Goal: Task Accomplishment & Management: Complete application form

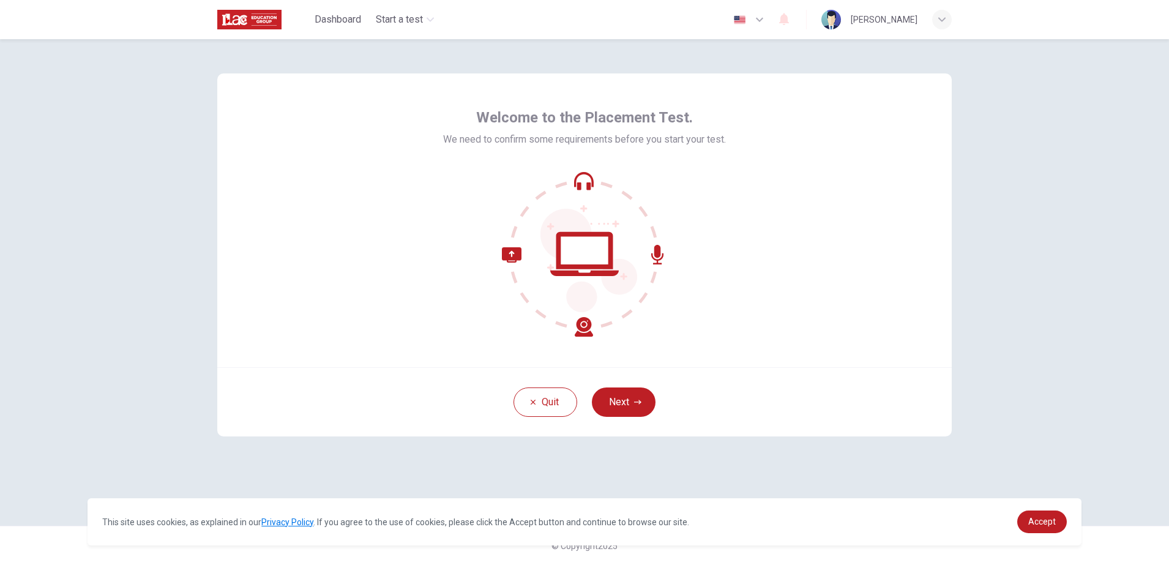
click at [582, 263] on icon at bounding box center [584, 253] width 165 height 165
click at [623, 403] on button "Next" at bounding box center [624, 401] width 64 height 29
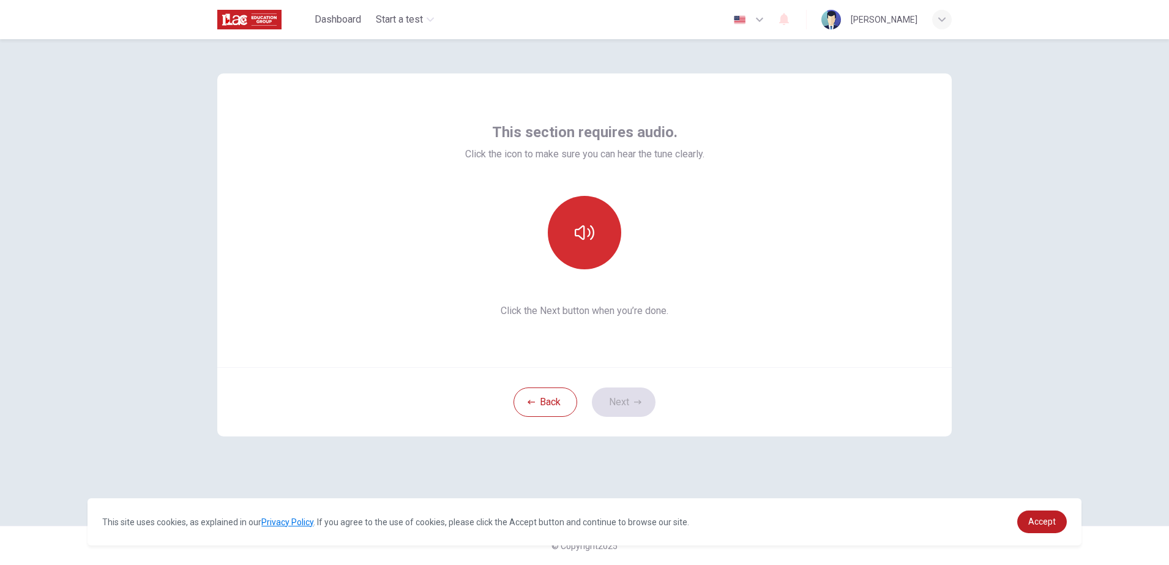
click at [588, 231] on icon "button" at bounding box center [585, 233] width 20 height 20
click at [627, 405] on button "Next" at bounding box center [624, 401] width 64 height 29
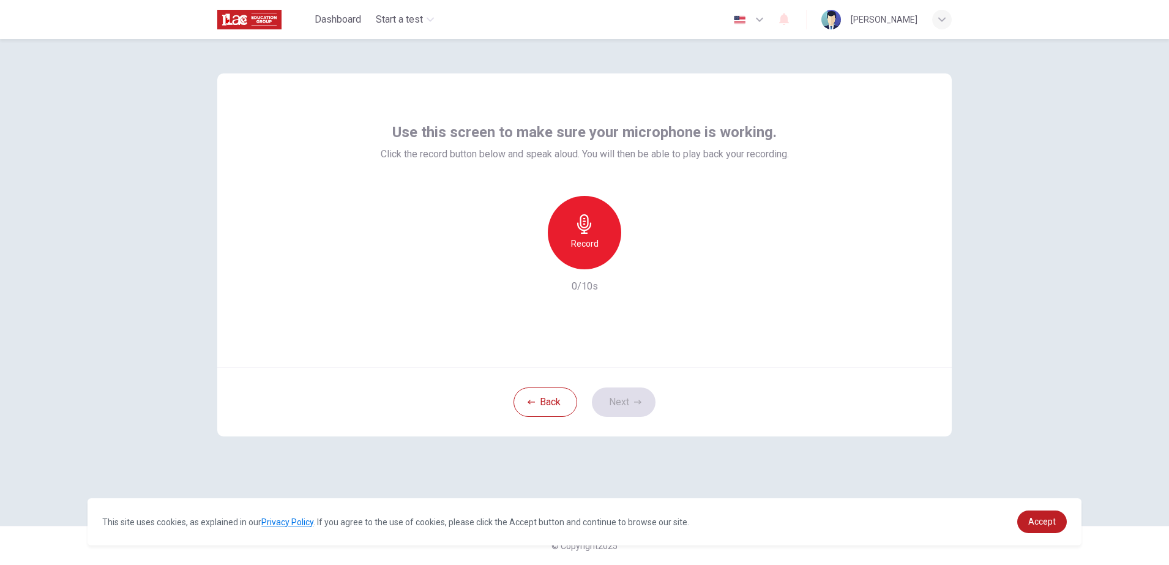
click at [601, 233] on div "Record" at bounding box center [584, 232] width 73 height 73
drag, startPoint x: 1104, startPoint y: 2, endPoint x: 756, endPoint y: 59, distance: 352.3
click at [756, 59] on div "Use this screen to make sure your microphone is working. Click the record butto…" at bounding box center [585, 282] width 774 height 487
click at [643, 260] on icon "button" at bounding box center [642, 259] width 6 height 7
click at [626, 406] on button "Next" at bounding box center [624, 401] width 64 height 29
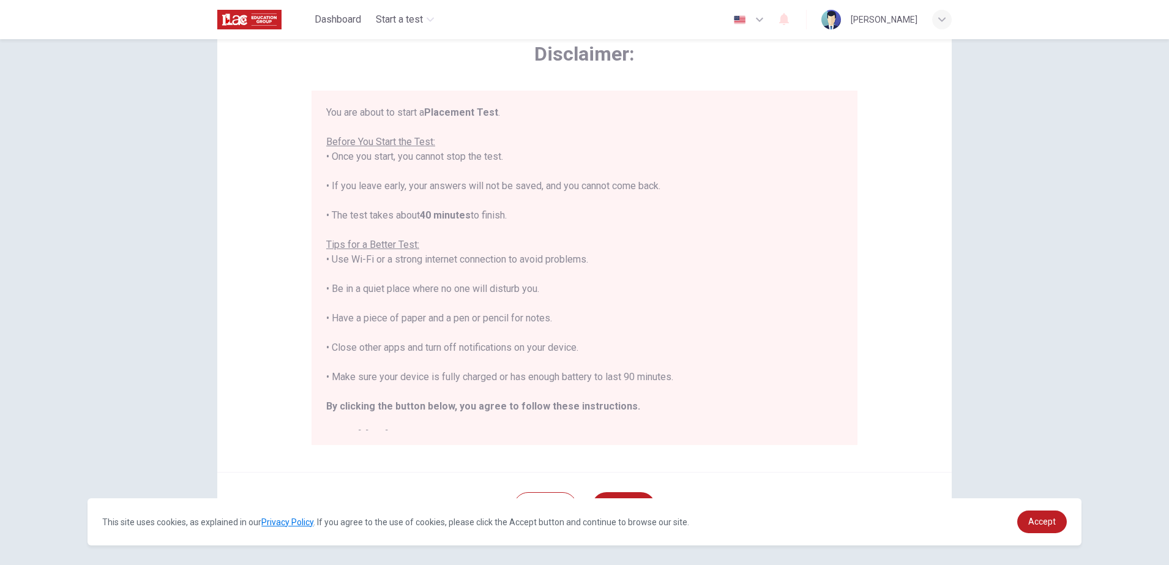
scroll to position [116, 0]
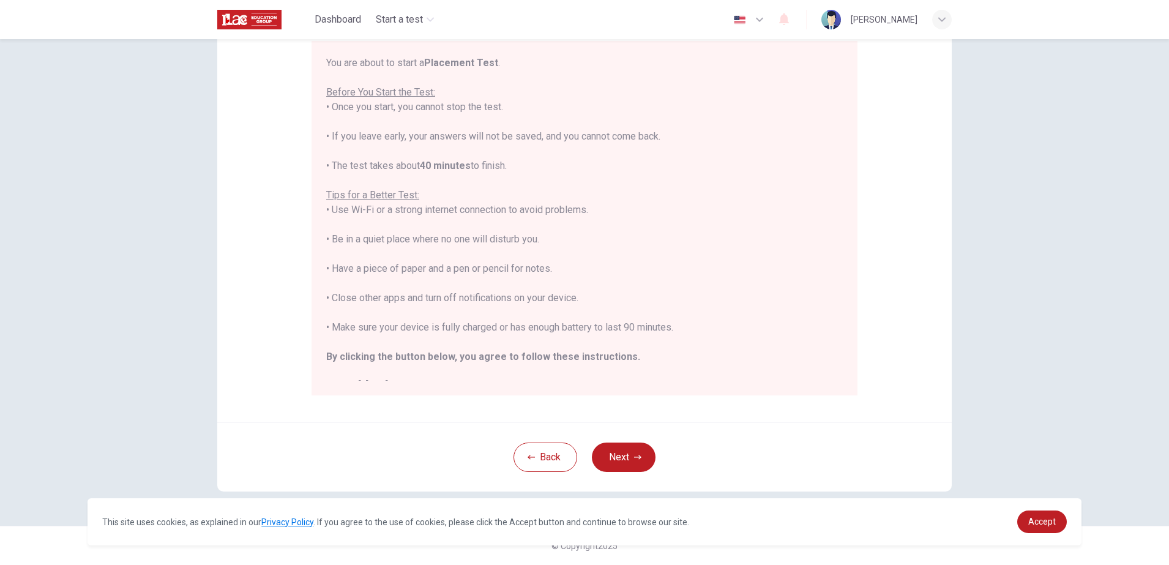
click at [1027, 284] on div "Disclaimer: You are about to start a Placement Test . Before You Start the Test…" at bounding box center [584, 302] width 1169 height 526
click at [1038, 525] on span "Accept" at bounding box center [1042, 522] width 28 height 10
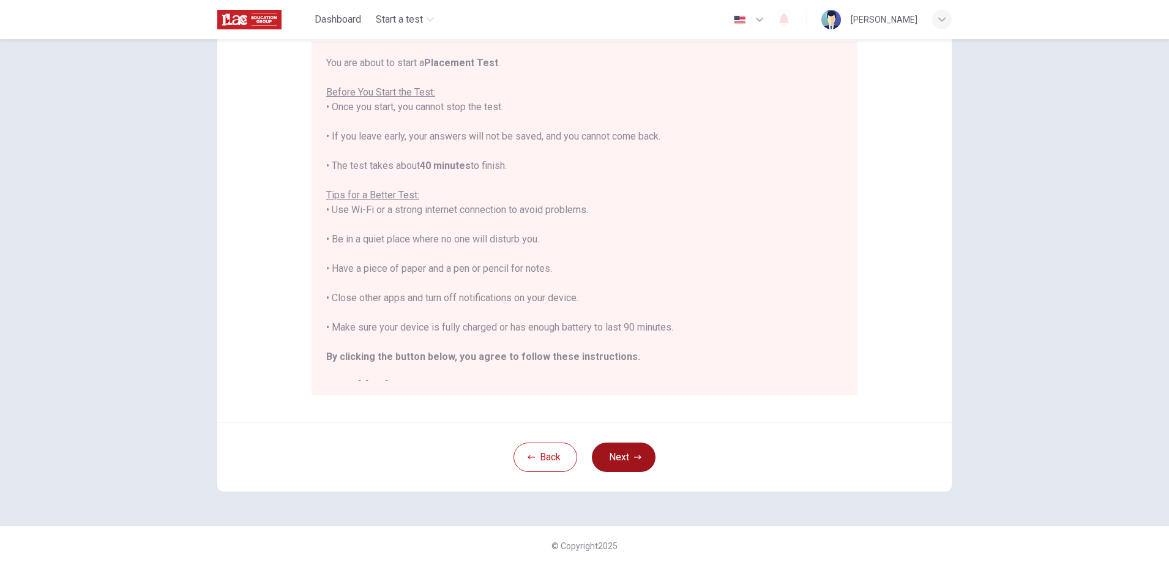
click at [638, 454] on button "Next" at bounding box center [624, 457] width 64 height 29
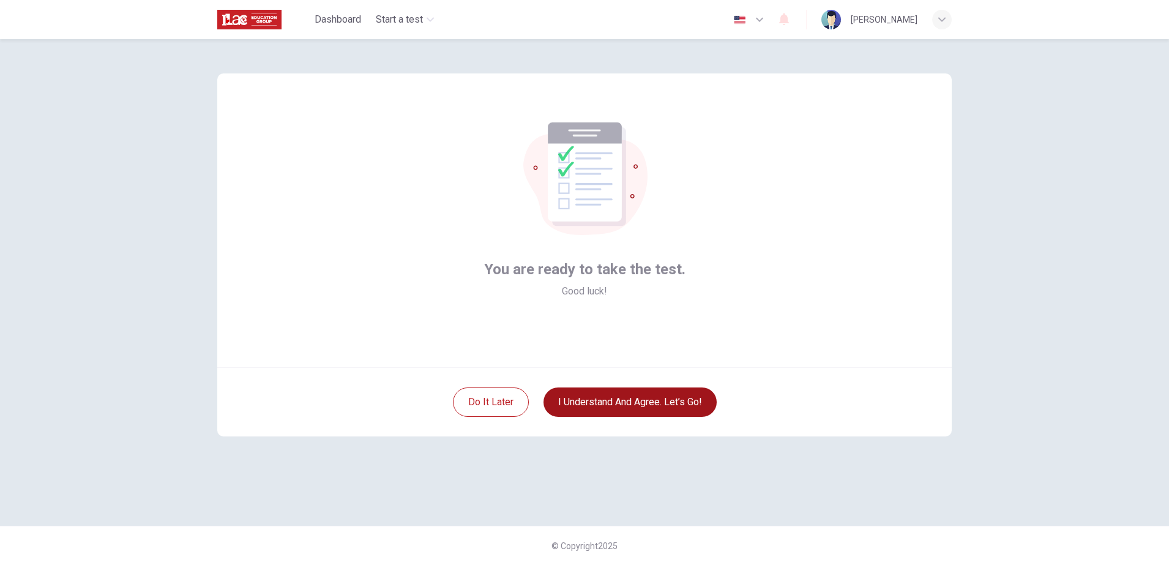
scroll to position [0, 0]
click at [603, 408] on button "I understand and agree. Let’s go!" at bounding box center [630, 401] width 173 height 29
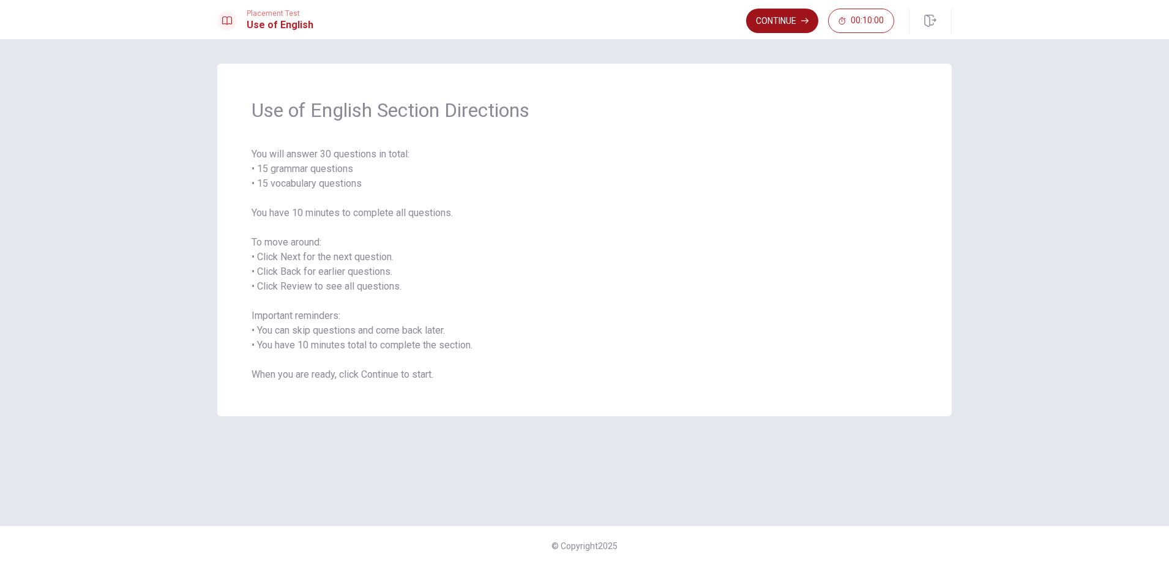
click at [774, 28] on button "Continue" at bounding box center [782, 21] width 72 height 24
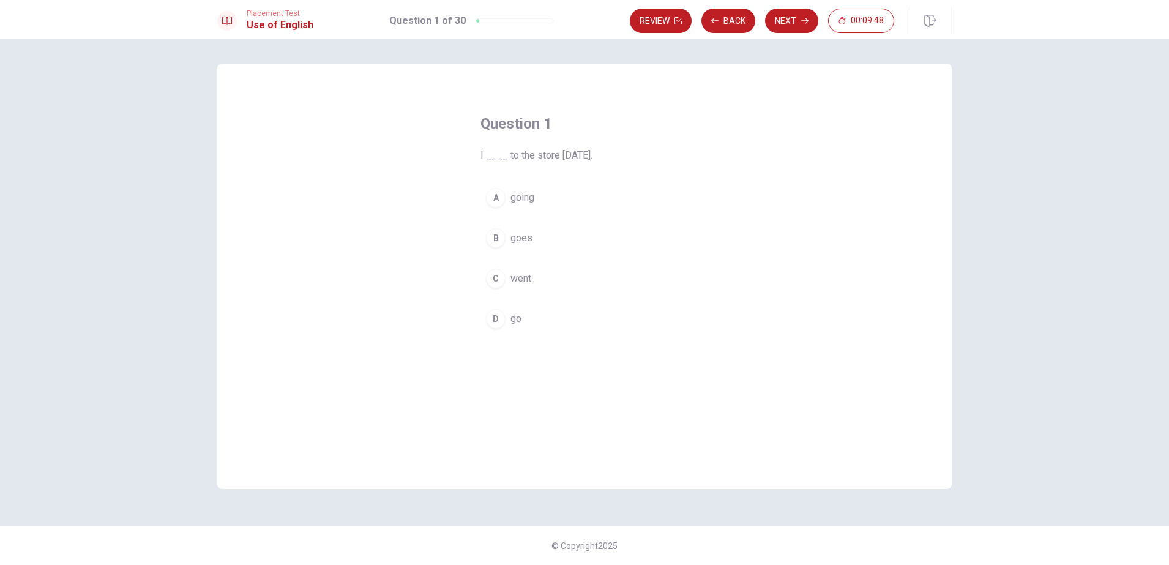
click at [505, 276] on div "C" at bounding box center [496, 279] width 20 height 20
click at [785, 24] on button "Next" at bounding box center [791, 21] width 53 height 24
click at [499, 316] on div "D" at bounding box center [496, 319] width 20 height 20
click at [784, 23] on button "Next" at bounding box center [791, 21] width 53 height 24
click at [503, 285] on div "C" at bounding box center [496, 279] width 20 height 20
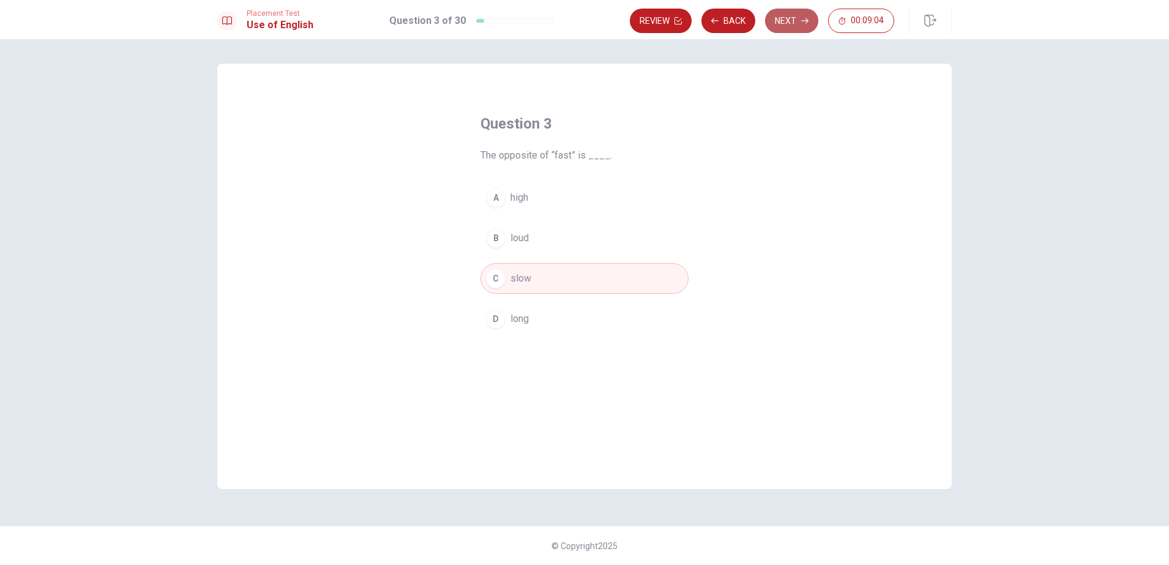
click at [783, 24] on button "Next" at bounding box center [791, 21] width 53 height 24
click at [496, 273] on div "C" at bounding box center [496, 279] width 20 height 20
click at [784, 21] on button "Next" at bounding box center [791, 21] width 53 height 24
click at [495, 204] on div "A" at bounding box center [496, 198] width 20 height 20
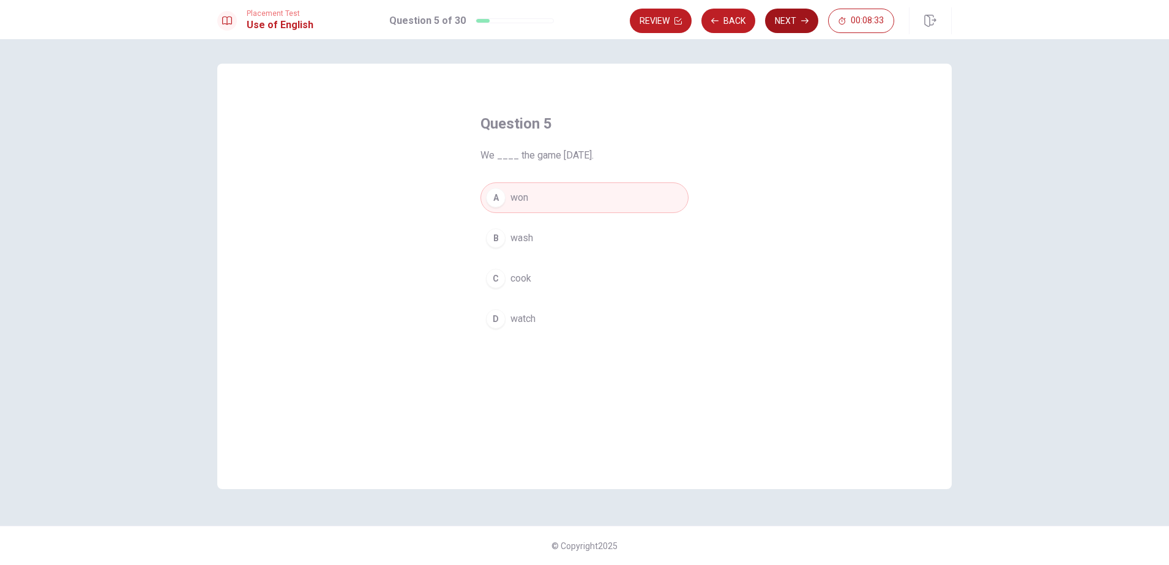
click at [787, 20] on button "Next" at bounding box center [791, 21] width 53 height 24
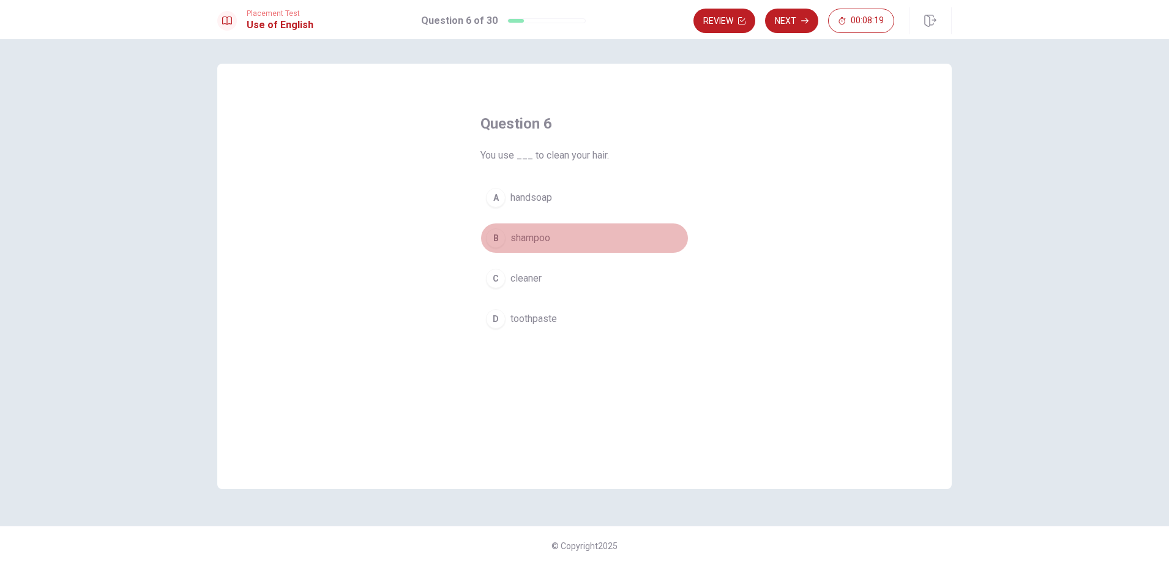
click at [496, 237] on div "B" at bounding box center [496, 238] width 20 height 20
click at [793, 19] on button "Next" at bounding box center [791, 21] width 53 height 24
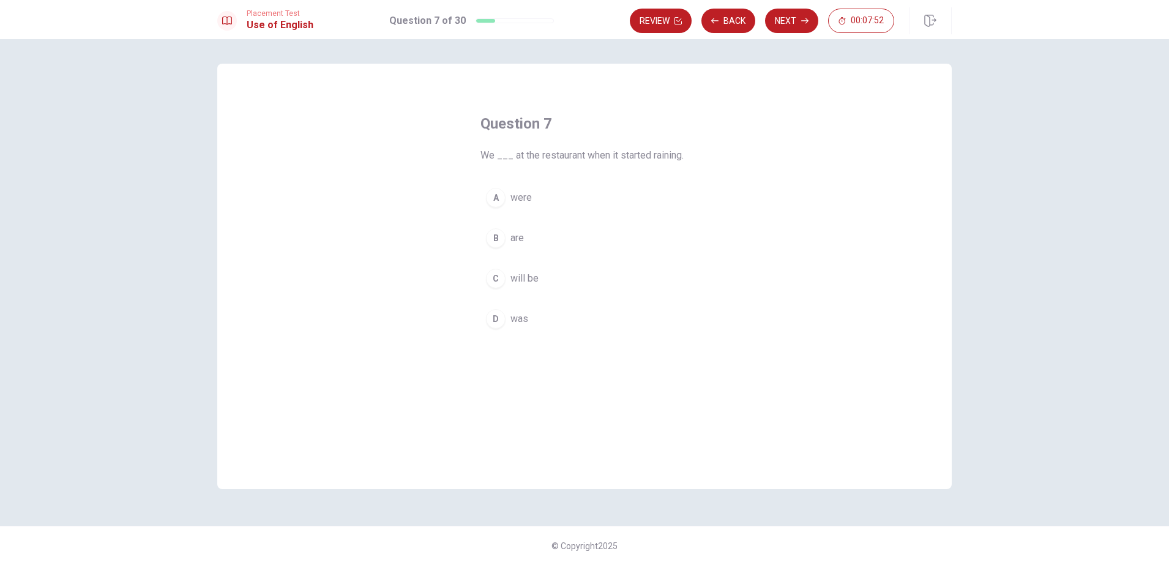
click at [497, 277] on div "C" at bounding box center [496, 279] width 20 height 20
click at [781, 23] on button "Next" at bounding box center [791, 21] width 53 height 24
click at [496, 313] on div "D" at bounding box center [496, 319] width 20 height 20
click at [791, 14] on button "Next" at bounding box center [791, 21] width 53 height 24
click at [496, 275] on div "C" at bounding box center [496, 279] width 20 height 20
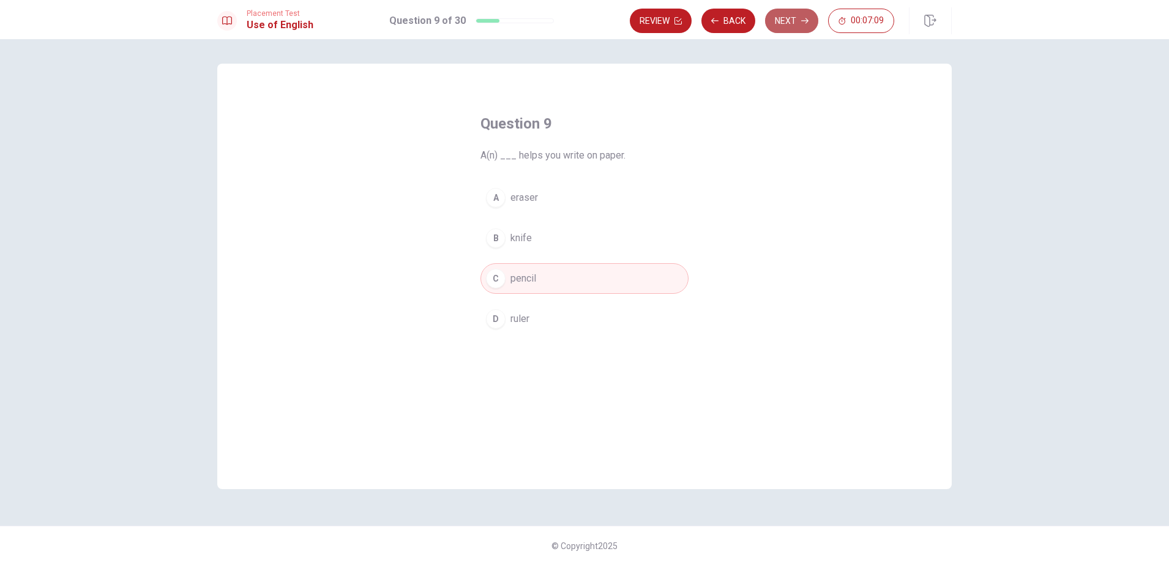
click at [783, 15] on button "Next" at bounding box center [791, 21] width 53 height 24
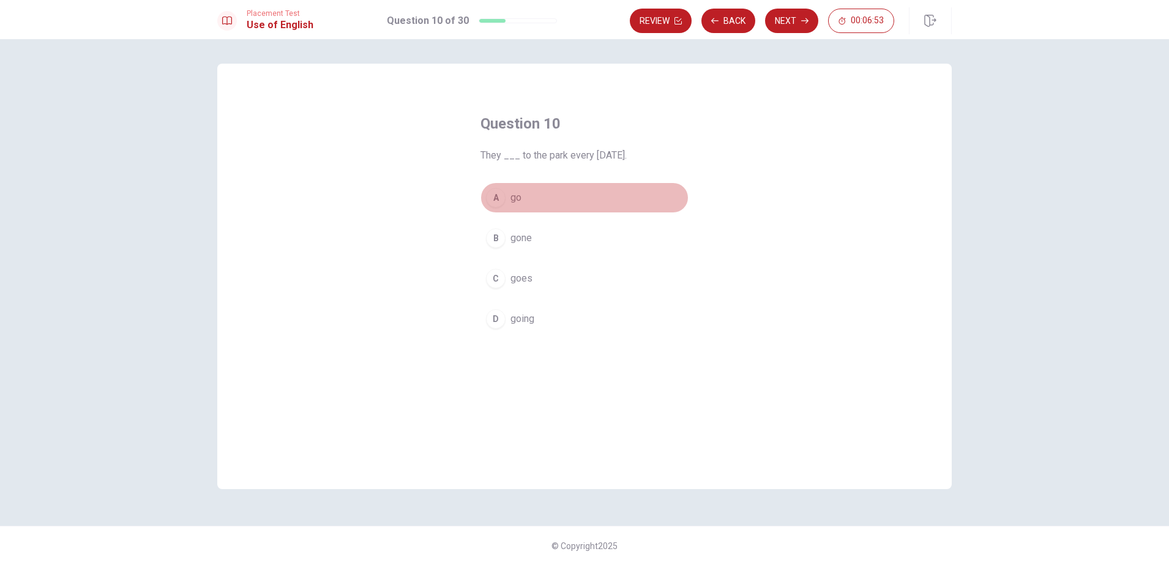
click at [505, 197] on div "A" at bounding box center [496, 198] width 20 height 20
click at [503, 317] on div "D" at bounding box center [496, 319] width 20 height 20
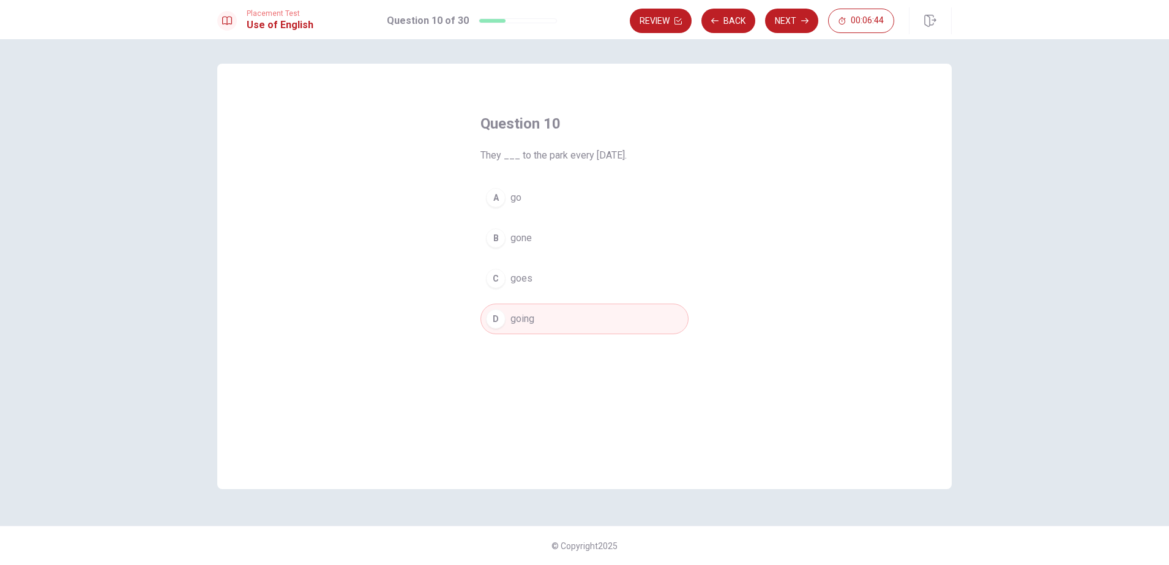
click at [528, 196] on button "A go" at bounding box center [584, 197] width 208 height 31
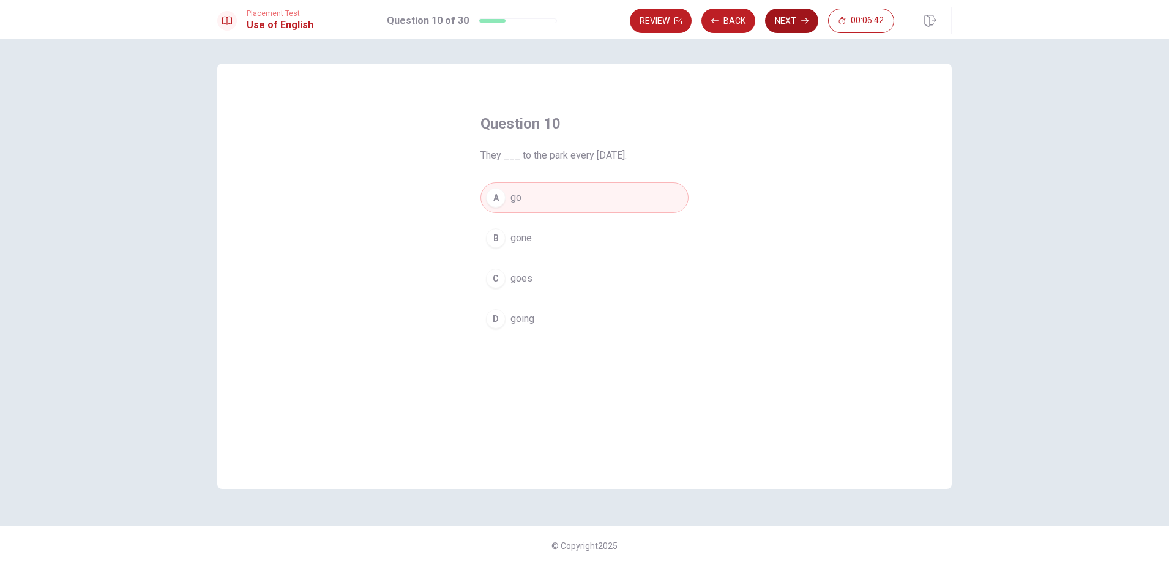
click at [794, 26] on button "Next" at bounding box center [791, 21] width 53 height 24
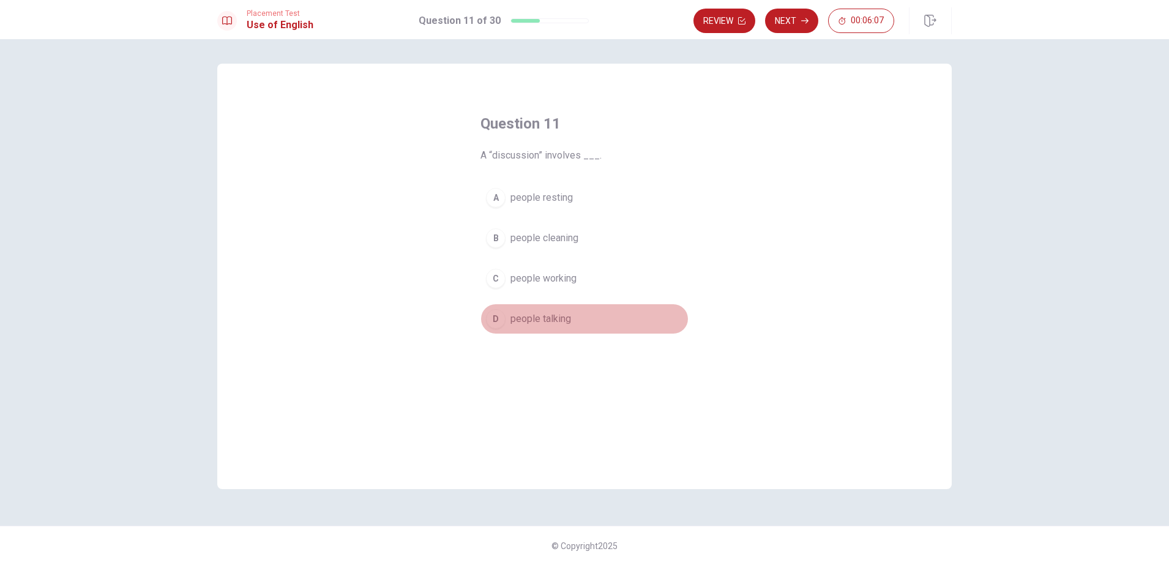
click at [505, 311] on button "D people talking" at bounding box center [584, 319] width 208 height 31
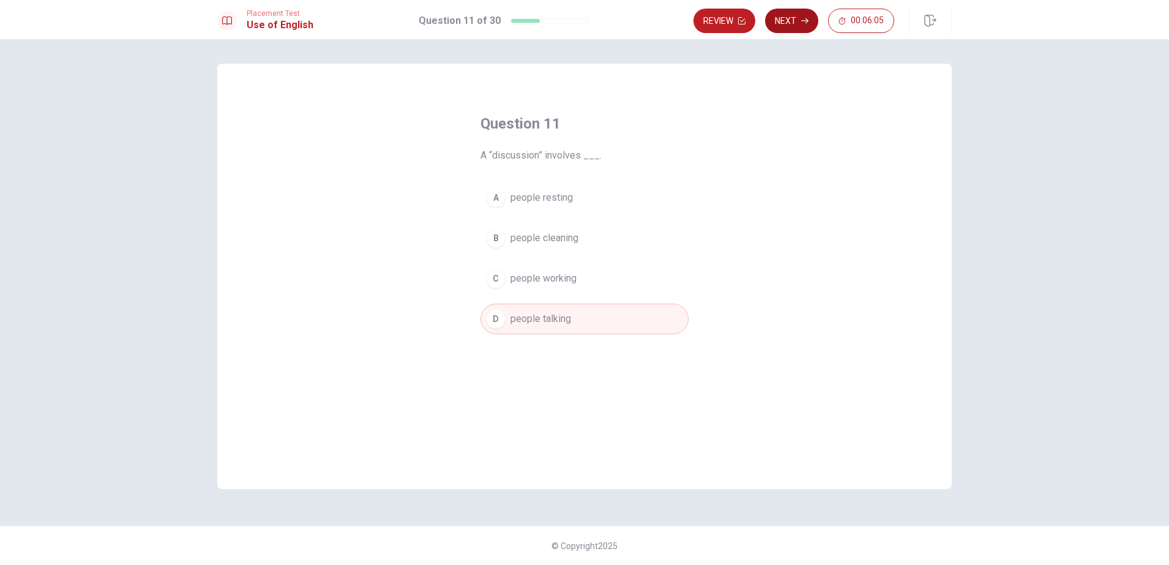
click at [781, 21] on button "Next" at bounding box center [791, 21] width 53 height 24
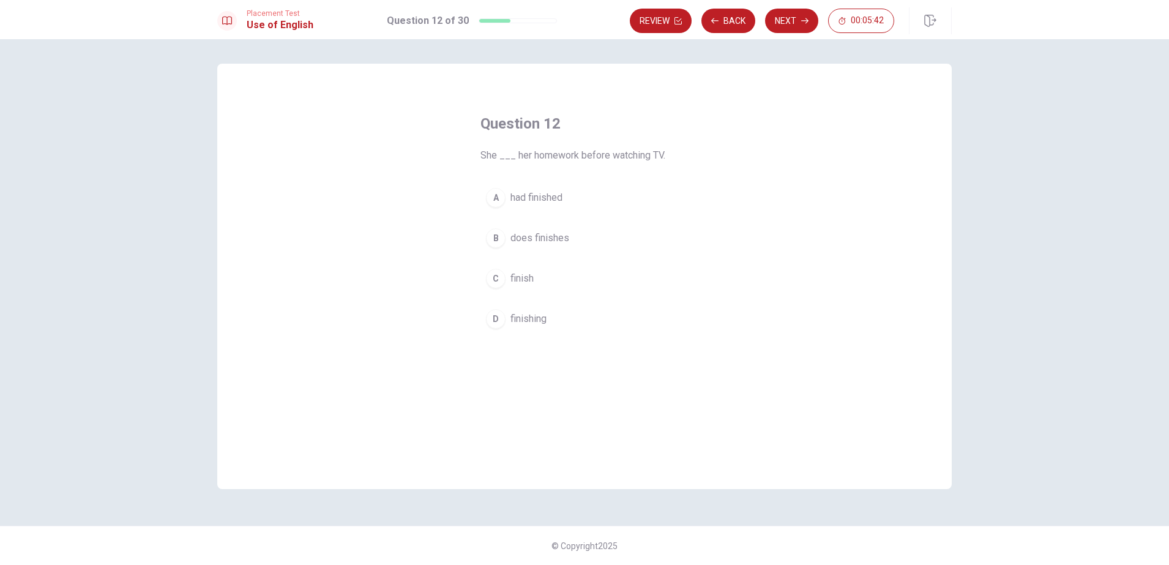
click at [492, 189] on div "A" at bounding box center [496, 198] width 20 height 20
click at [794, 16] on button "Next" at bounding box center [791, 21] width 53 height 24
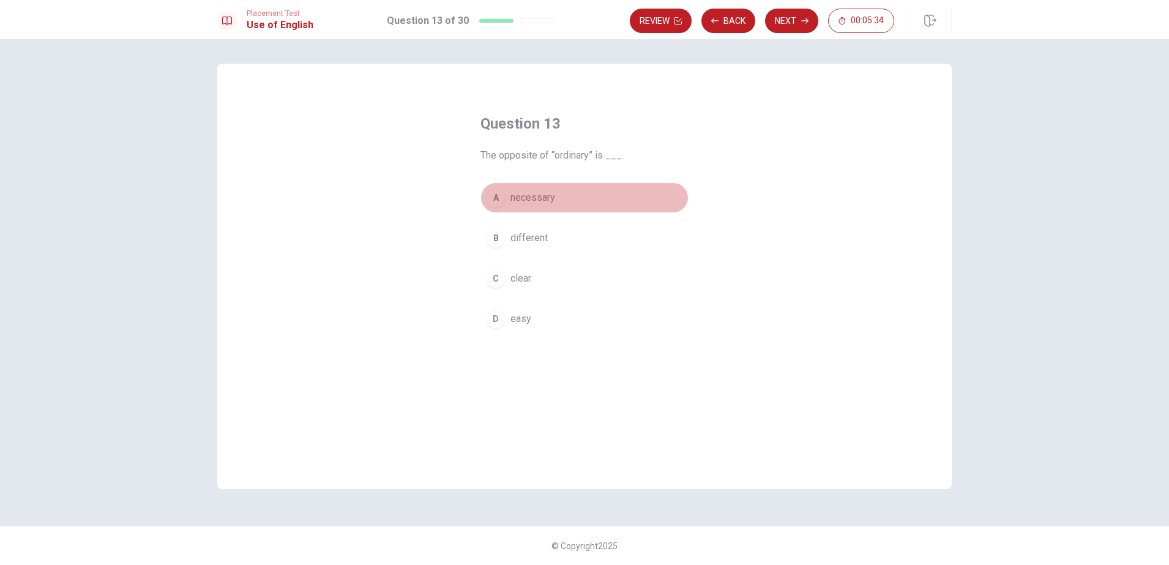
drag, startPoint x: 501, startPoint y: 190, endPoint x: 508, endPoint y: 194, distance: 8.2
click at [505, 193] on div "A" at bounding box center [496, 198] width 20 height 20
click at [804, 15] on button "Next" at bounding box center [791, 21] width 53 height 24
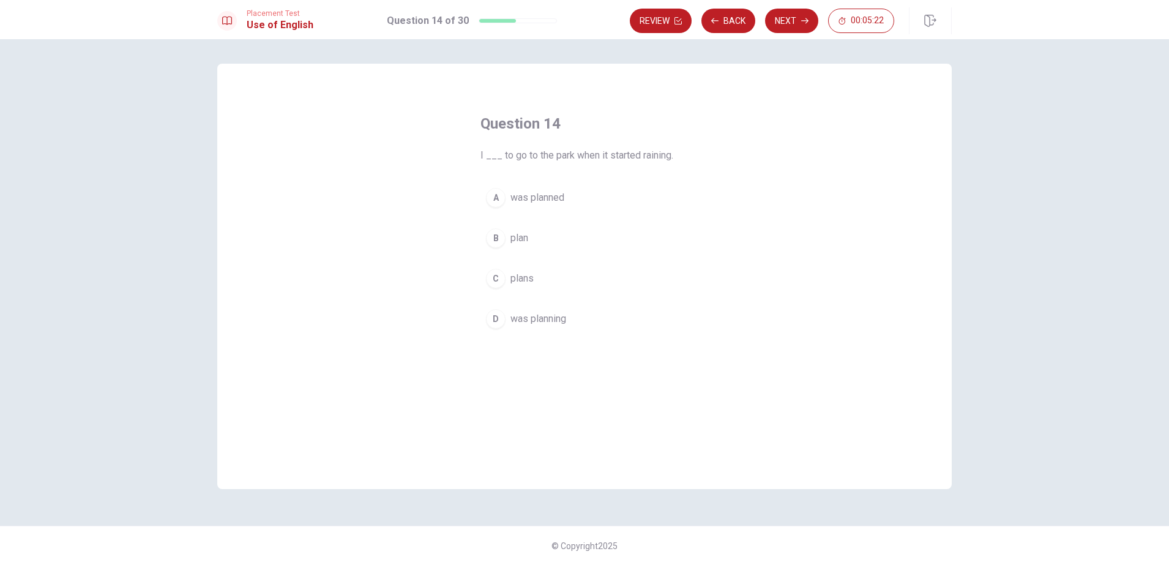
click at [492, 318] on div "D" at bounding box center [496, 319] width 20 height 20
click at [523, 319] on span "was planning" at bounding box center [538, 319] width 56 height 15
click at [547, 188] on button "A was planned" at bounding box center [584, 197] width 208 height 31
click at [528, 321] on span "was planning" at bounding box center [538, 319] width 56 height 15
click at [788, 21] on button "Next" at bounding box center [791, 21] width 53 height 24
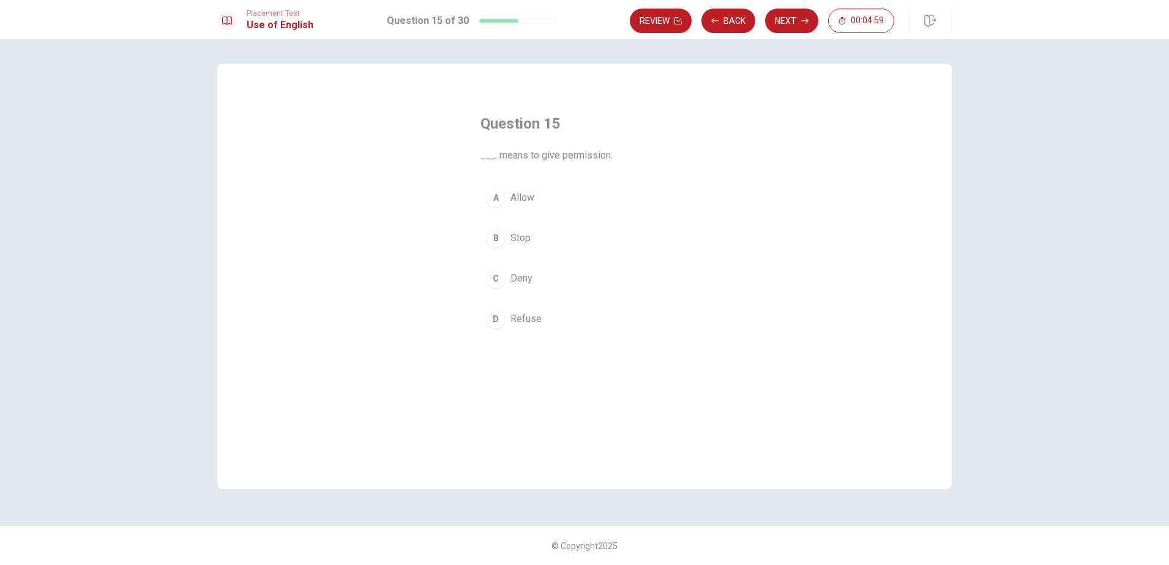
click at [510, 318] on button "D Refuse" at bounding box center [584, 319] width 208 height 31
click at [795, 23] on button "Next" at bounding box center [791, 21] width 53 height 24
click at [552, 199] on span "easy to use" at bounding box center [535, 197] width 50 height 15
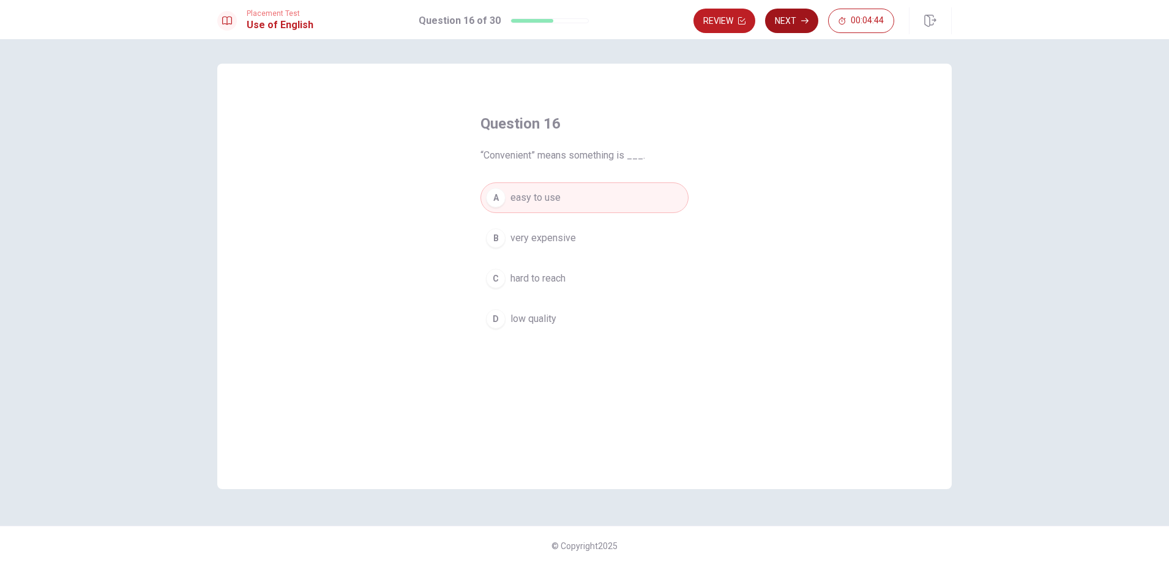
click at [787, 24] on button "Next" at bounding box center [791, 21] width 53 height 24
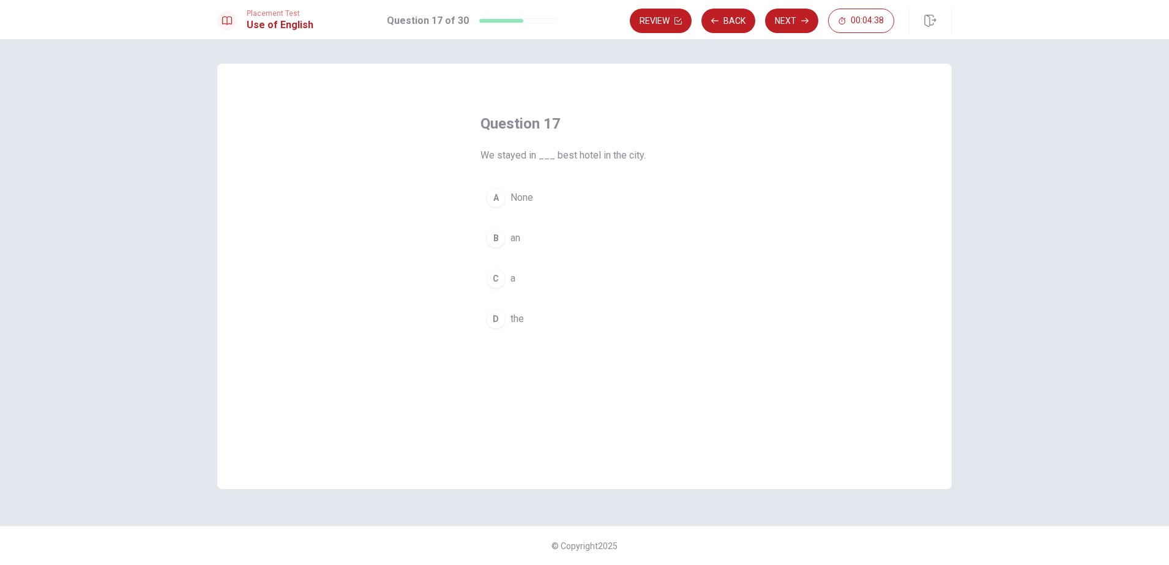
click at [499, 283] on div "C" at bounding box center [496, 279] width 20 height 20
click at [787, 17] on button "Next" at bounding box center [791, 21] width 53 height 24
click at [502, 230] on div "B" at bounding box center [496, 238] width 20 height 20
click at [793, 24] on button "Next" at bounding box center [791, 21] width 53 height 24
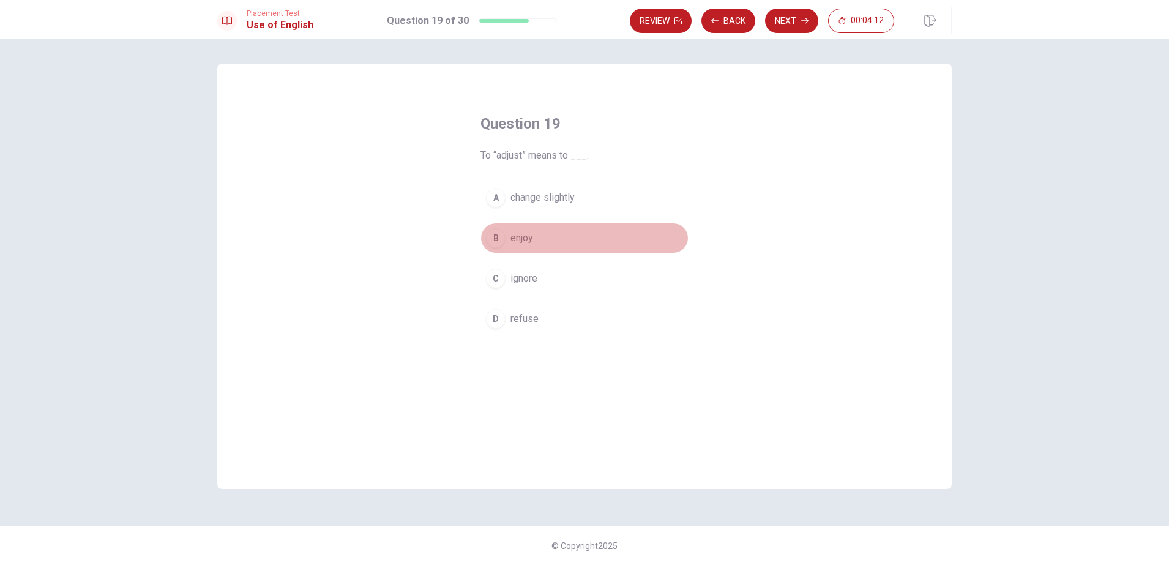
click at [506, 233] on button "B enjoy" at bounding box center [584, 238] width 208 height 31
click at [794, 24] on button "Next" at bounding box center [791, 21] width 53 height 24
click at [540, 196] on span "are having" at bounding box center [531, 197] width 43 height 15
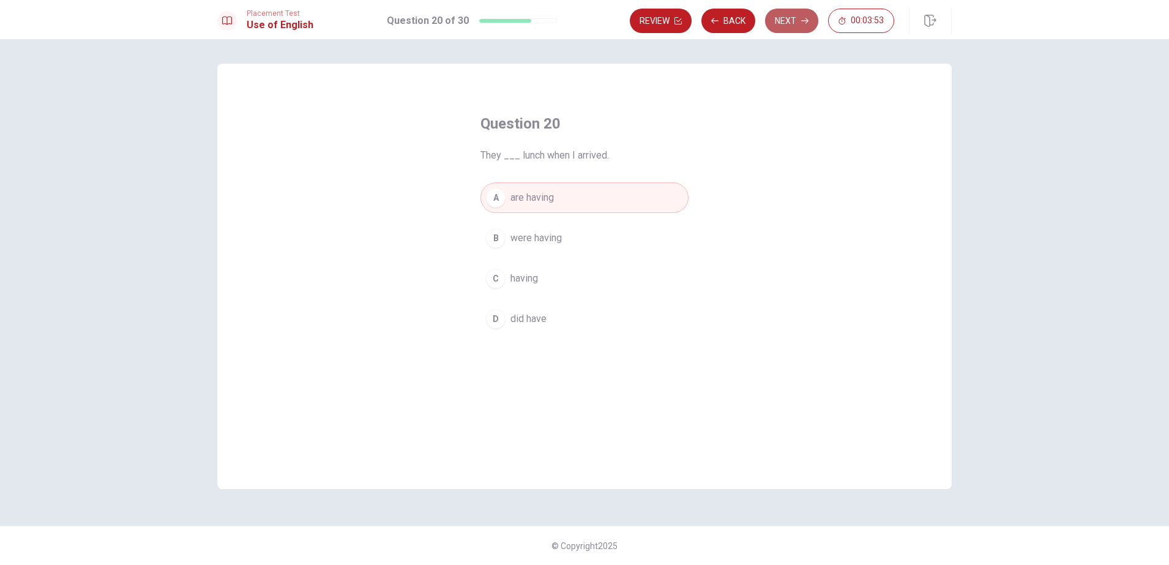
click at [785, 27] on button "Next" at bounding box center [791, 21] width 53 height 24
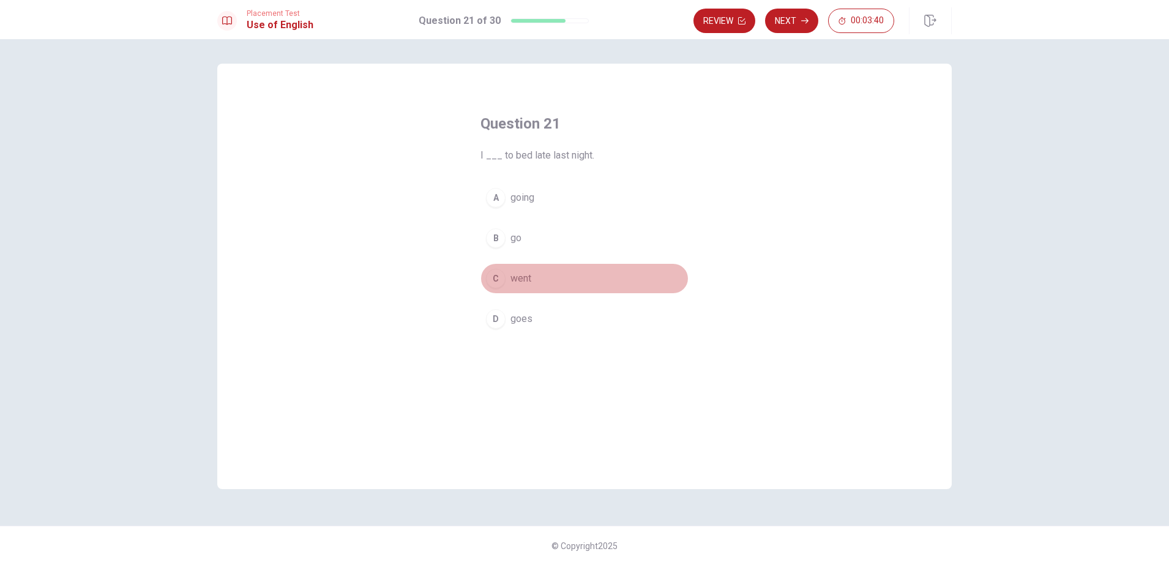
click at [504, 280] on button "C went" at bounding box center [584, 278] width 208 height 31
click at [790, 17] on button "Next" at bounding box center [791, 21] width 53 height 24
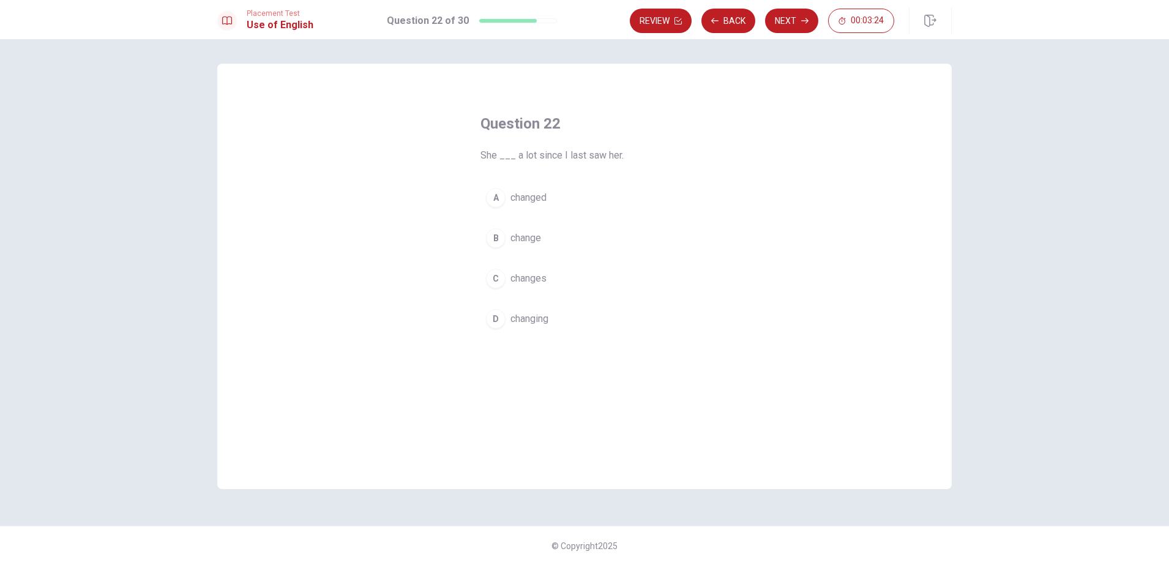
click at [520, 200] on span "changed" at bounding box center [528, 197] width 36 height 15
click at [801, 2] on div "Placement Test Use of English Question 22 of 30 Review Back Next 00:03:22" at bounding box center [584, 19] width 1169 height 39
click at [799, 15] on button "Next" at bounding box center [791, 21] width 53 height 24
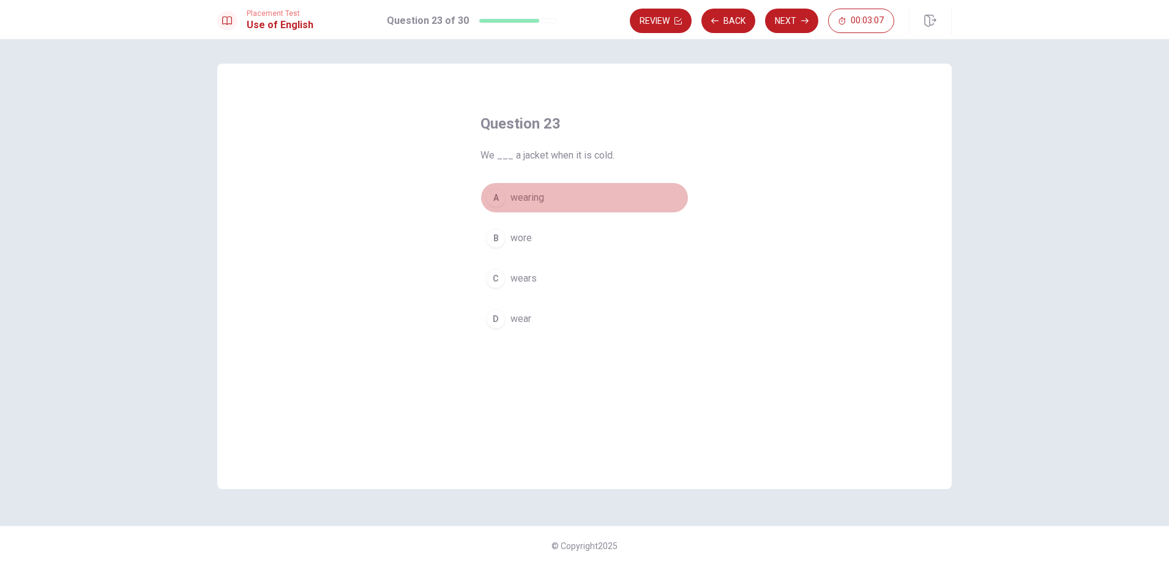
click at [498, 195] on div "A" at bounding box center [496, 198] width 20 height 20
click at [790, 17] on button "Next" at bounding box center [791, 21] width 53 height 24
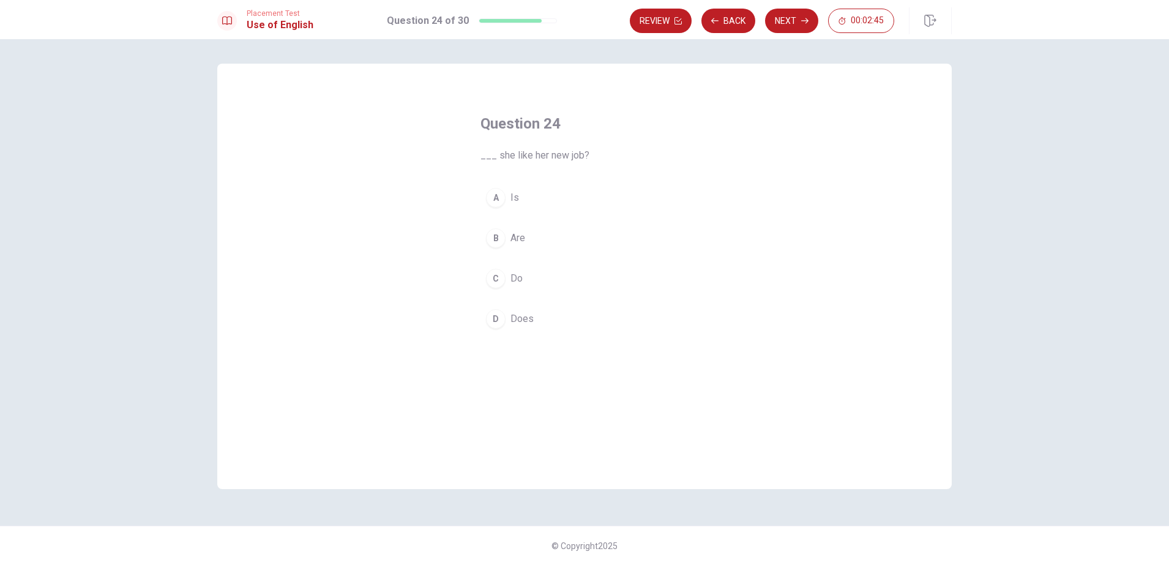
click at [495, 318] on div "D" at bounding box center [496, 319] width 20 height 20
click at [791, 22] on button "Next" at bounding box center [791, 21] width 53 height 24
drag, startPoint x: 505, startPoint y: 235, endPoint x: 517, endPoint y: 238, distance: 12.0
click at [517, 238] on button "B eat" at bounding box center [584, 238] width 208 height 31
click at [505, 271] on button "C drink" at bounding box center [584, 278] width 208 height 31
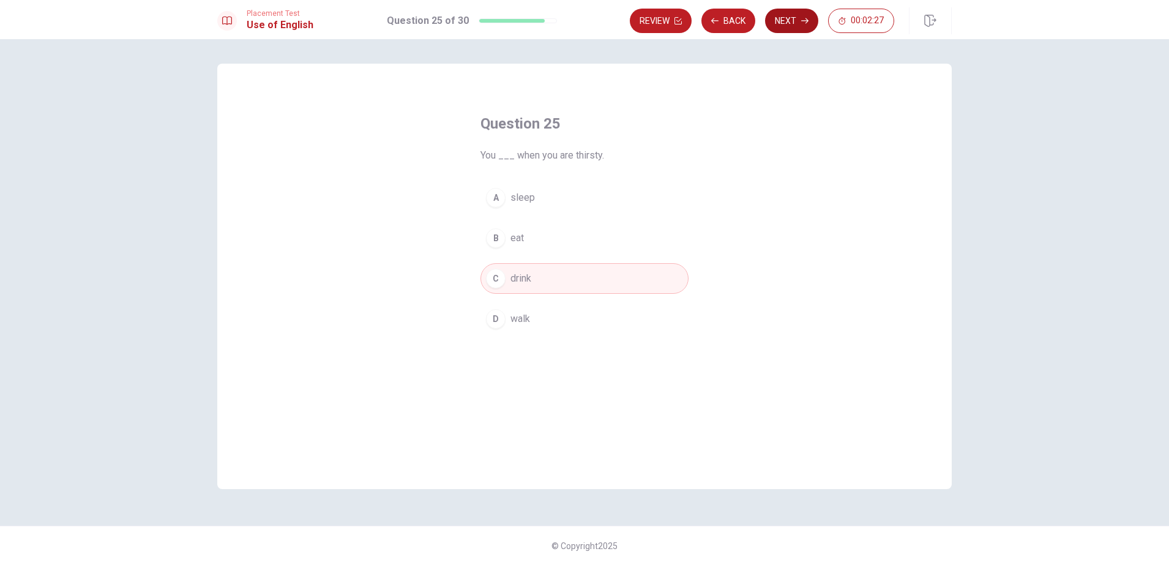
click at [795, 21] on button "Next" at bounding box center [791, 21] width 53 height 24
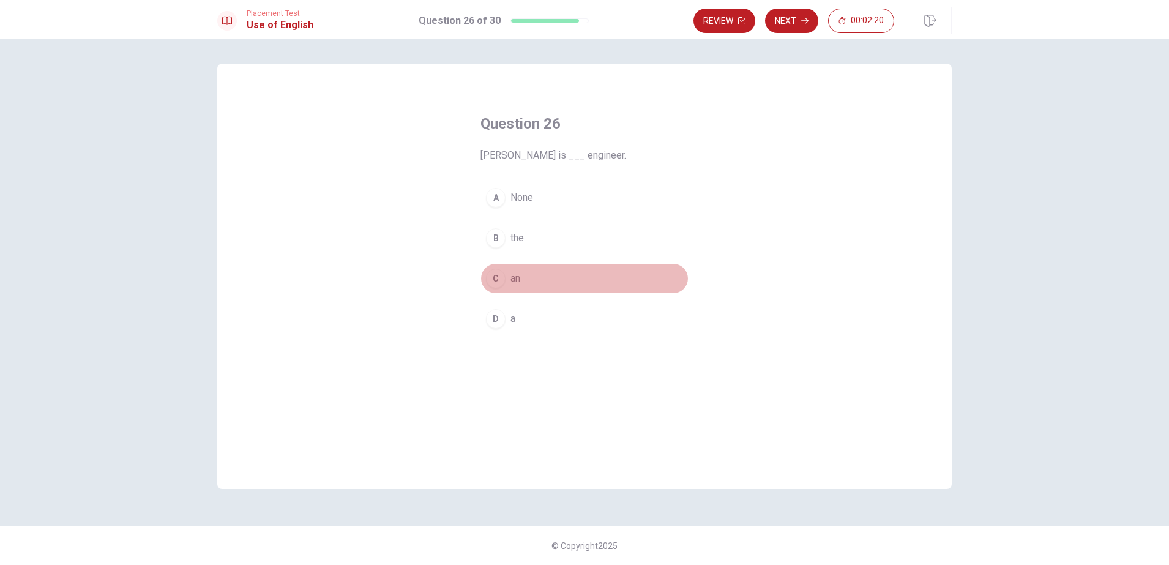
click at [493, 286] on div "C" at bounding box center [496, 279] width 20 height 20
click at [801, 20] on icon "button" at bounding box center [804, 20] width 7 height 7
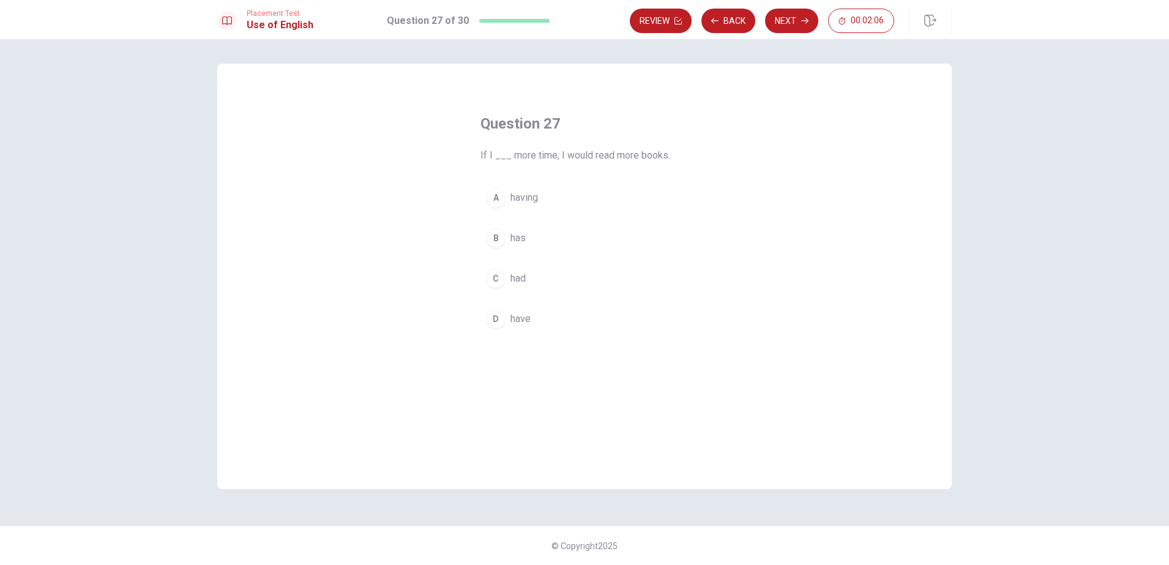
click at [498, 322] on div "D" at bounding box center [496, 319] width 20 height 20
click at [777, 9] on button "Next" at bounding box center [791, 21] width 53 height 24
click at [493, 196] on div "A" at bounding box center [496, 198] width 20 height 20
click at [771, 21] on button "Next" at bounding box center [791, 21] width 53 height 24
click at [507, 272] on button "C are" at bounding box center [584, 278] width 208 height 31
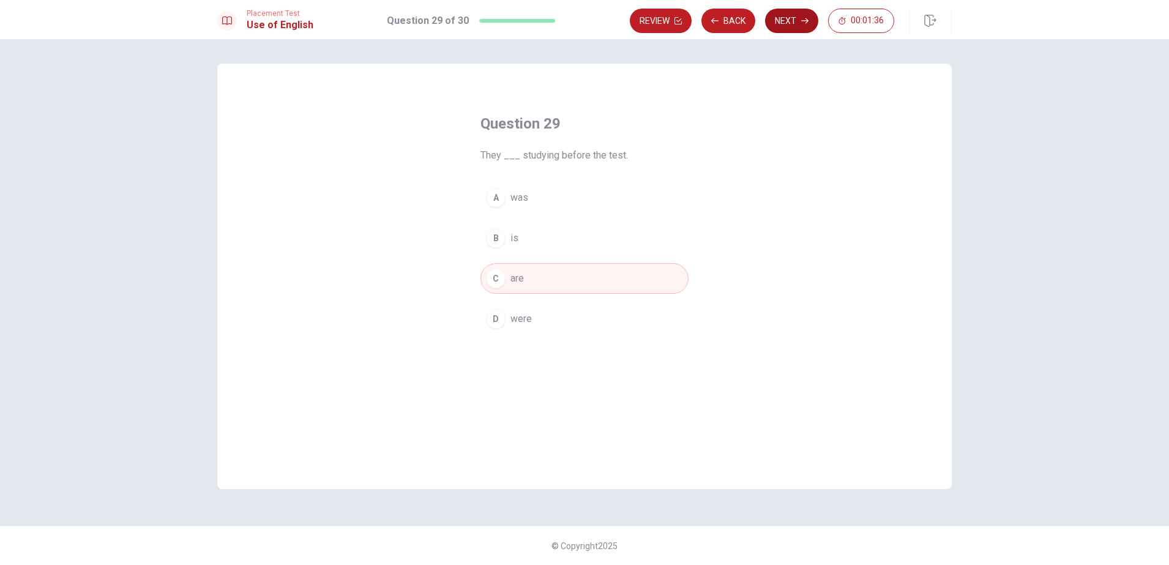
click at [794, 26] on button "Next" at bounding box center [791, 21] width 53 height 24
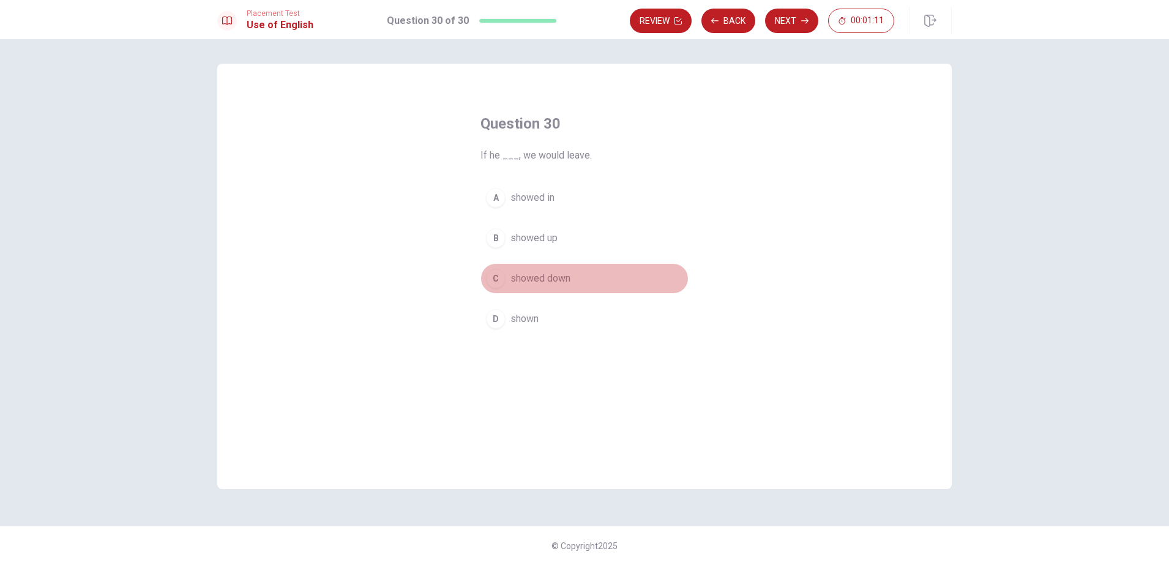
click at [494, 277] on div "C" at bounding box center [496, 279] width 20 height 20
click at [787, 13] on button "Next" at bounding box center [791, 21] width 53 height 24
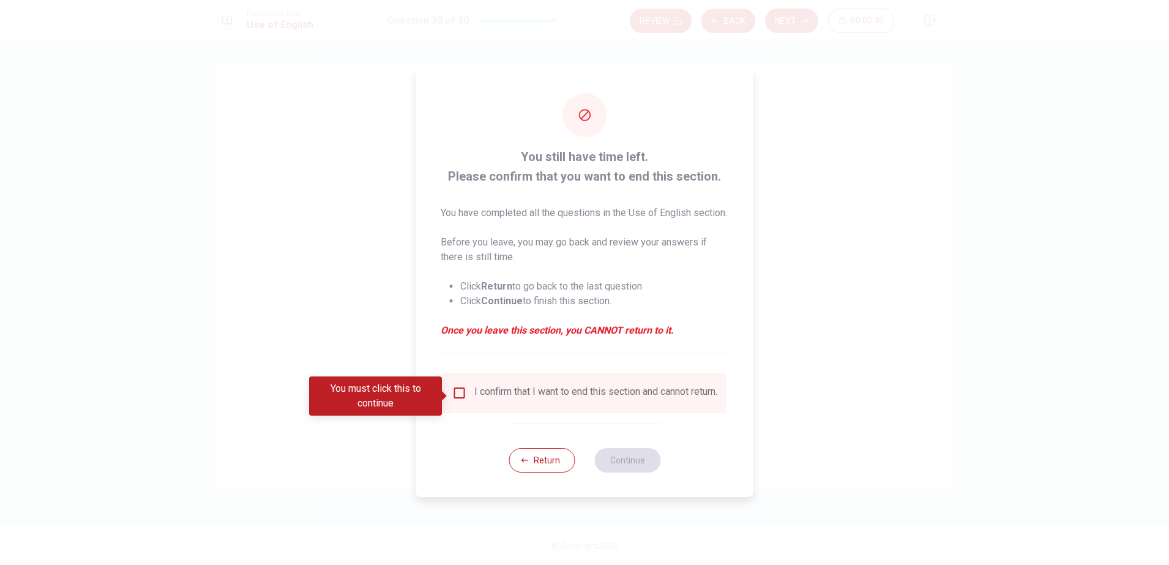
click at [453, 395] on input "You must click this to continue" at bounding box center [459, 393] width 15 height 15
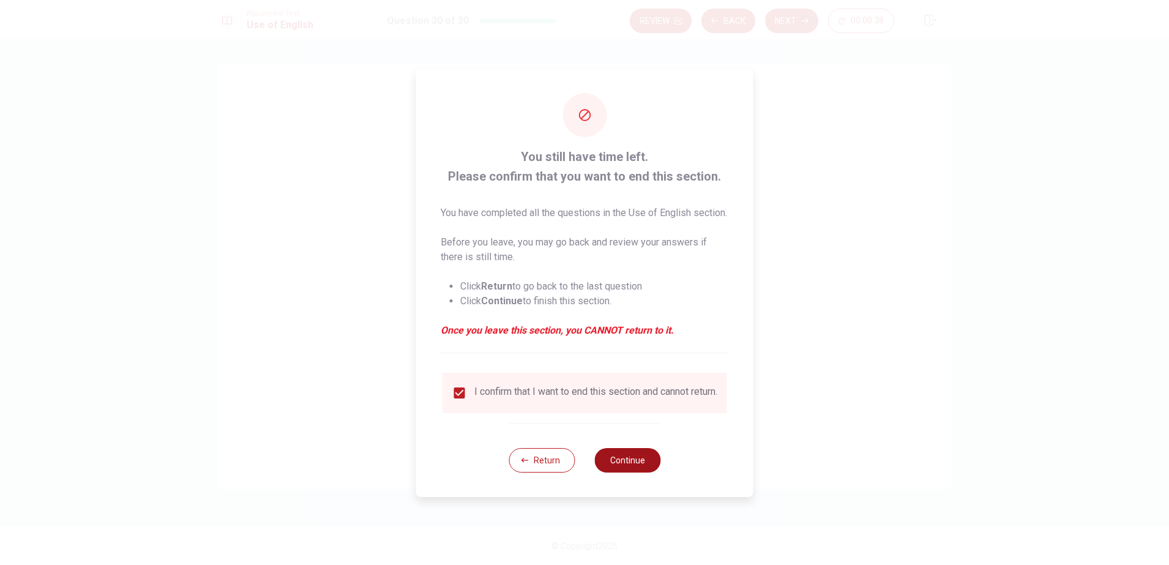
click at [630, 473] on button "Continue" at bounding box center [627, 460] width 66 height 24
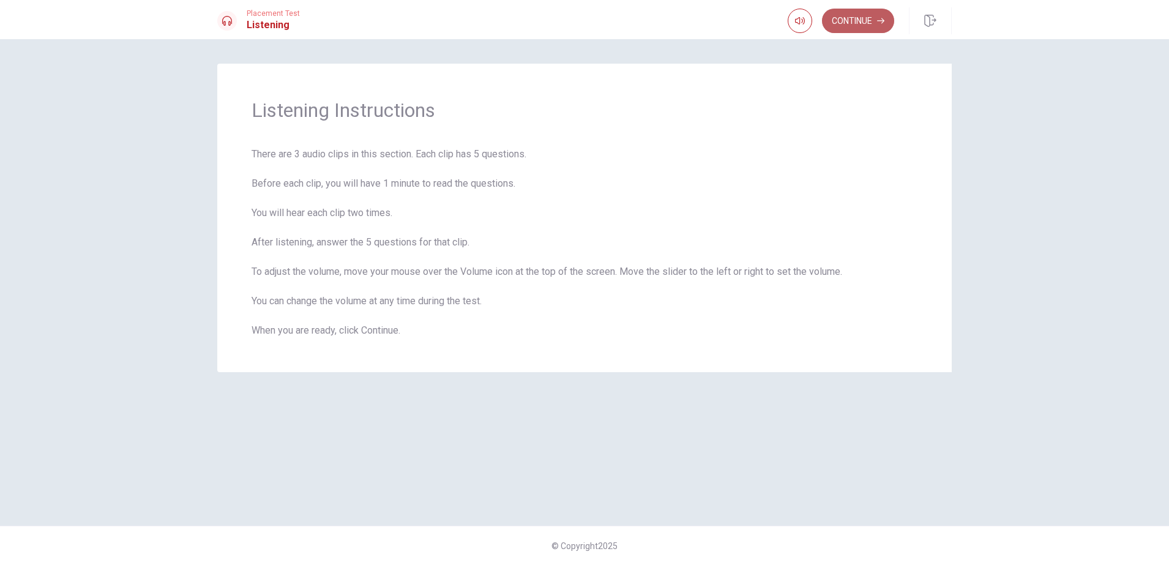
click at [872, 9] on button "Continue" at bounding box center [858, 21] width 72 height 24
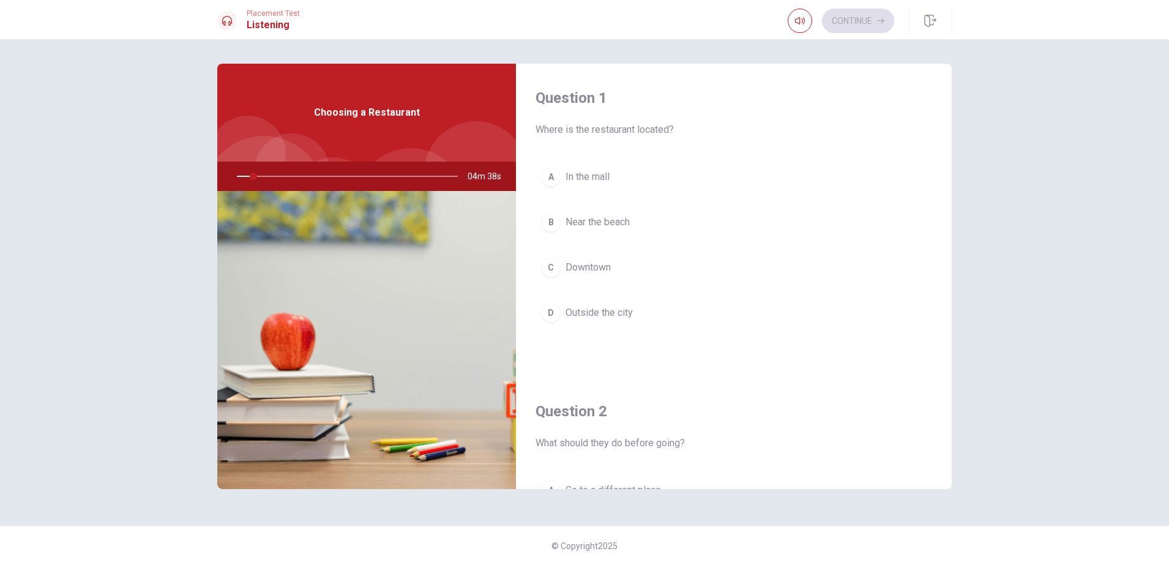
click at [586, 129] on span "Where is the restaurant located?" at bounding box center [734, 129] width 397 height 15
drag, startPoint x: 646, startPoint y: 139, endPoint x: 602, endPoint y: 100, distance: 58.1
click at [646, 137] on div "Question 1 Where is the restaurant located? A In the mall B Near the beach C Do…" at bounding box center [734, 220] width 436 height 313
click at [583, 90] on h4 "Question 1" at bounding box center [734, 98] width 397 height 20
click at [400, 107] on span "Choosing a Restaurant" at bounding box center [367, 112] width 106 height 15
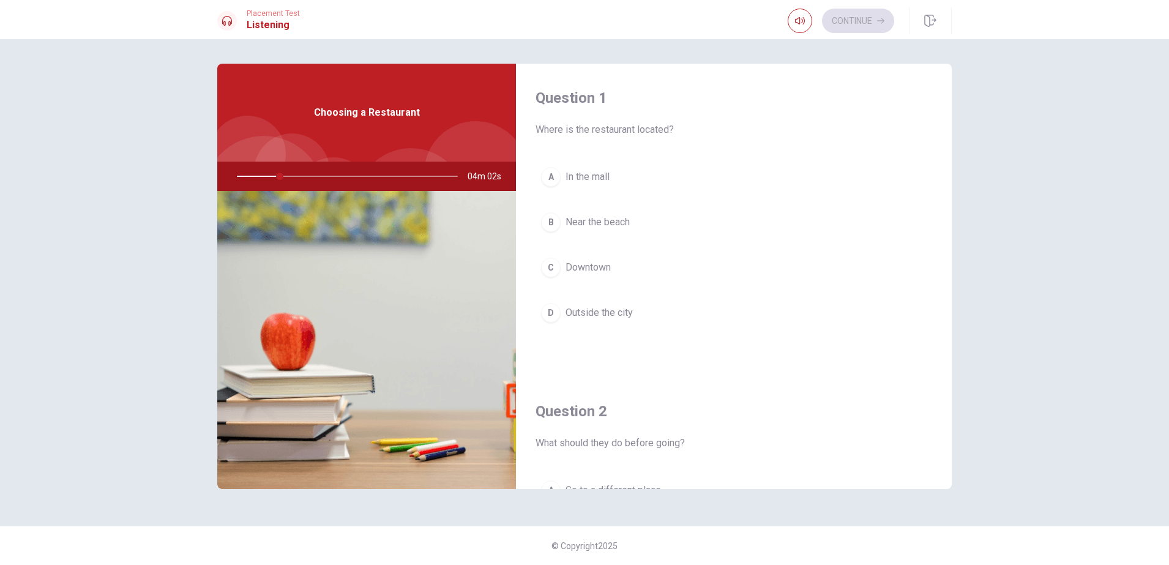
click at [370, 113] on span "Choosing a Restaurant" at bounding box center [367, 112] width 106 height 15
click at [612, 136] on span "Where is the restaurant located?" at bounding box center [734, 129] width 397 height 15
click at [616, 133] on span "Where is the restaurant located?" at bounding box center [734, 129] width 397 height 15
click at [591, 181] on span "In the mall" at bounding box center [588, 177] width 44 height 15
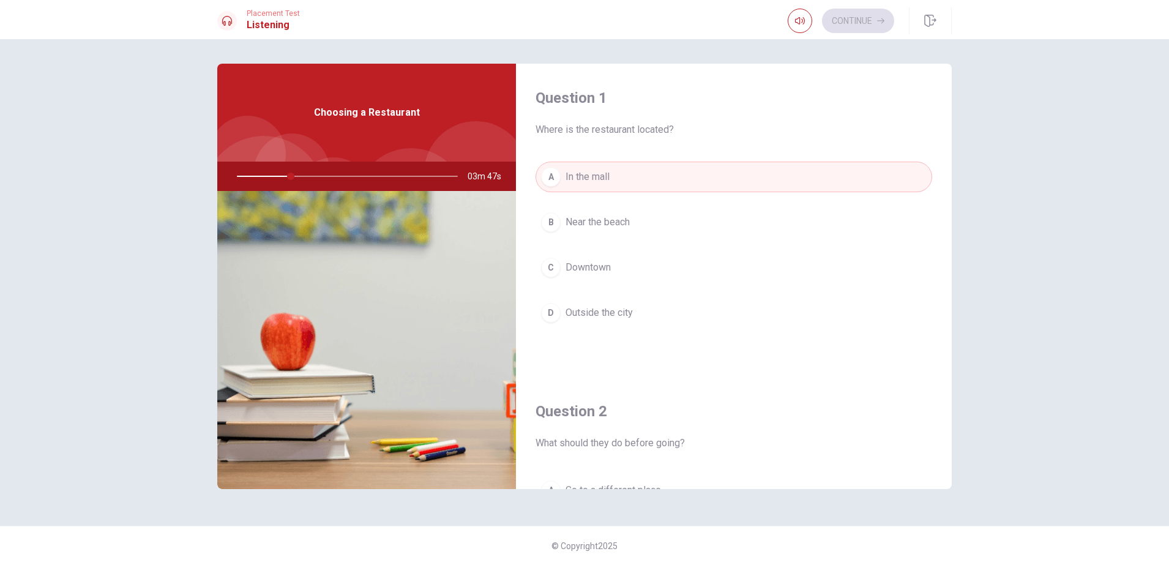
click at [604, 235] on button "B Near the beach" at bounding box center [734, 222] width 397 height 31
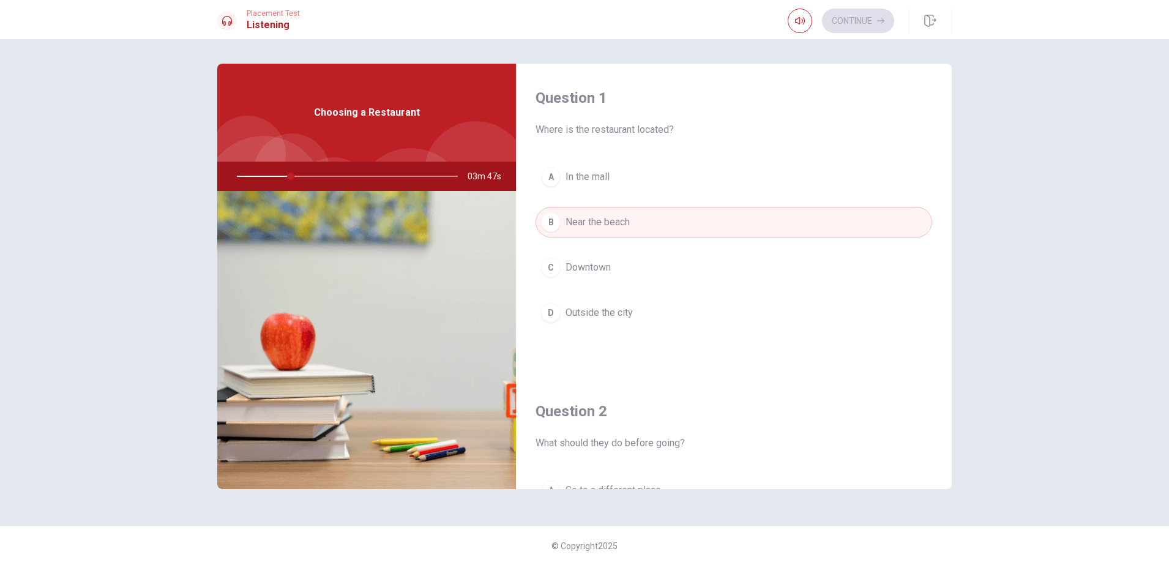
click at [600, 261] on span "Downtown" at bounding box center [588, 267] width 45 height 15
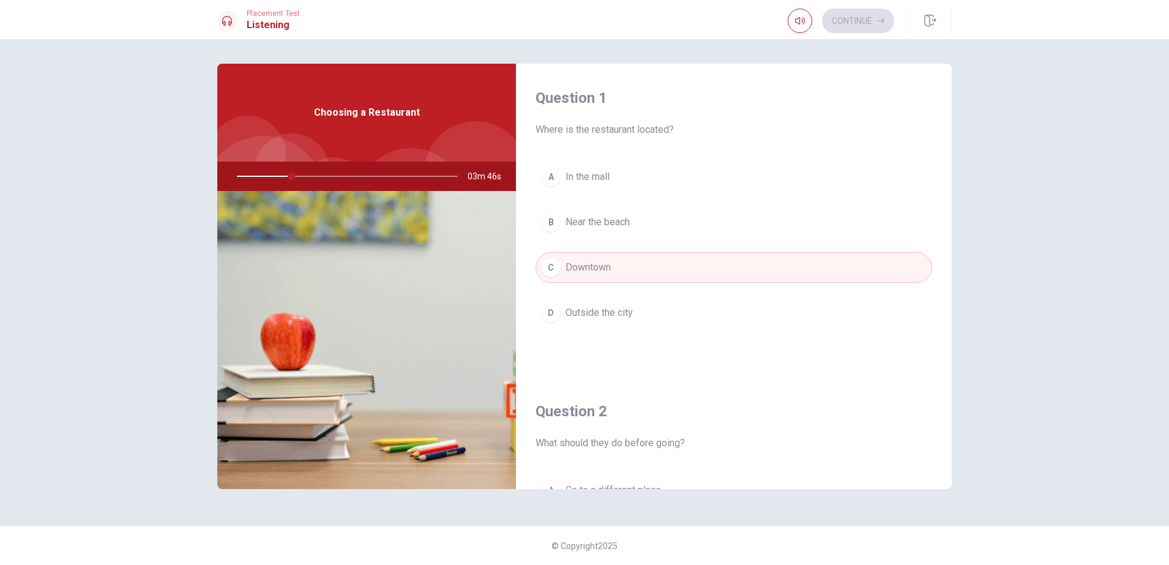
click at [600, 312] on span "Outside the city" at bounding box center [599, 312] width 67 height 15
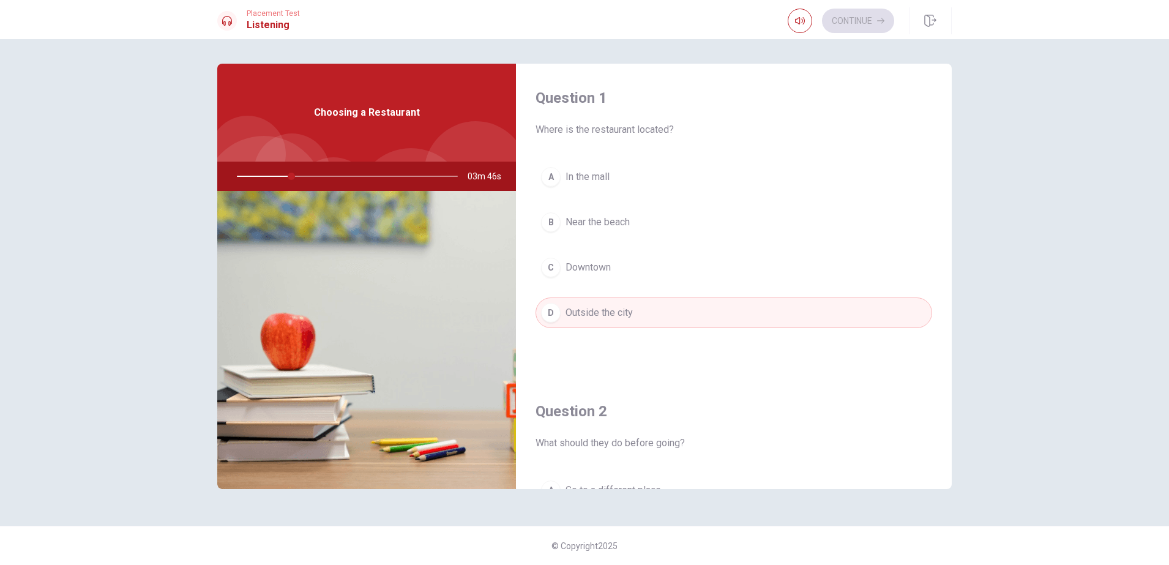
click at [598, 250] on div "A In the mall B Near the beach C Downtown D Outside the city" at bounding box center [734, 257] width 397 height 191
click at [599, 222] on span "Near the beach" at bounding box center [598, 222] width 64 height 15
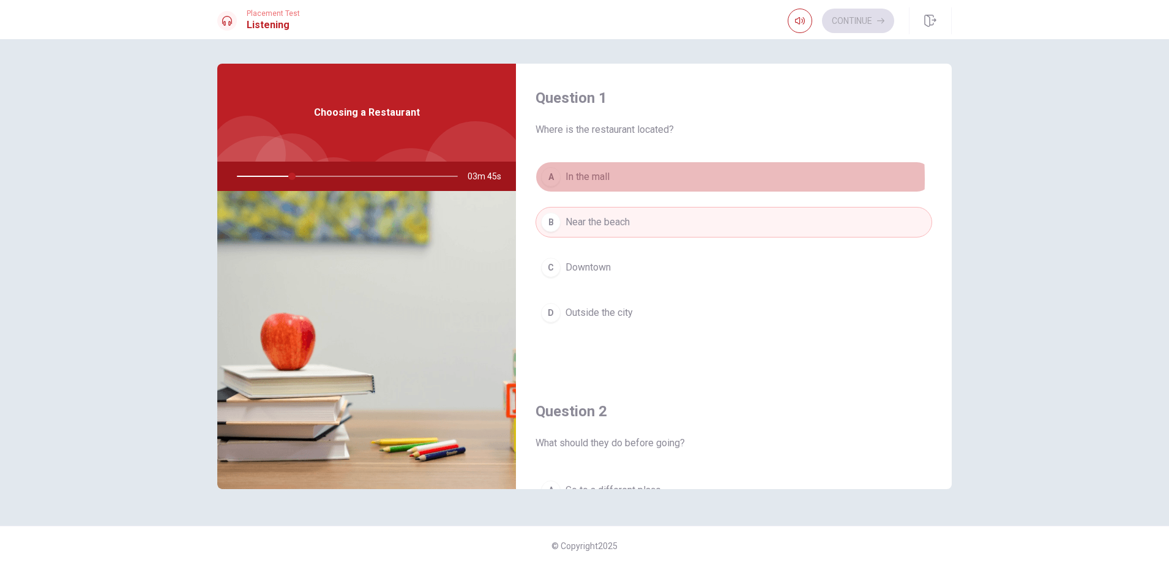
drag, startPoint x: 601, startPoint y: 179, endPoint x: 605, endPoint y: 136, distance: 43.1
click at [601, 177] on span "In the mall" at bounding box center [588, 177] width 44 height 15
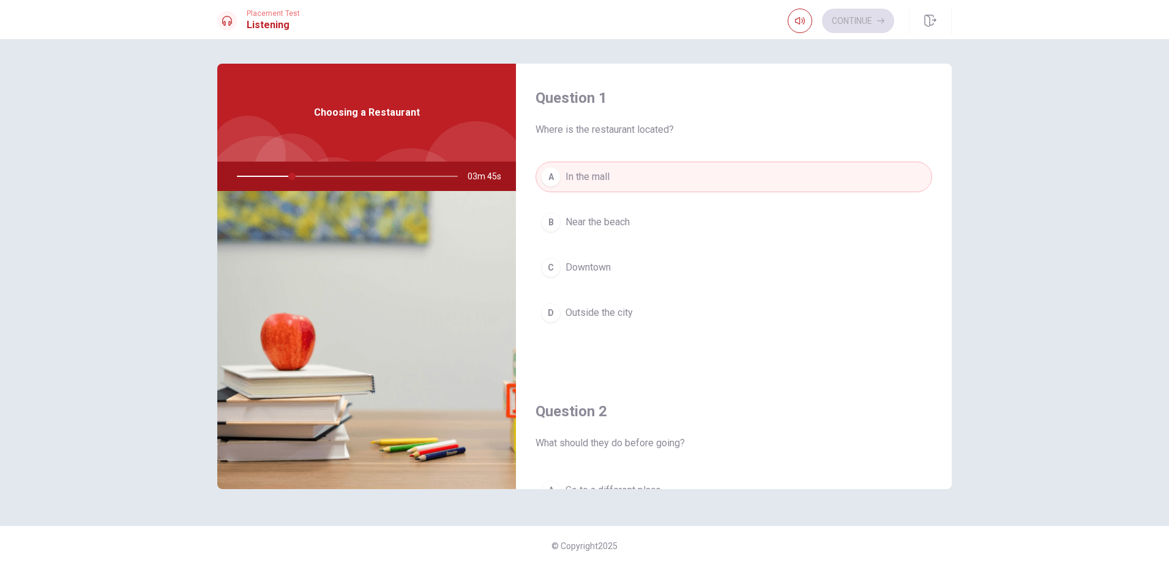
click at [608, 123] on span "Where is the restaurant located?" at bounding box center [734, 129] width 397 height 15
click at [594, 91] on h4 "Question 1" at bounding box center [734, 98] width 397 height 20
click at [637, 261] on button "C Downtown" at bounding box center [734, 267] width 397 height 31
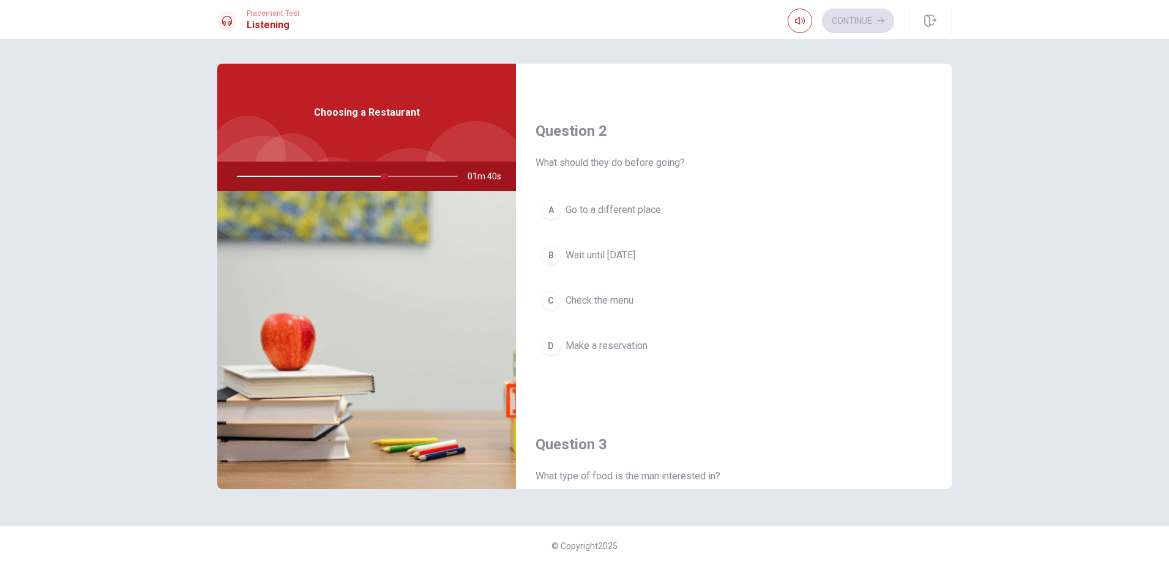
scroll to position [306, 0]
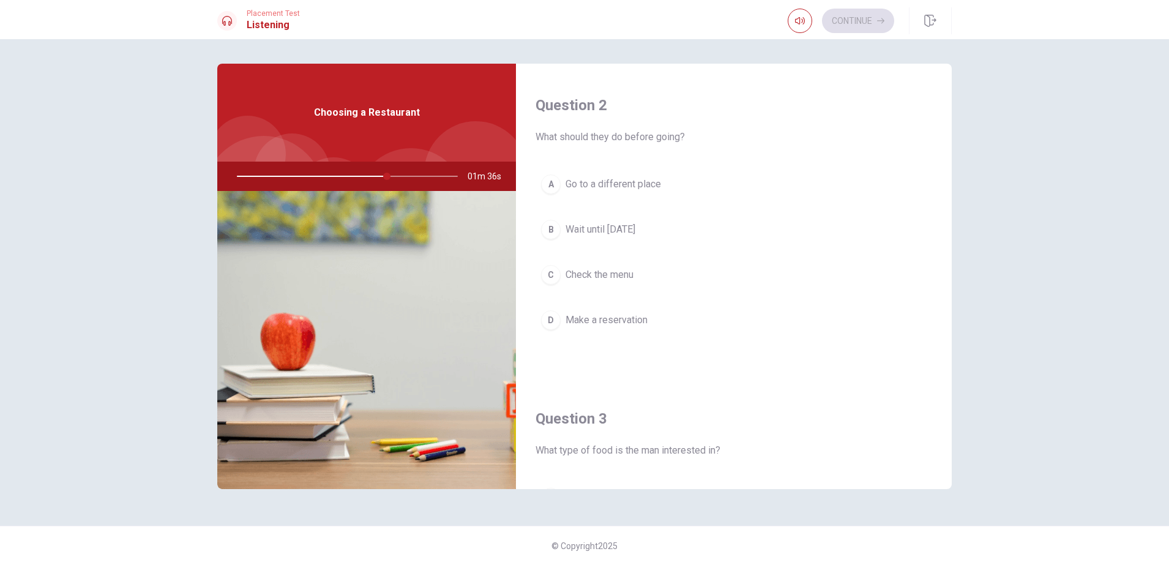
click at [572, 177] on span "Go to a different place" at bounding box center [613, 184] width 95 height 15
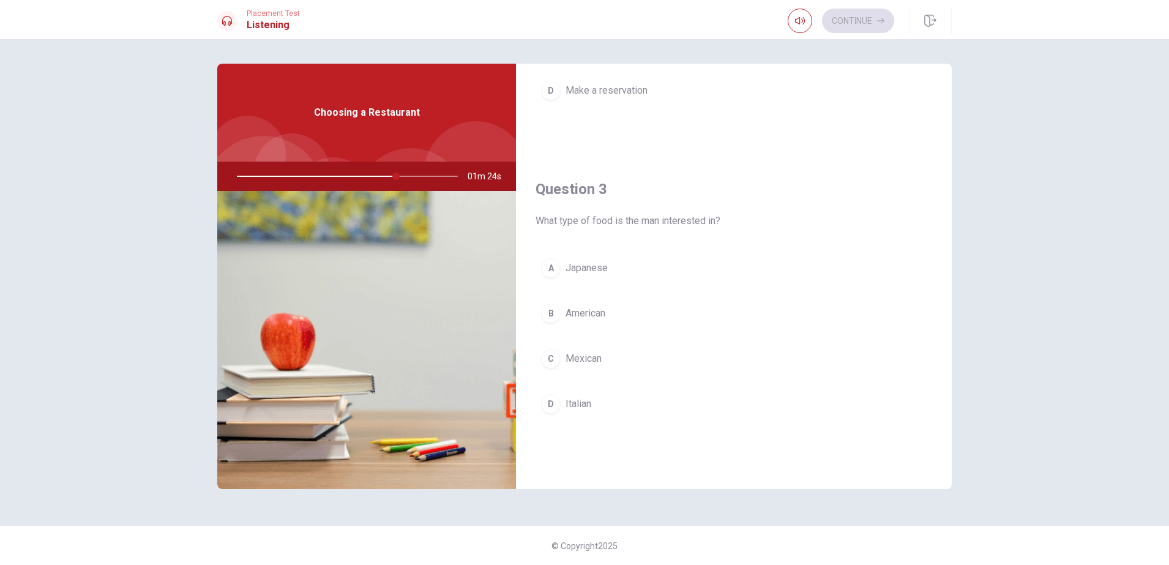
scroll to position [612, 0]
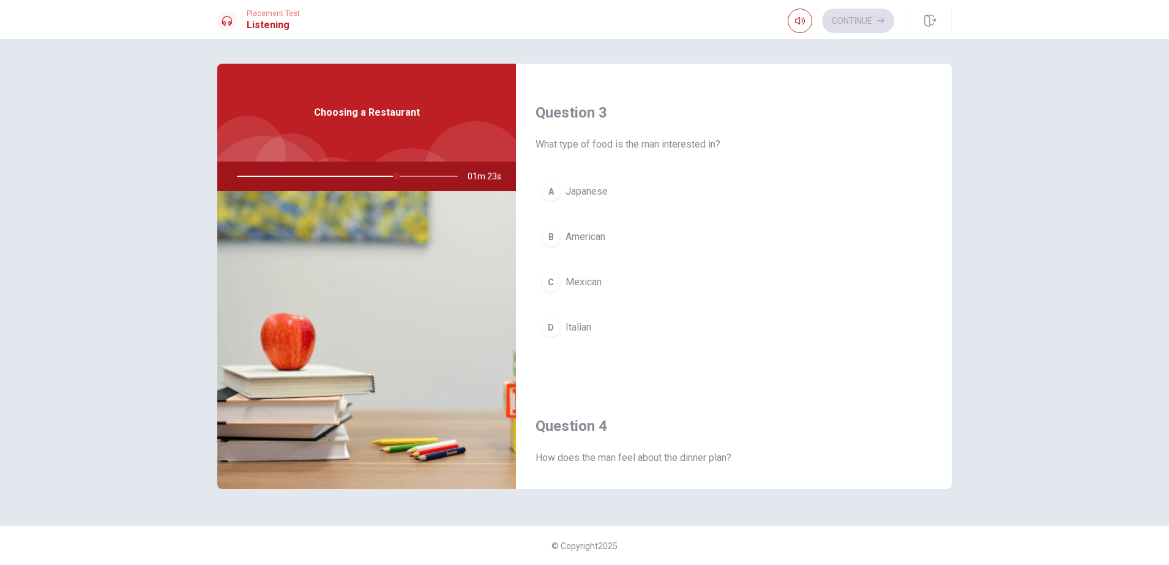
click at [559, 316] on button "D Italian" at bounding box center [734, 327] width 397 height 31
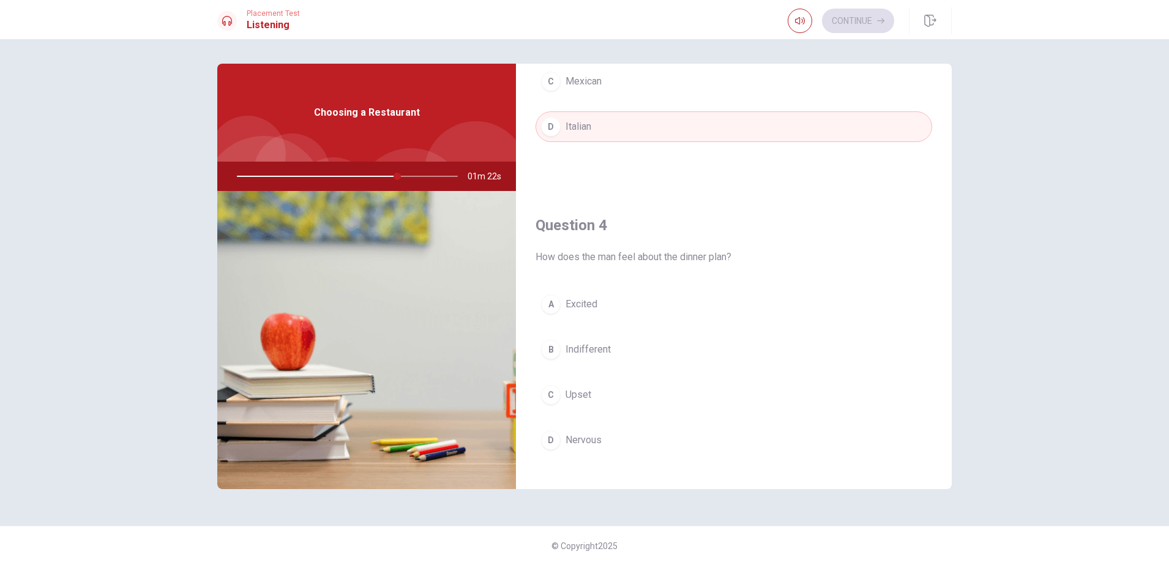
scroll to position [918, 0]
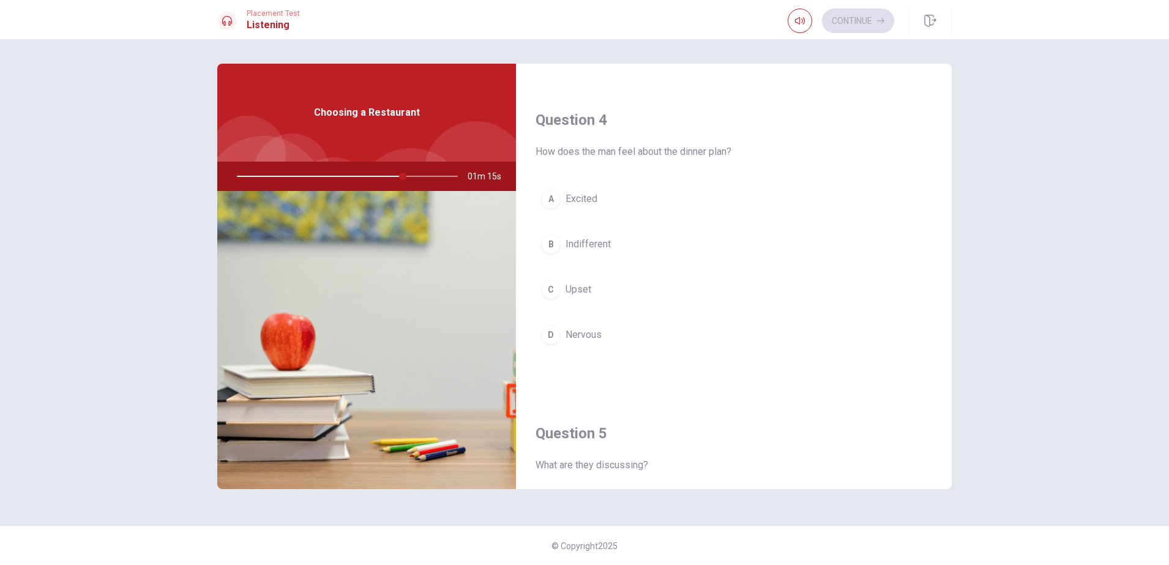
click at [641, 245] on button "B Indifferent" at bounding box center [734, 244] width 397 height 31
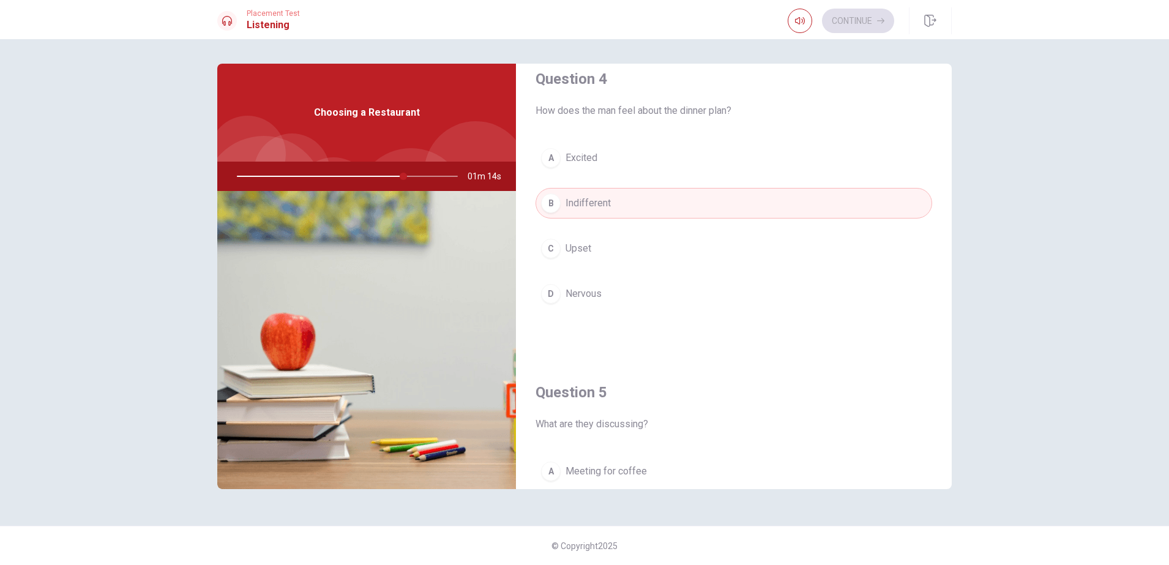
scroll to position [1142, 0]
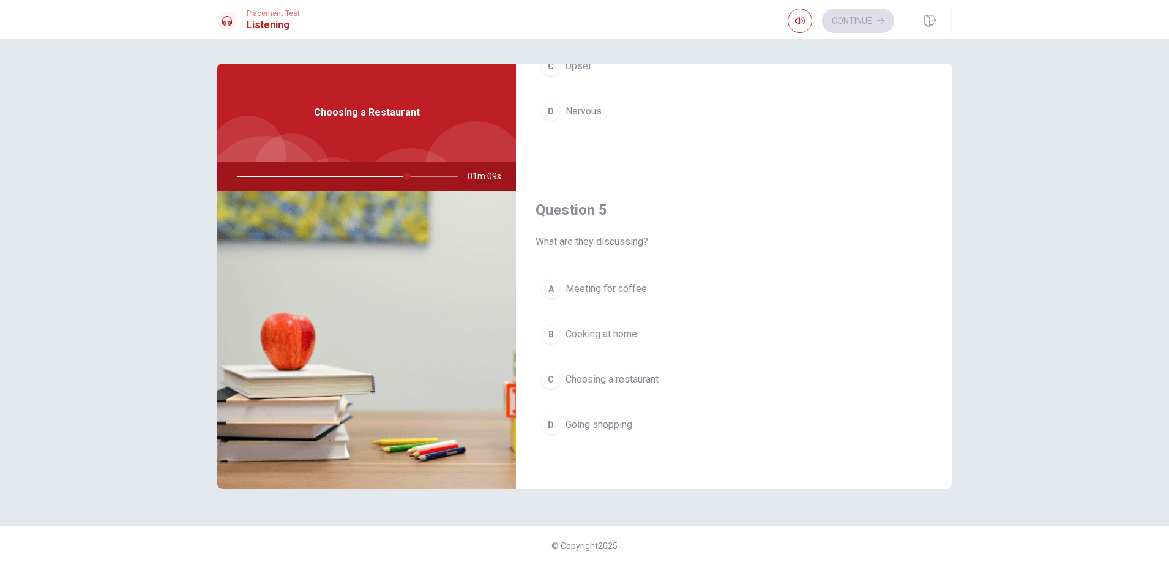
click at [590, 390] on button "C Choosing a restaurant" at bounding box center [734, 379] width 397 height 31
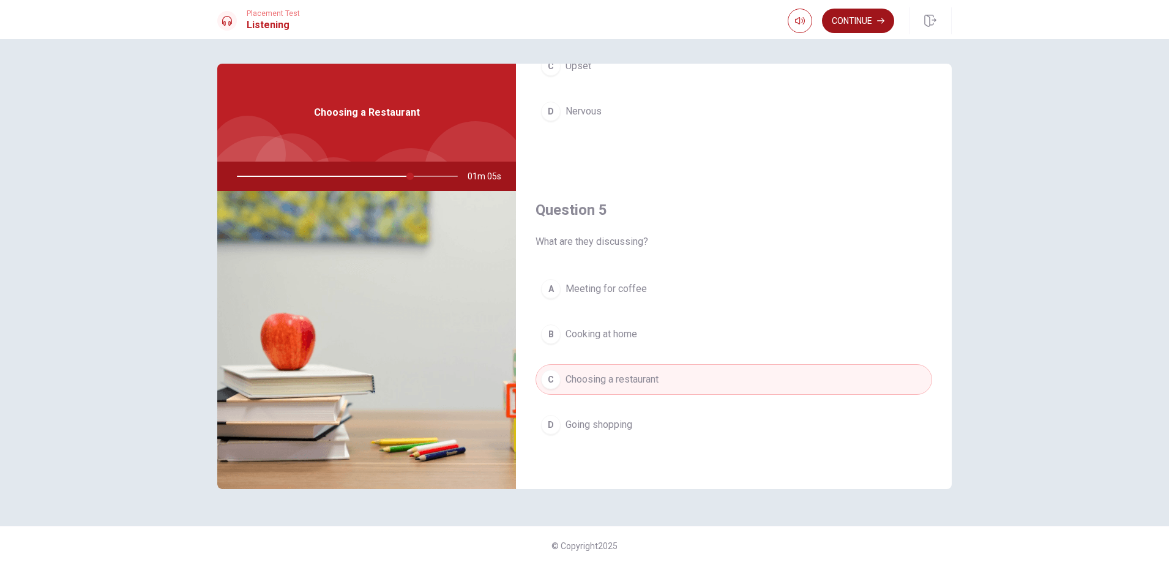
click at [869, 10] on button "Continue" at bounding box center [858, 21] width 72 height 24
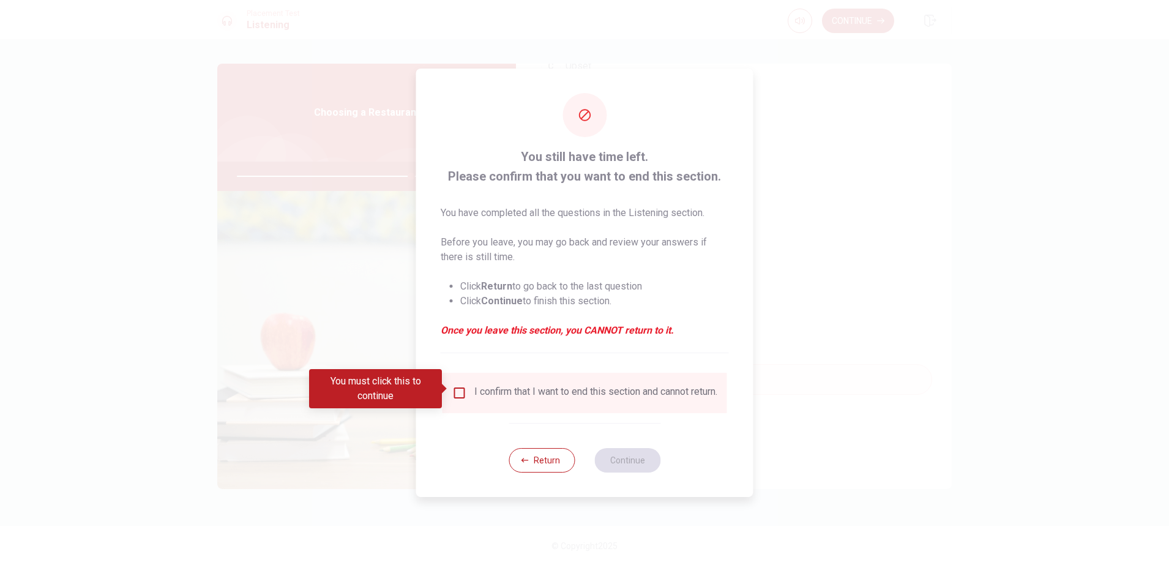
click at [452, 386] on input "You must click this to continue" at bounding box center [459, 393] width 15 height 15
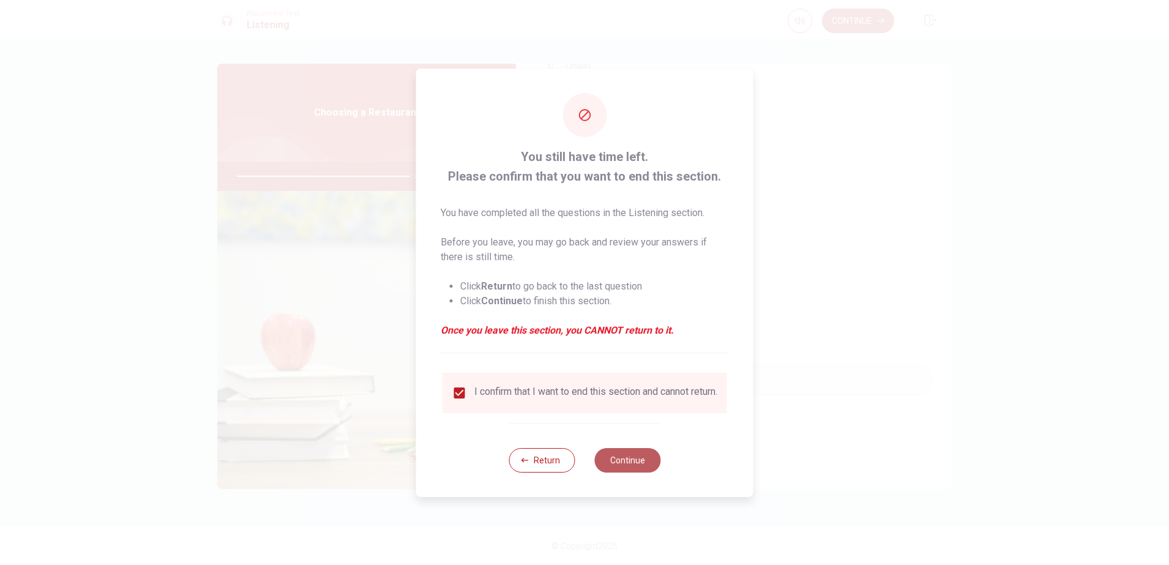
click at [626, 460] on button "Continue" at bounding box center [627, 460] width 66 height 24
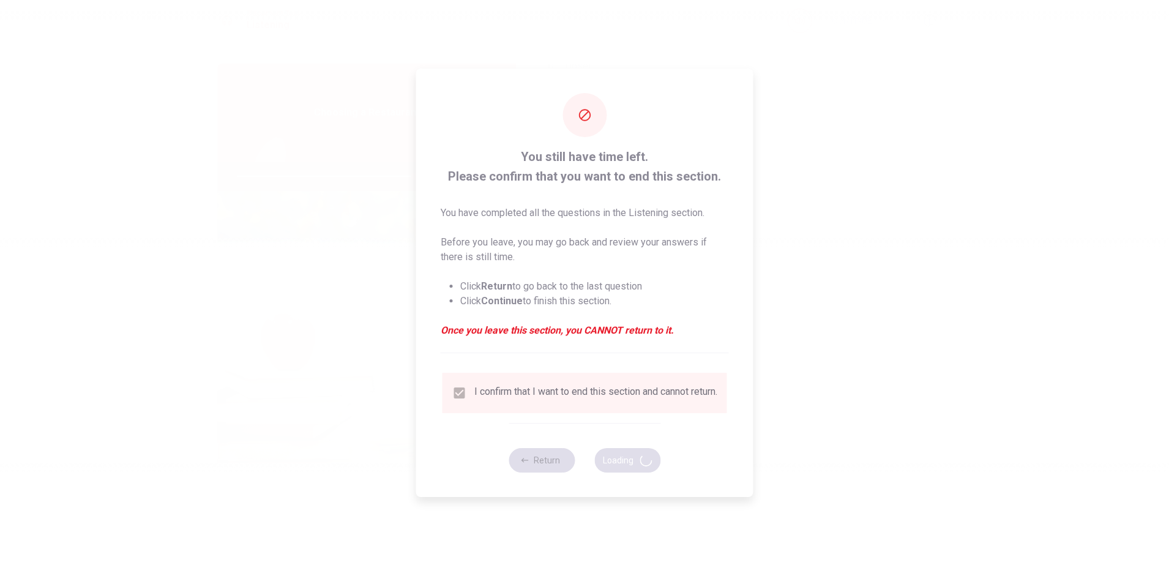
type input "81"
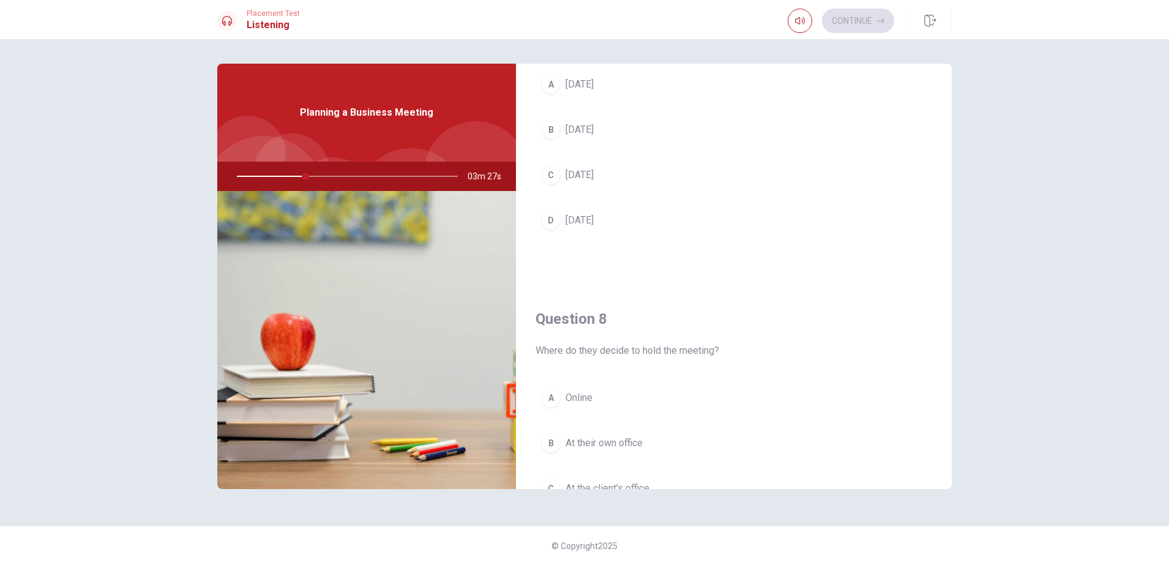
scroll to position [306, 0]
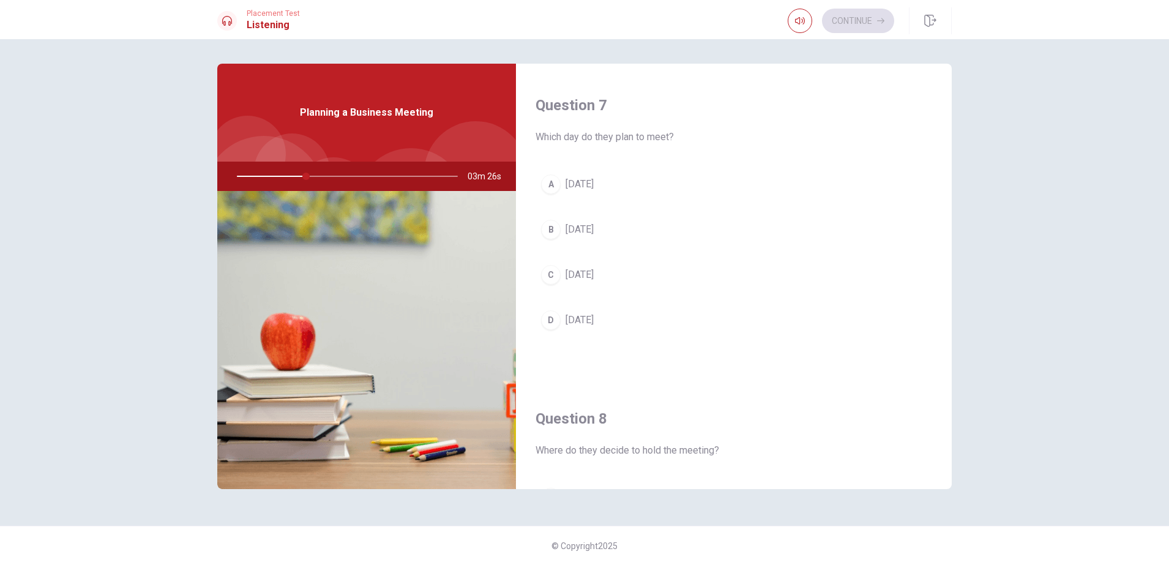
click at [553, 183] on div "A" at bounding box center [551, 184] width 20 height 20
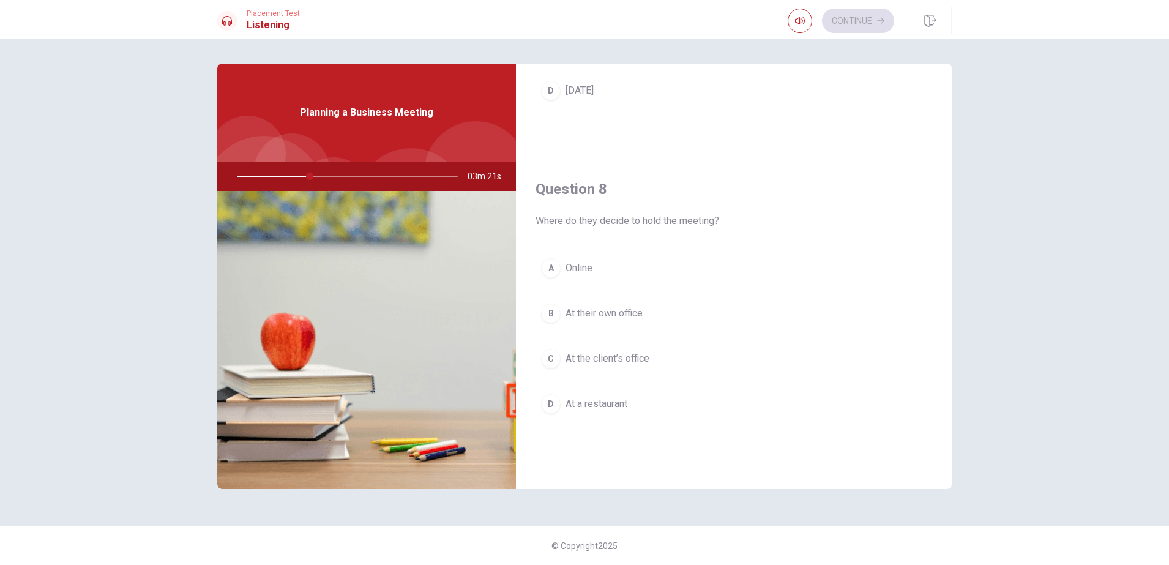
scroll to position [842, 0]
click at [599, 412] on span "The report" at bounding box center [588, 411] width 44 height 15
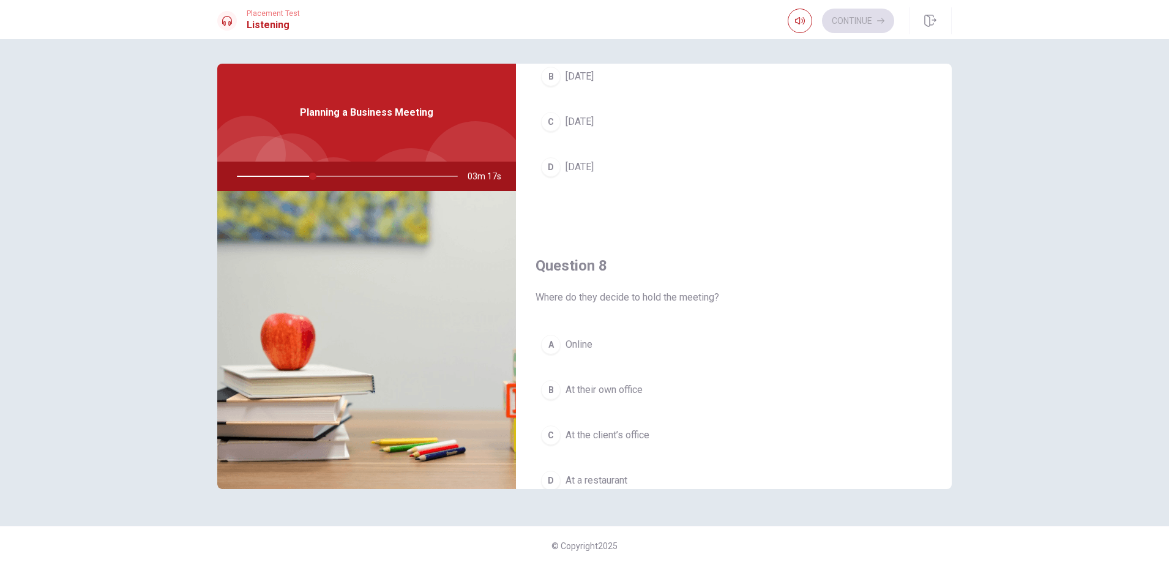
scroll to position [612, 0]
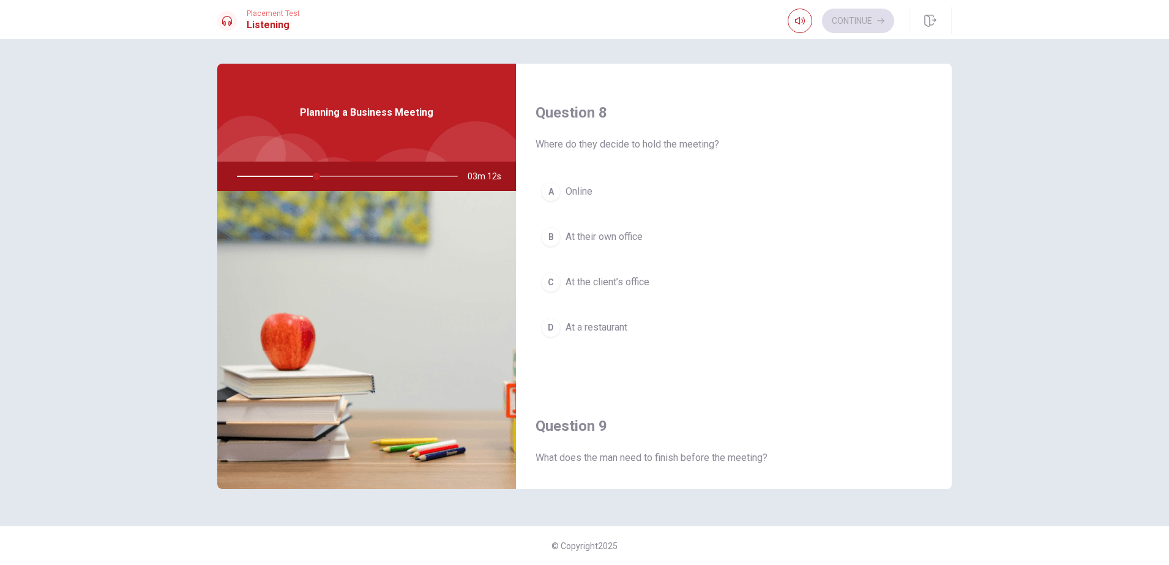
click at [637, 236] on span "At their own office" at bounding box center [604, 237] width 77 height 15
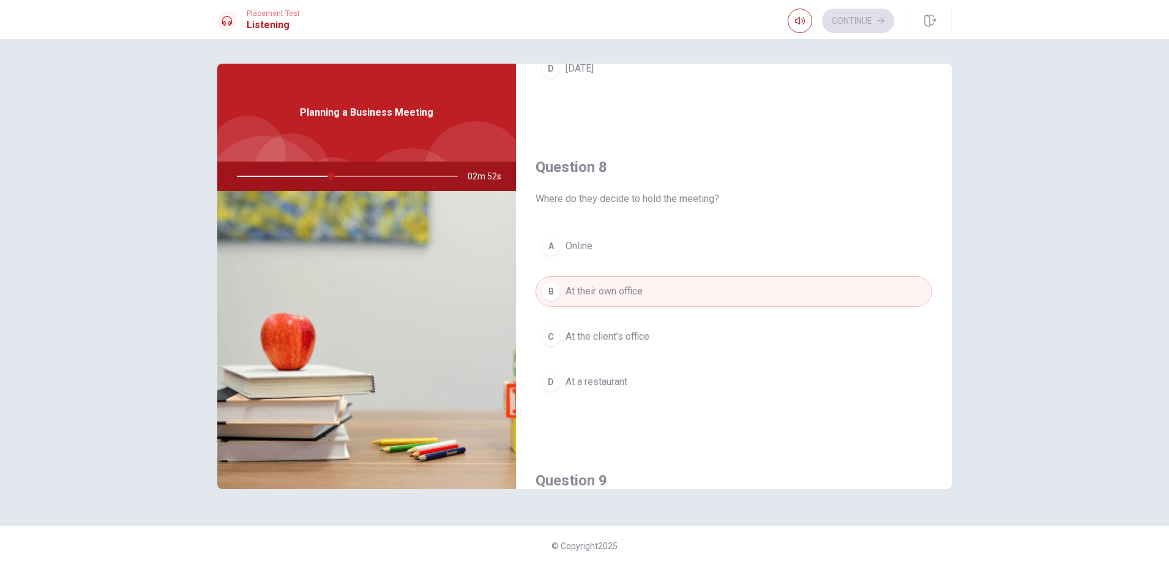
scroll to position [765, 0]
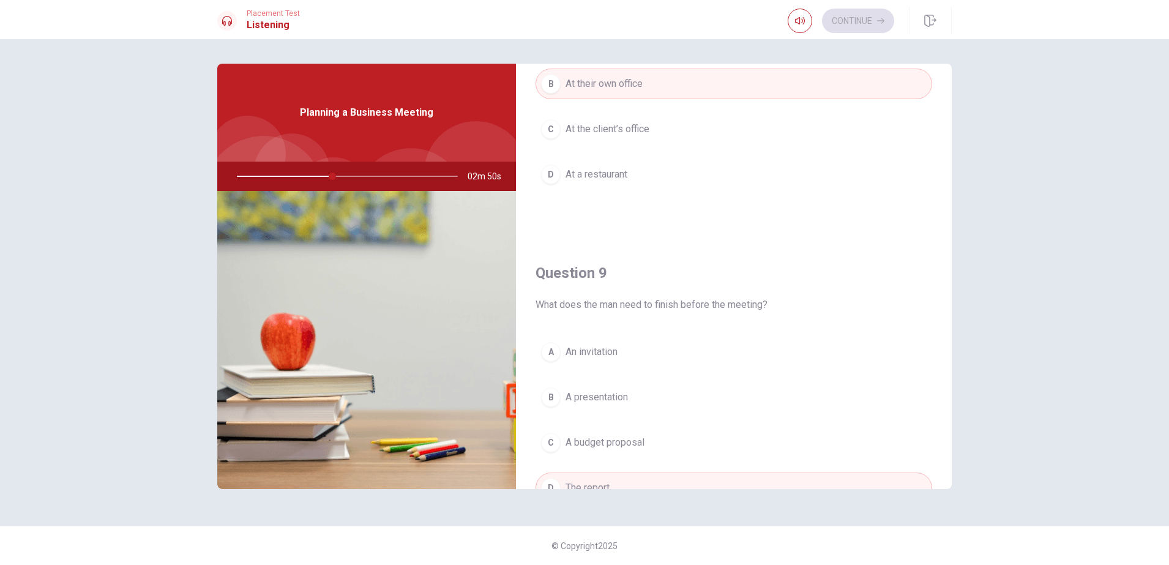
click at [651, 133] on button "C At the client’s office" at bounding box center [734, 129] width 397 height 31
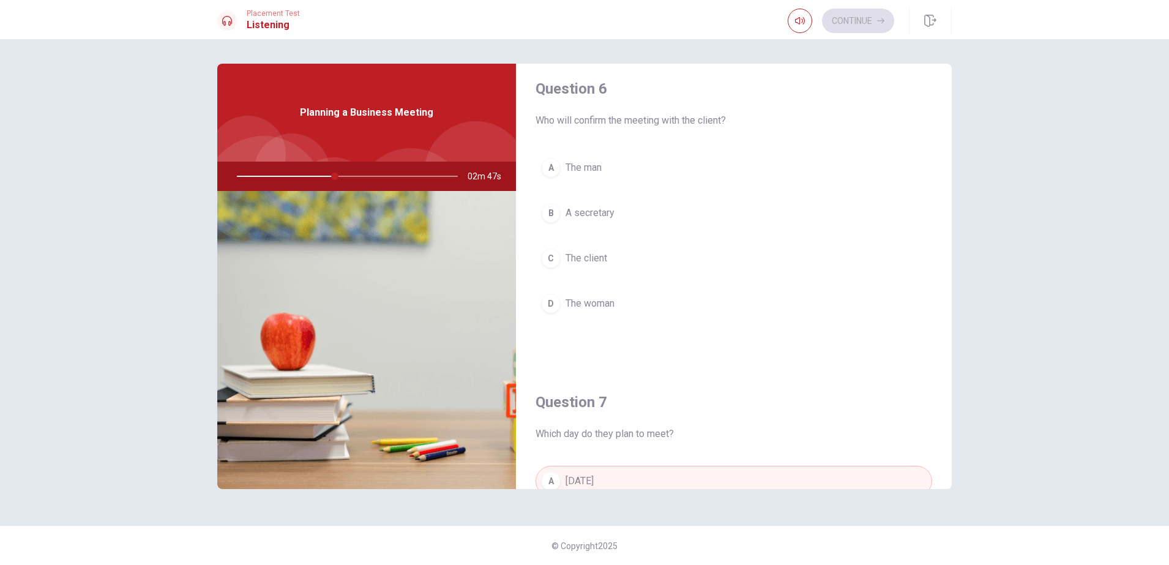
scroll to position [0, 0]
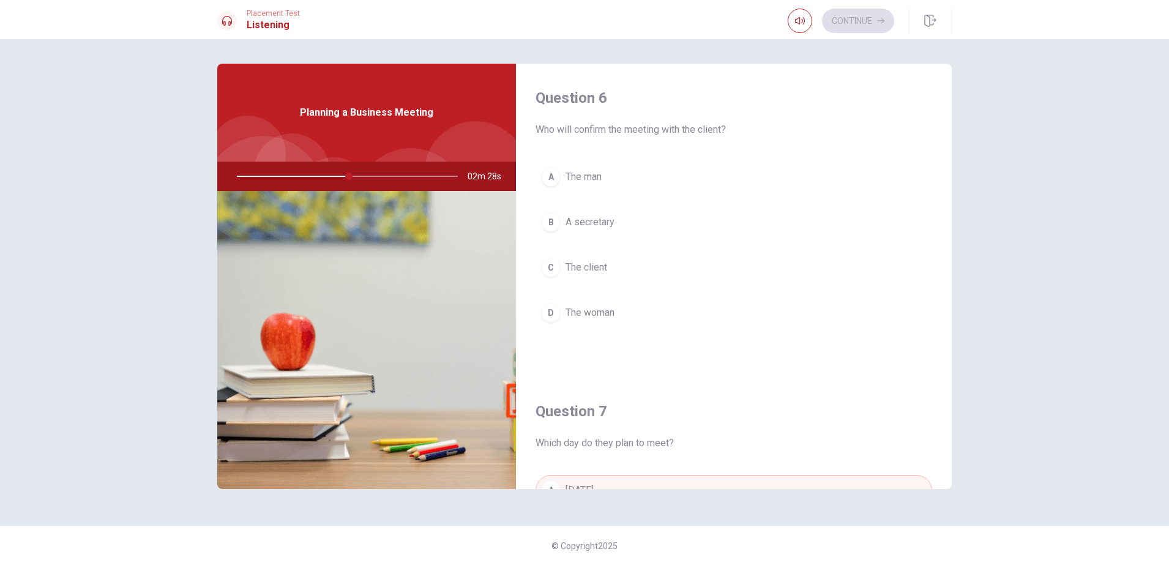
drag, startPoint x: 581, startPoint y: 161, endPoint x: 592, endPoint y: 170, distance: 14.4
click at [583, 164] on div "Question 6 Who will confirm the meeting with the client? A The man B A secretar…" at bounding box center [734, 220] width 436 height 313
click at [596, 178] on span "The man" at bounding box center [584, 177] width 36 height 15
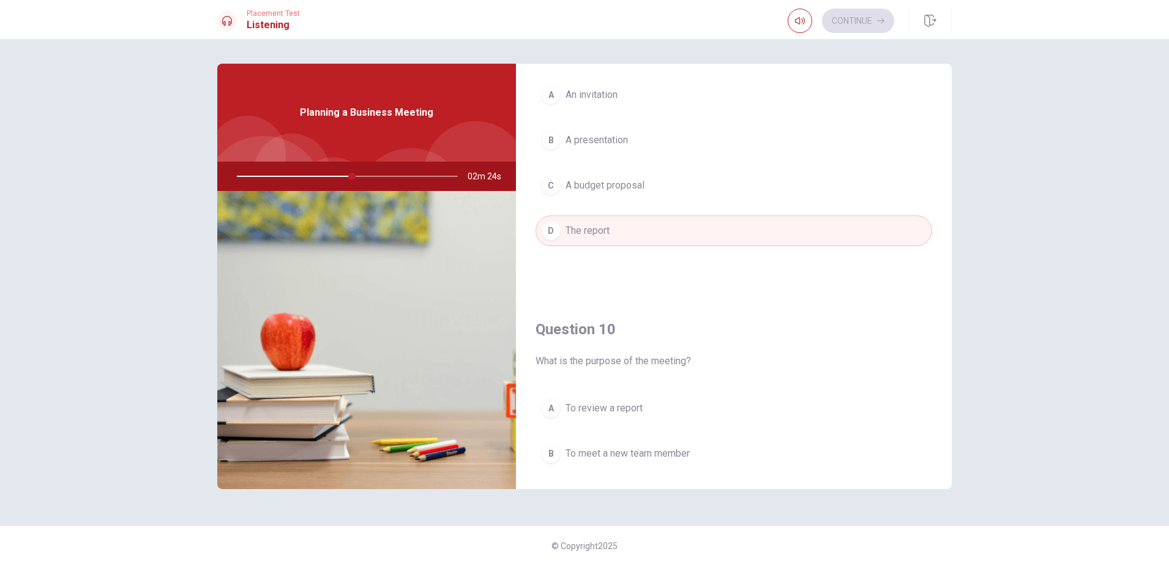
scroll to position [1142, 0]
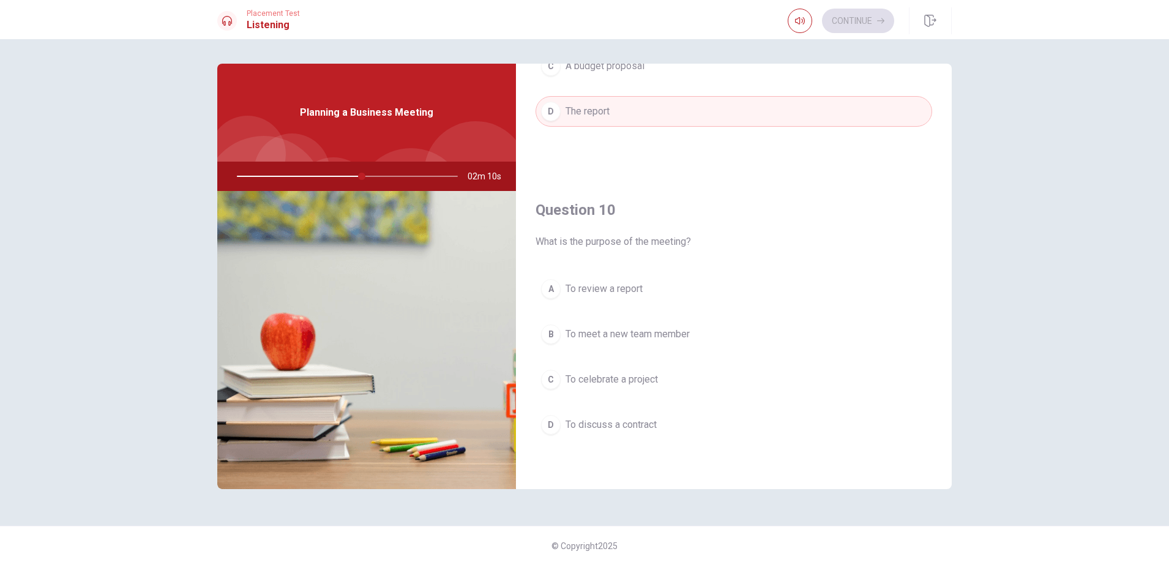
click at [611, 421] on span "To discuss a contract" at bounding box center [611, 424] width 91 height 15
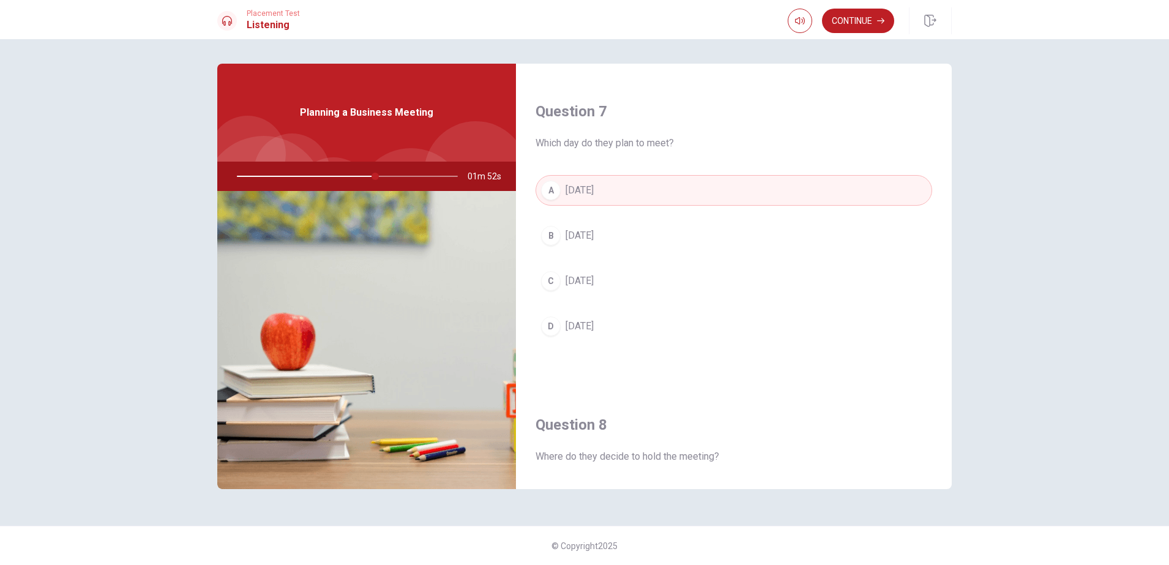
scroll to position [0, 0]
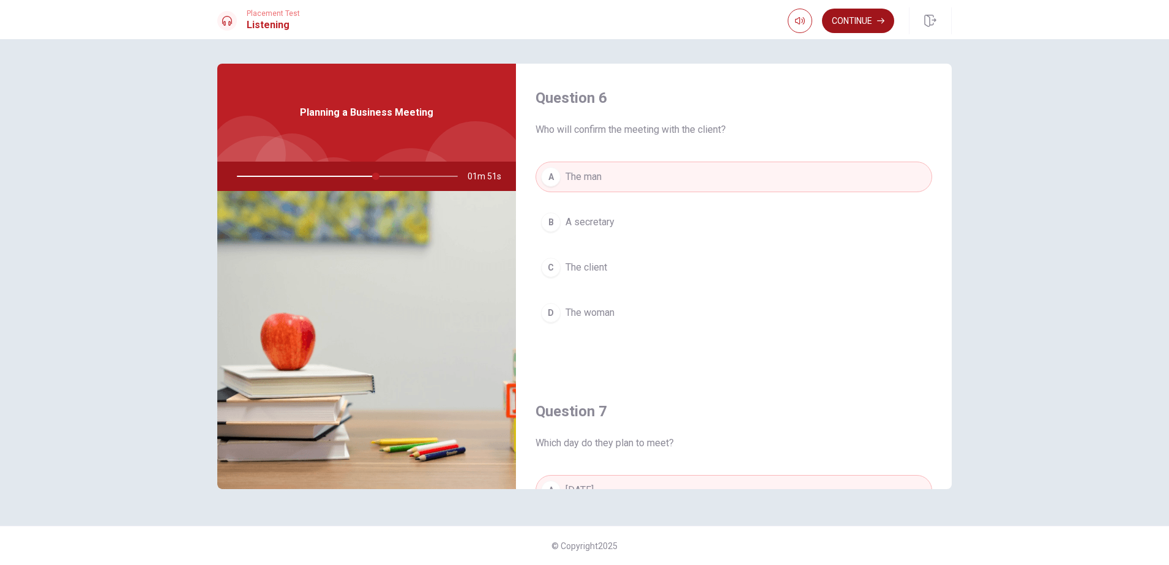
click at [863, 32] on button "Continue" at bounding box center [858, 21] width 72 height 24
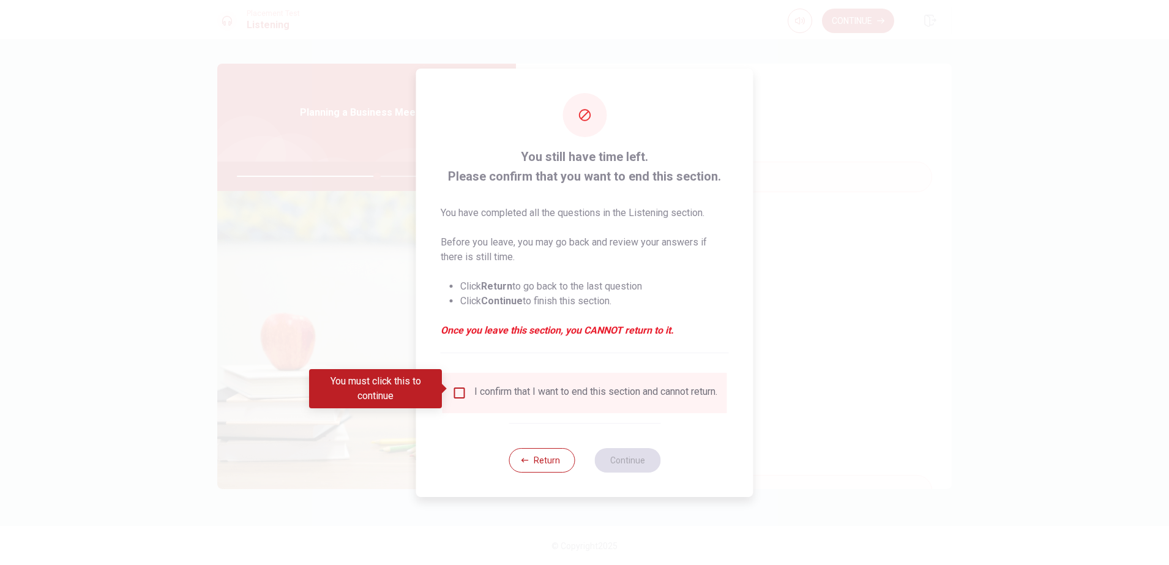
click at [476, 386] on div "I confirm that I want to end this section and cannot return." at bounding box center [595, 393] width 243 height 15
click at [467, 386] on div "I confirm that I want to end this section and cannot return." at bounding box center [584, 393] width 265 height 15
drag, startPoint x: 466, startPoint y: 386, endPoint x: 458, endPoint y: 386, distance: 7.3
click at [461, 386] on div "I confirm that I want to end this section and cannot return." at bounding box center [584, 393] width 265 height 15
click at [458, 386] on input "You must click this to continue" at bounding box center [459, 393] width 15 height 15
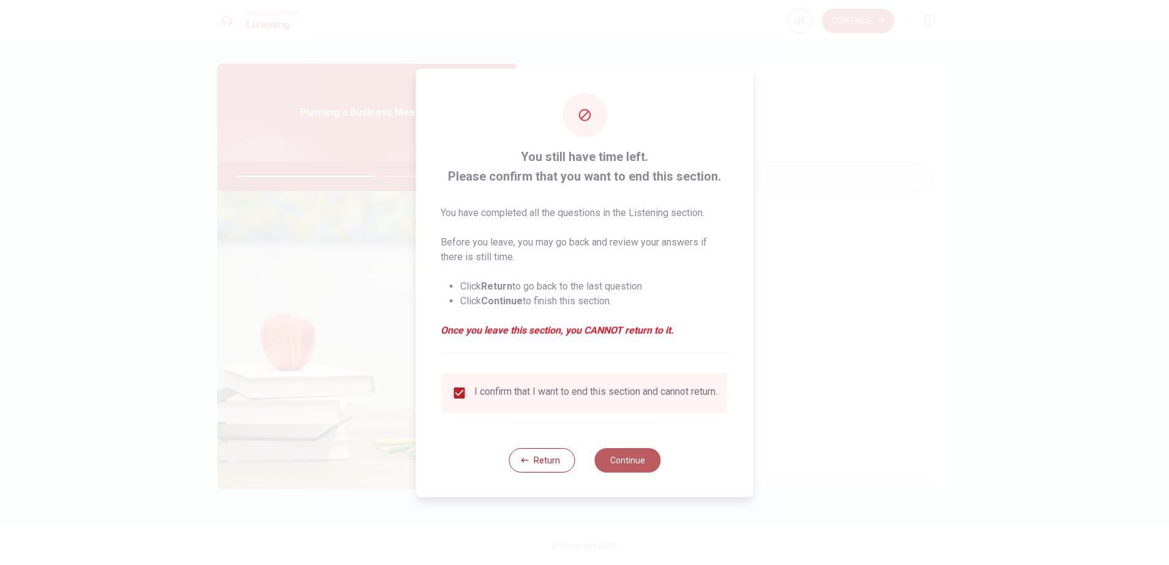
click at [635, 459] on button "Continue" at bounding box center [627, 460] width 66 height 24
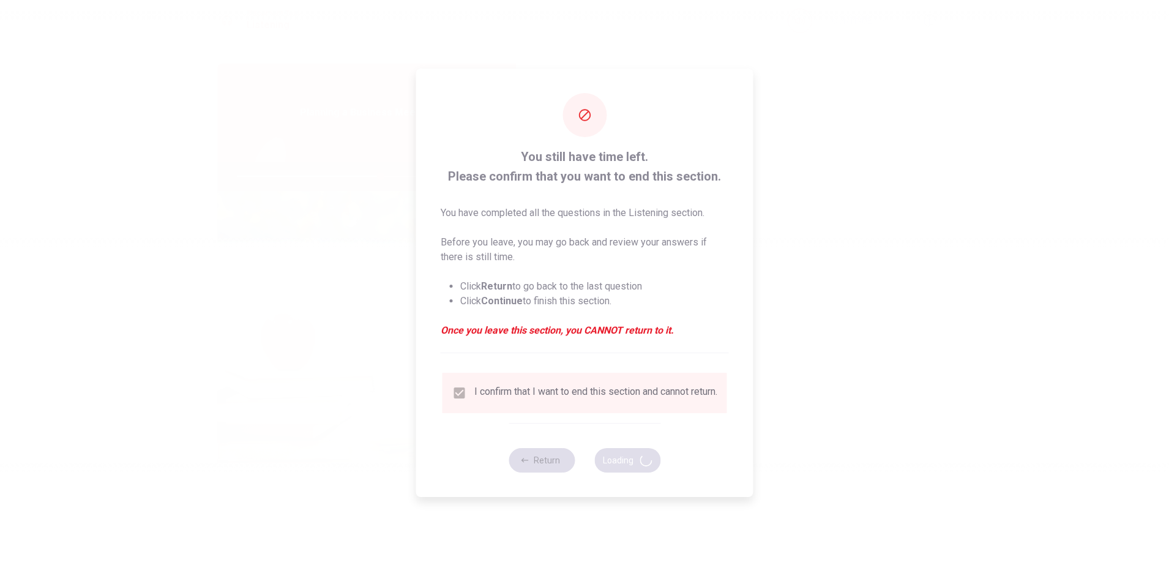
type input "65"
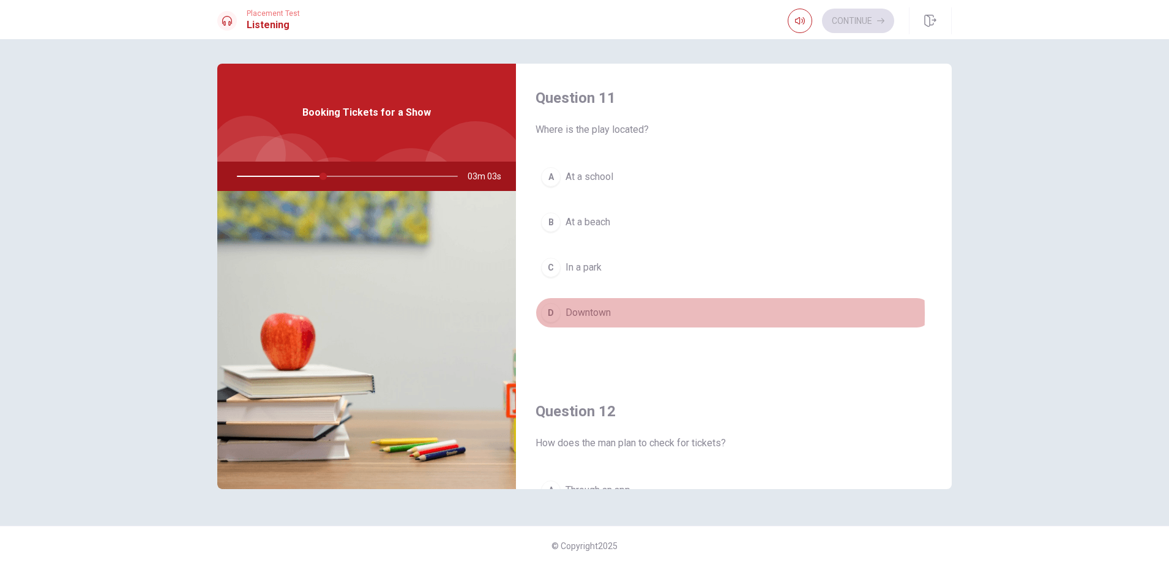
click at [545, 314] on div "D" at bounding box center [551, 313] width 20 height 20
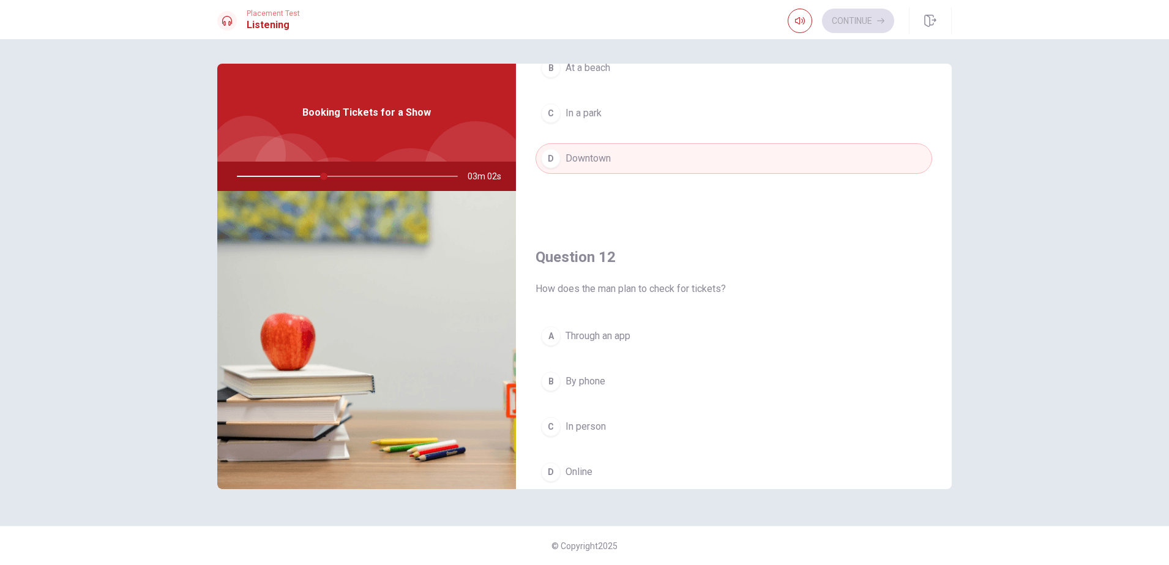
scroll to position [306, 0]
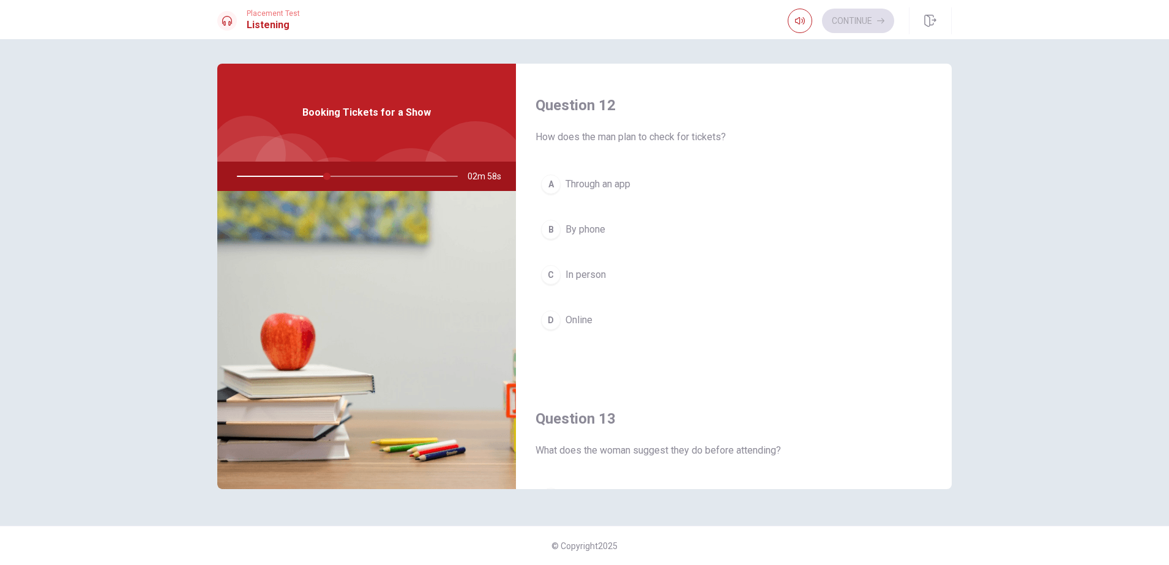
drag, startPoint x: 555, startPoint y: 336, endPoint x: 556, endPoint y: 330, distance: 6.4
click at [551, 336] on div "A Through an app B By phone C In person D Online" at bounding box center [734, 264] width 397 height 191
click at [560, 323] on div "D" at bounding box center [551, 320] width 20 height 20
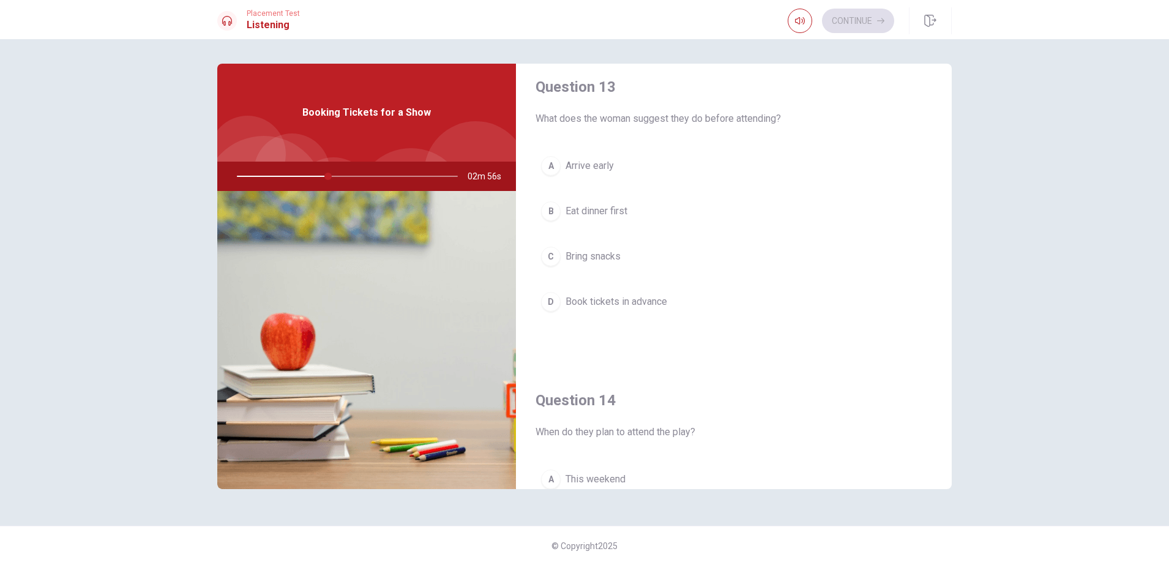
scroll to position [612, 0]
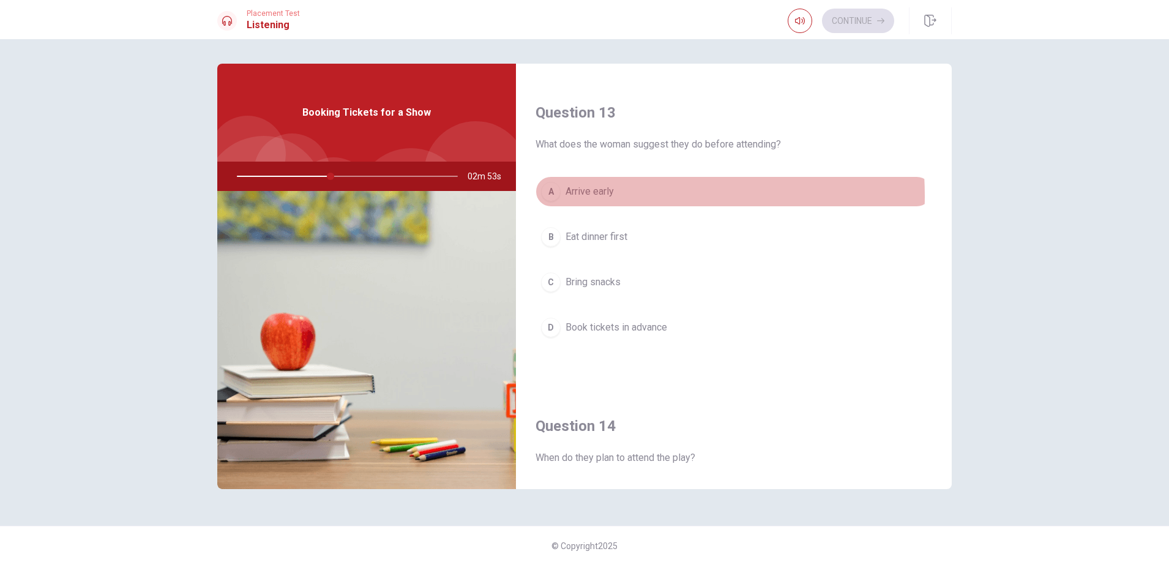
click at [591, 196] on span "Arrive early" at bounding box center [590, 191] width 48 height 15
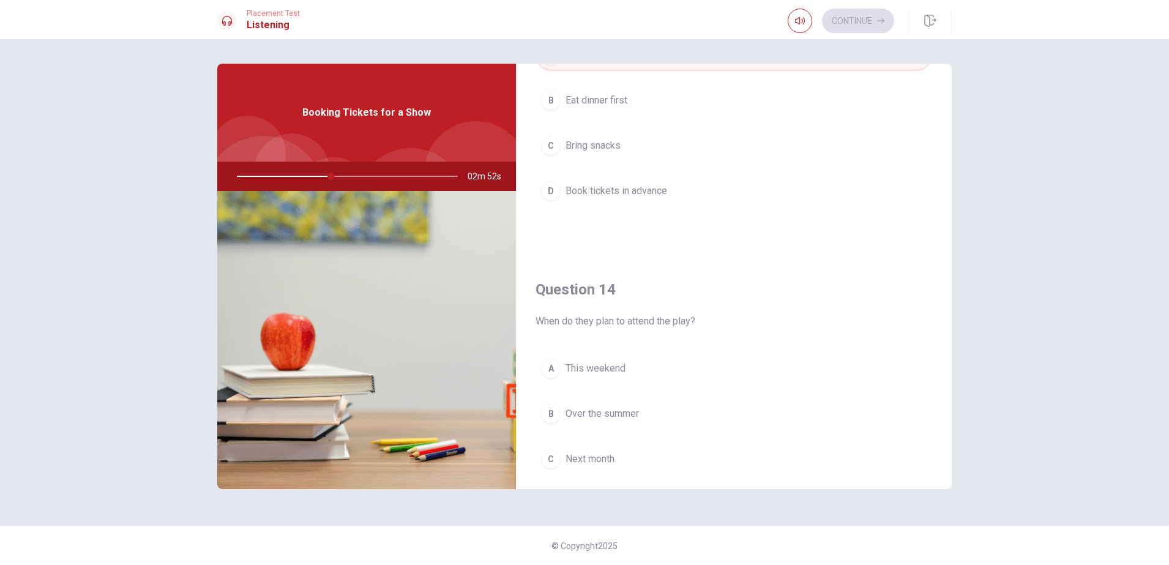
scroll to position [918, 0]
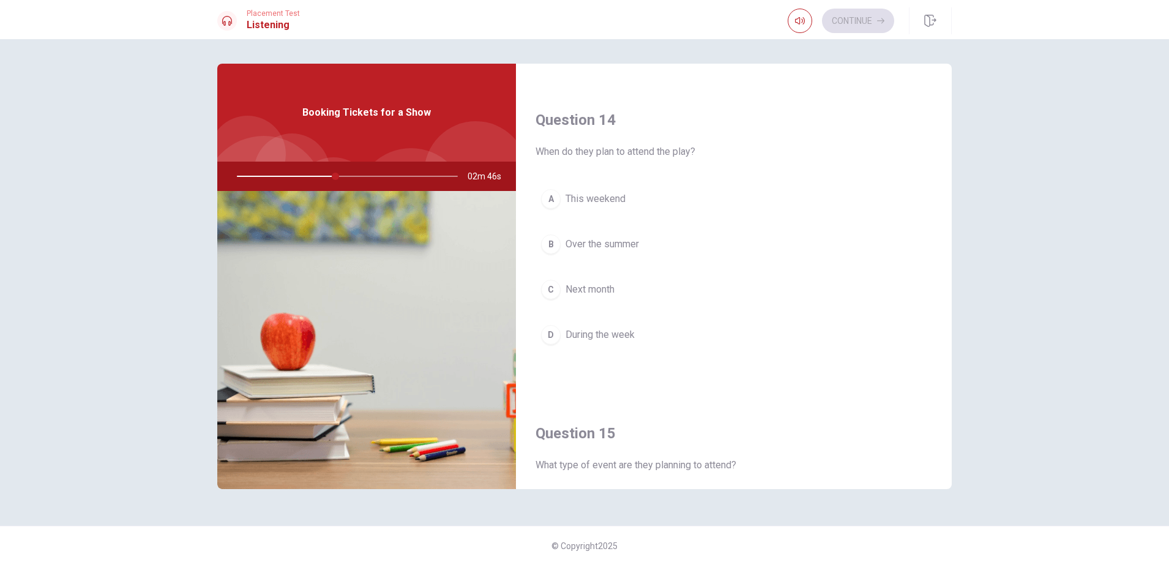
click at [596, 195] on span "This weekend" at bounding box center [596, 199] width 60 height 15
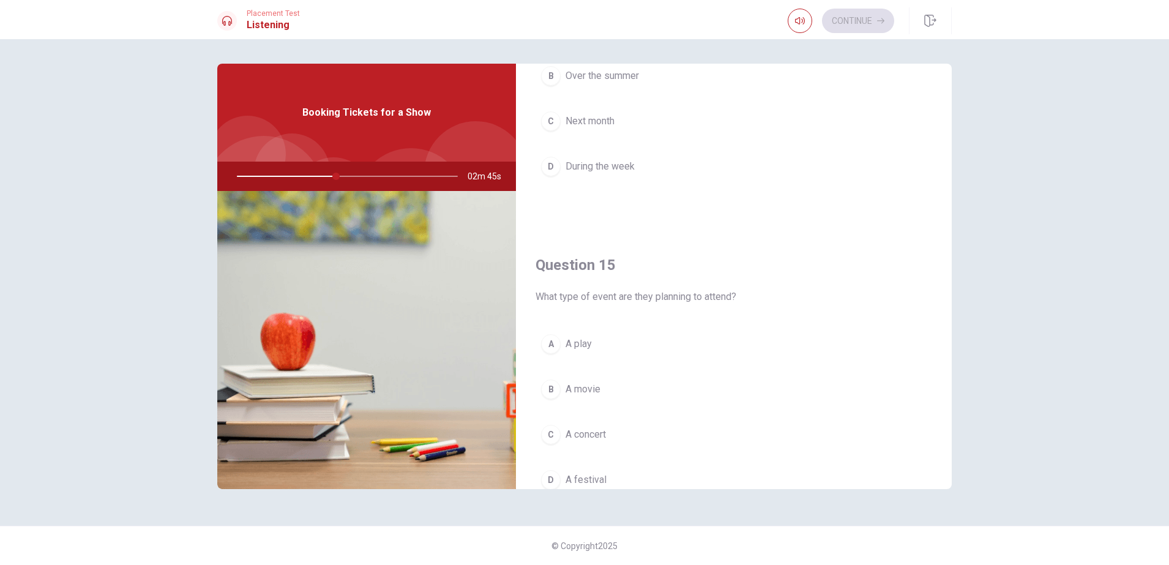
scroll to position [1142, 0]
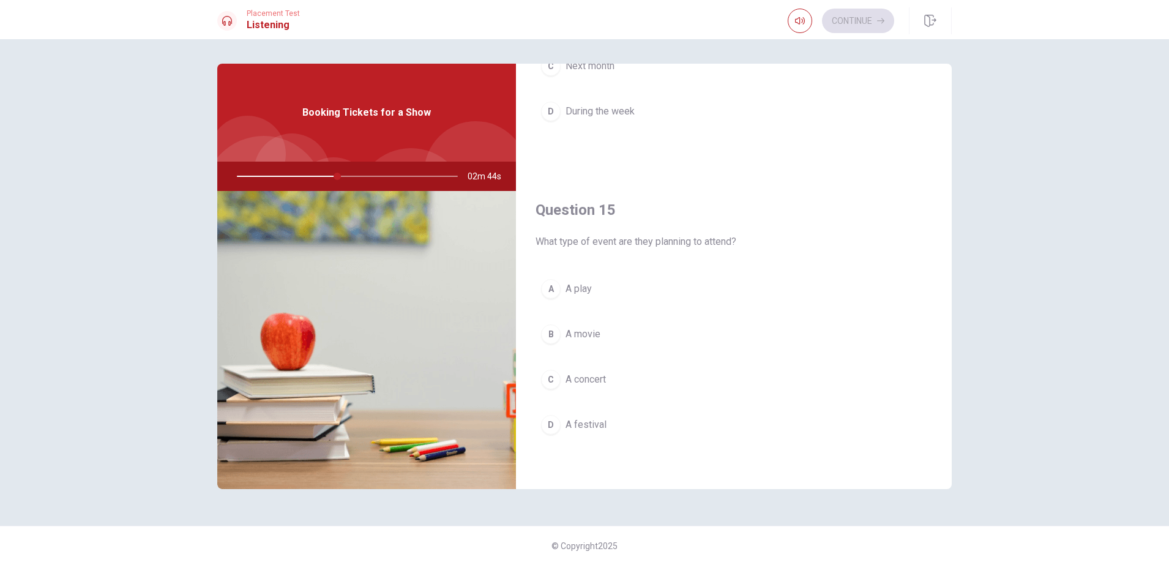
click at [599, 283] on button "A A play" at bounding box center [734, 289] width 397 height 31
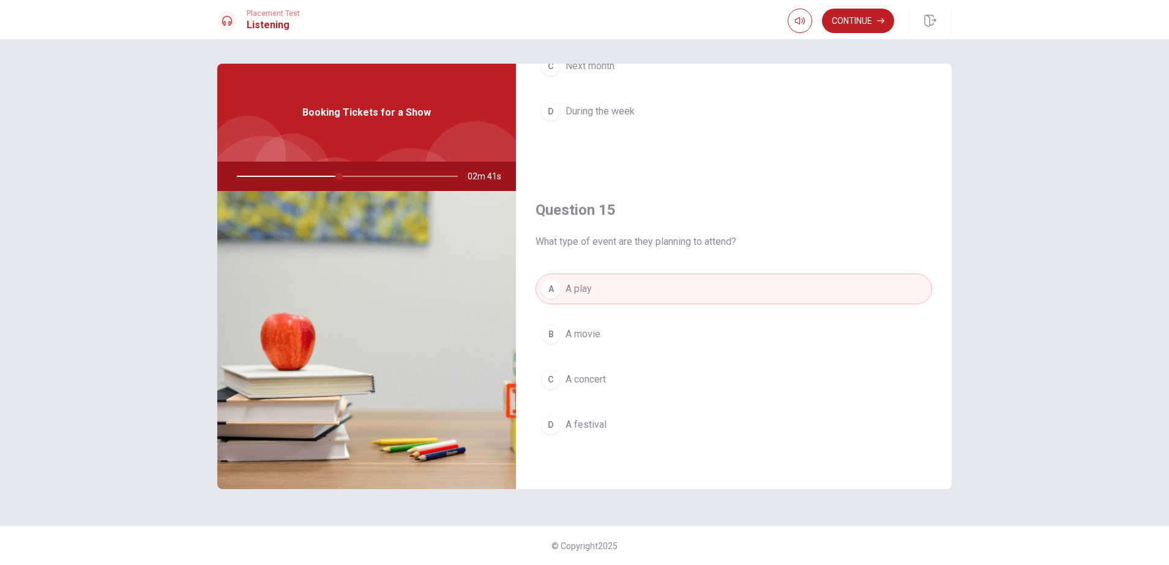
click at [574, 339] on span "A movie" at bounding box center [583, 334] width 35 height 15
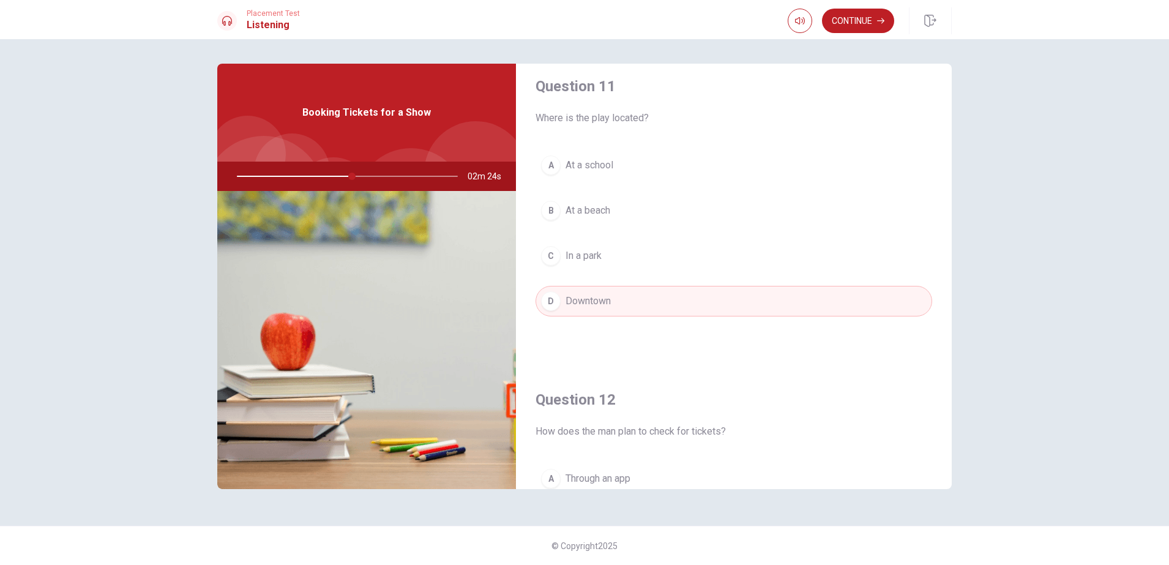
scroll to position [0, 0]
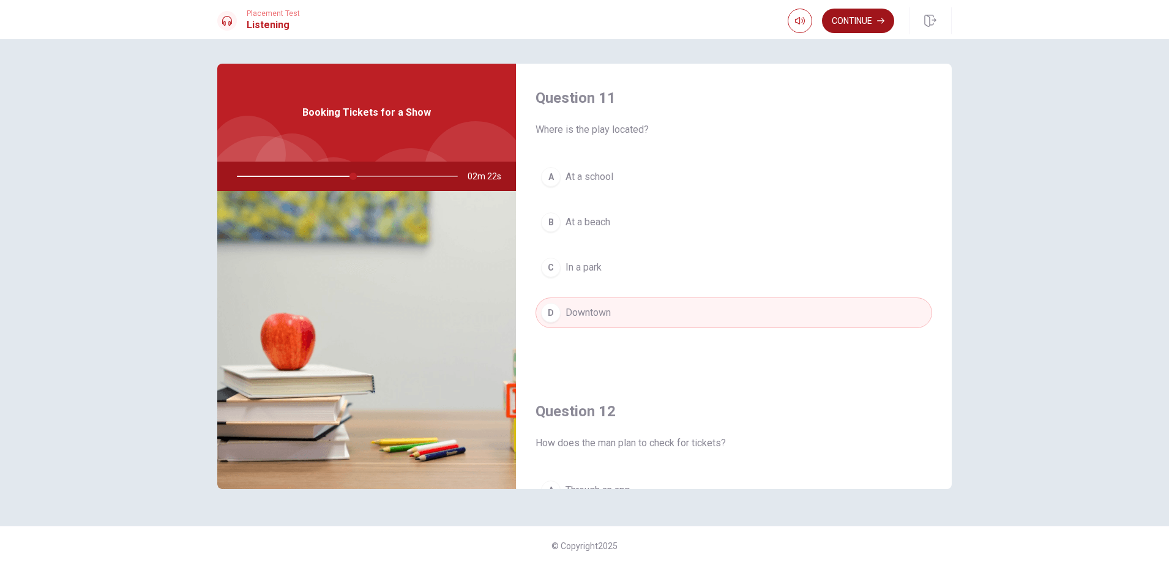
click at [853, 19] on button "Continue" at bounding box center [858, 21] width 72 height 24
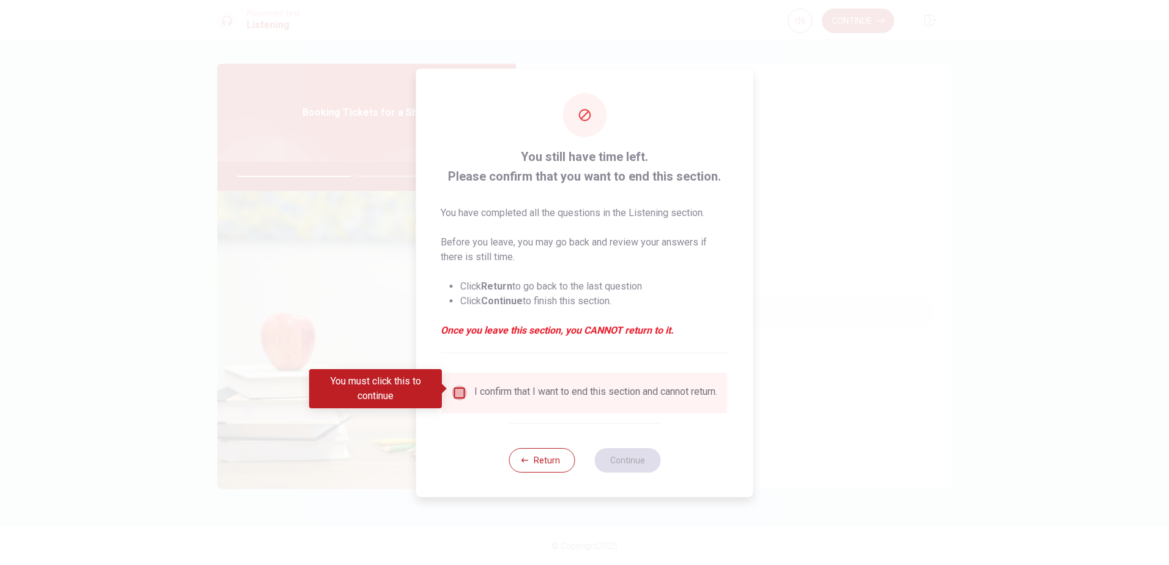
click at [463, 387] on input "You must click this to continue" at bounding box center [459, 393] width 15 height 15
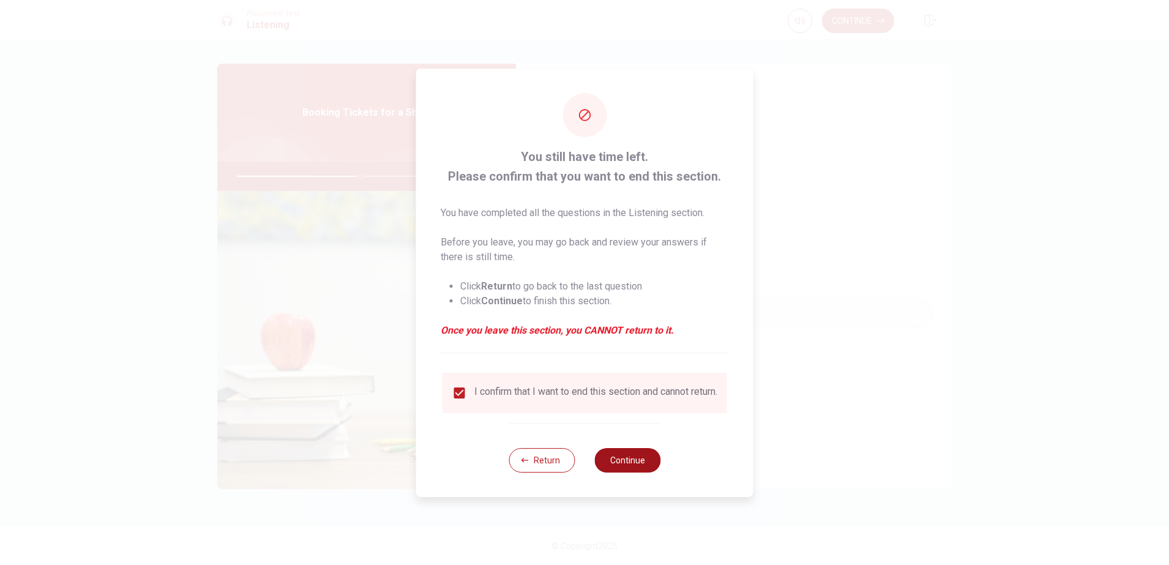
click at [616, 459] on button "Continue" at bounding box center [627, 460] width 66 height 24
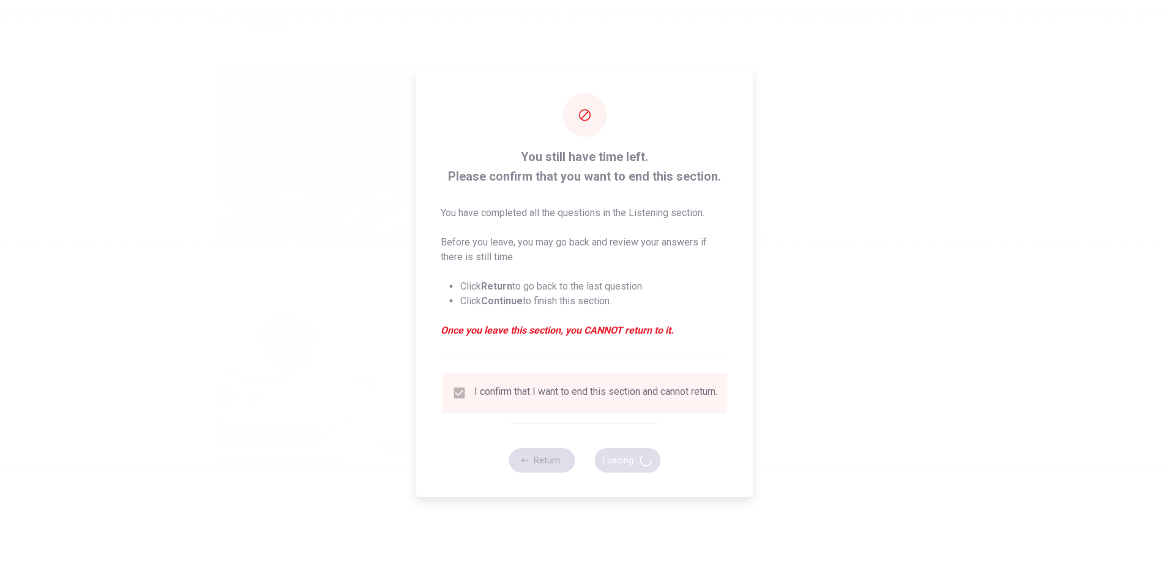
type input "57"
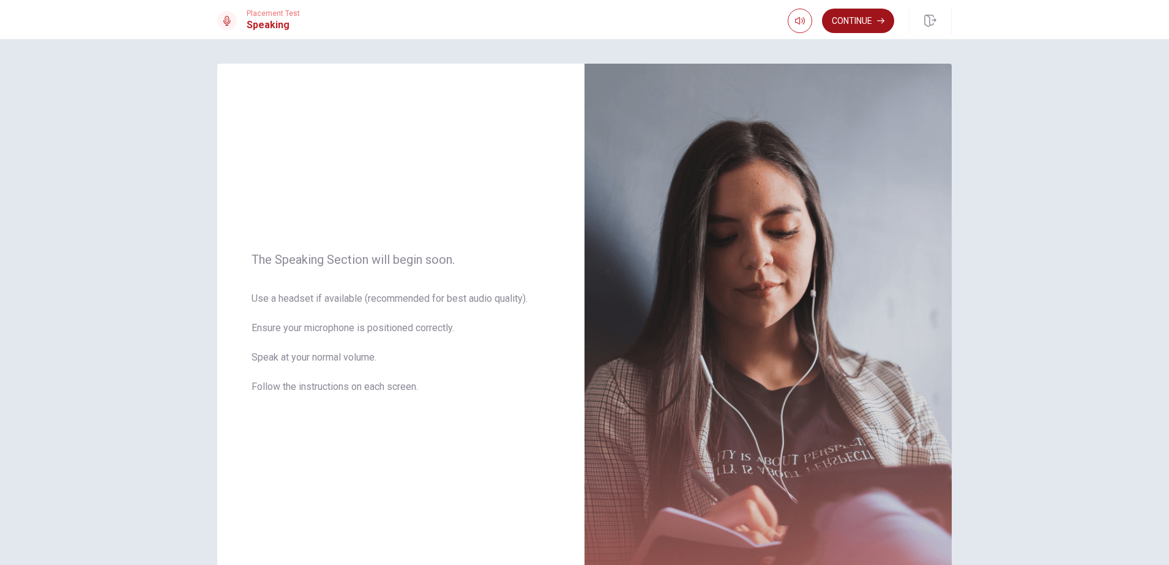
click at [837, 26] on button "Continue" at bounding box center [858, 21] width 72 height 24
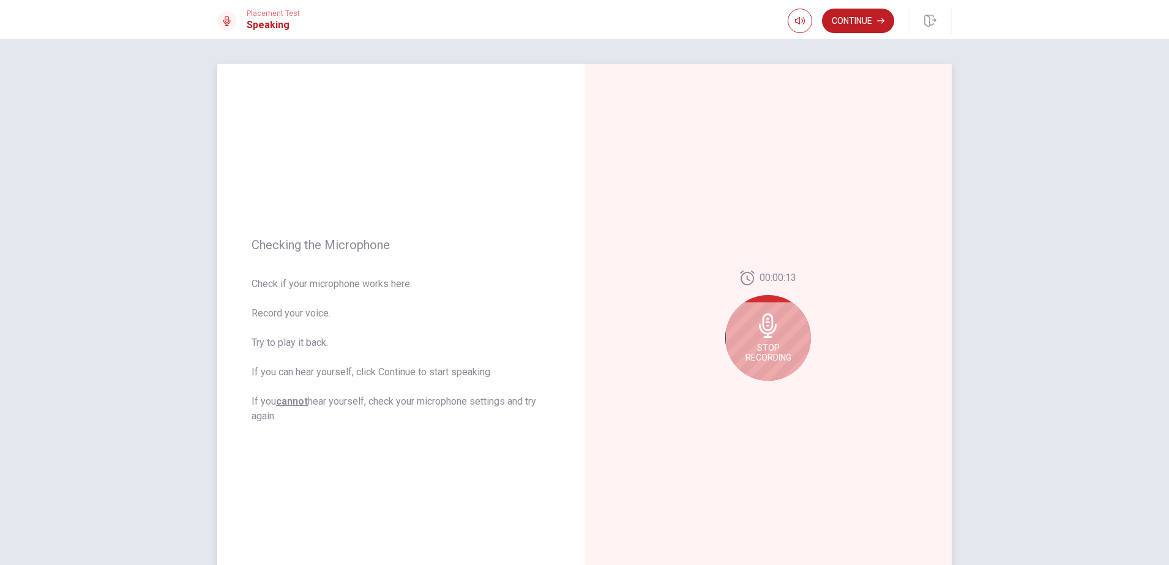
scroll to position [77, 0]
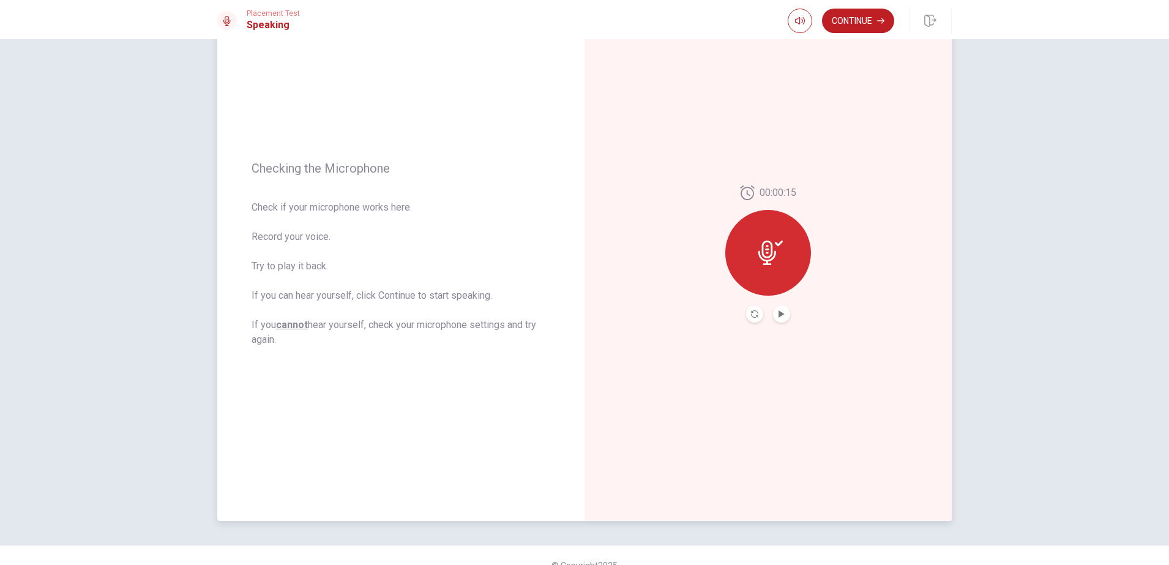
click at [773, 313] on button "Play Audio" at bounding box center [781, 313] width 17 height 17
click at [756, 315] on button "Record Again" at bounding box center [754, 313] width 17 height 17
click at [756, 266] on span "Stop Recording" at bounding box center [769, 276] width 46 height 20
click at [764, 251] on icon at bounding box center [770, 253] width 24 height 24
click at [755, 316] on button "Record Again" at bounding box center [754, 313] width 17 height 17
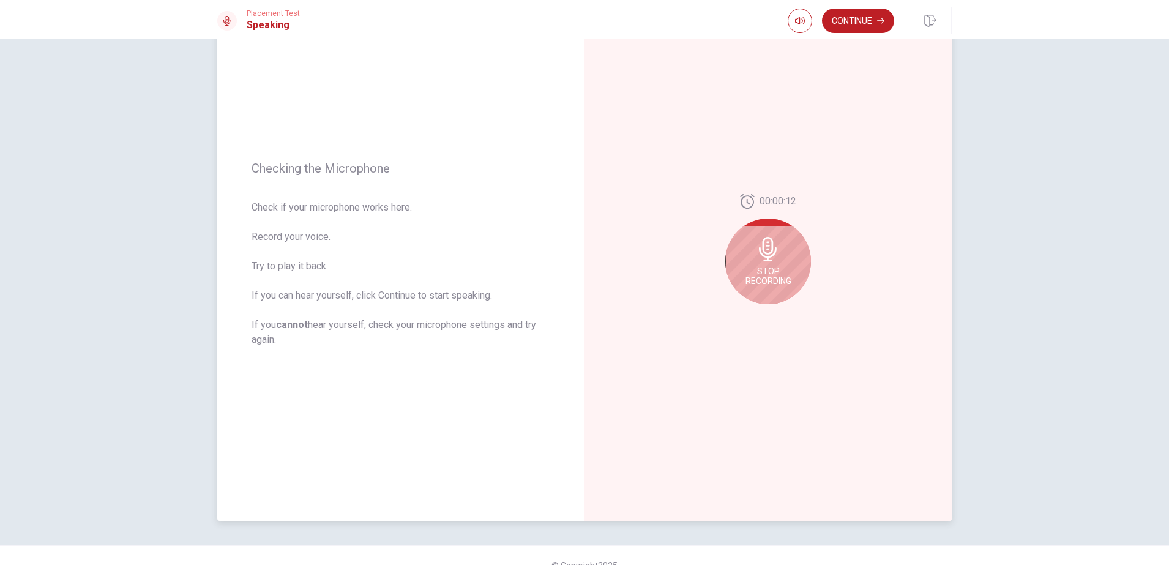
click at [695, 277] on div "00:00:12 Stop Recording" at bounding box center [768, 254] width 367 height 534
click at [757, 264] on div "Stop Recording" at bounding box center [768, 262] width 86 height 86
click at [779, 315] on icon "Play Audio" at bounding box center [782, 313] width 6 height 7
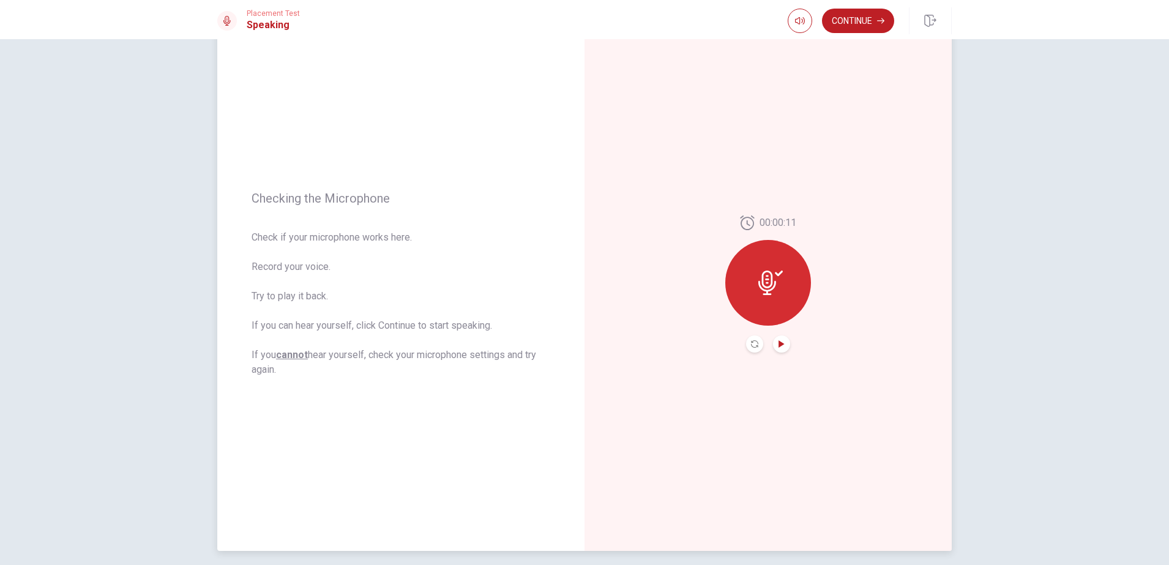
scroll to position [0, 0]
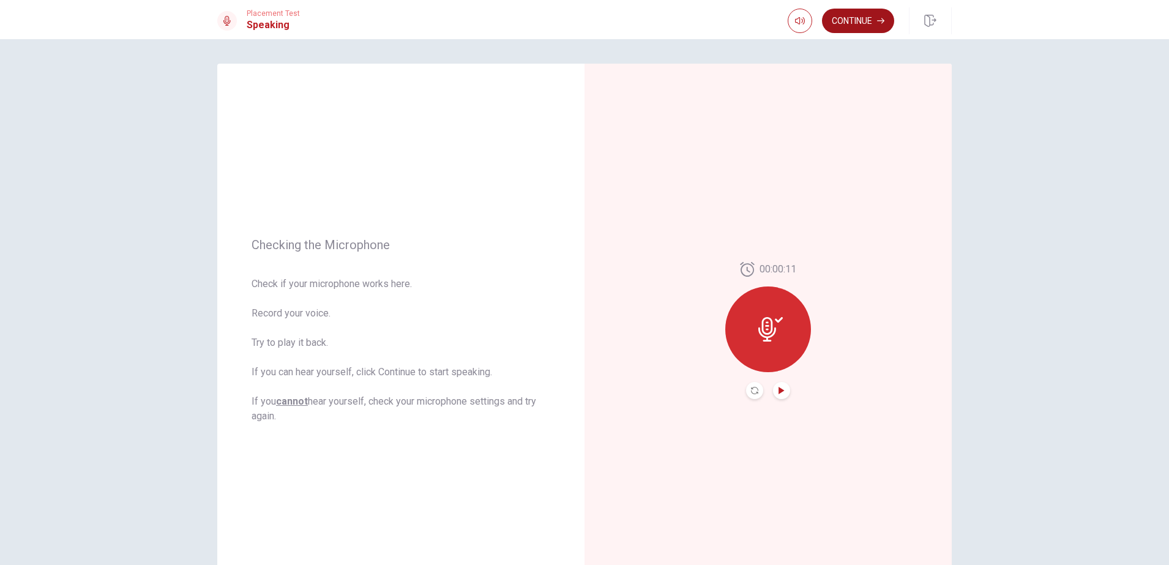
click at [871, 17] on button "Continue" at bounding box center [858, 21] width 72 height 24
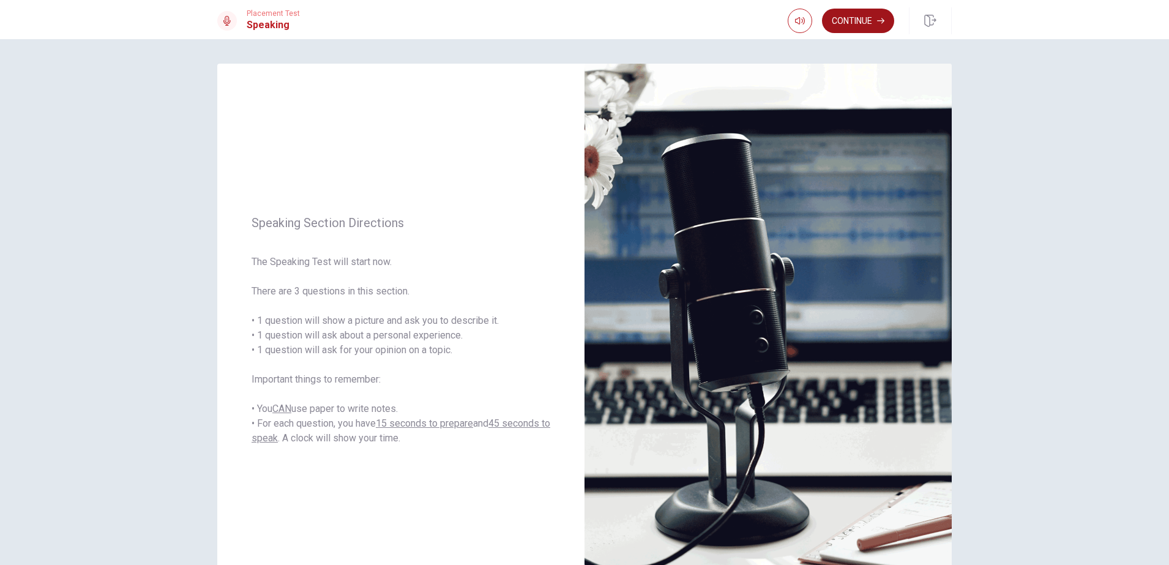
click at [849, 26] on button "Continue" at bounding box center [858, 21] width 72 height 24
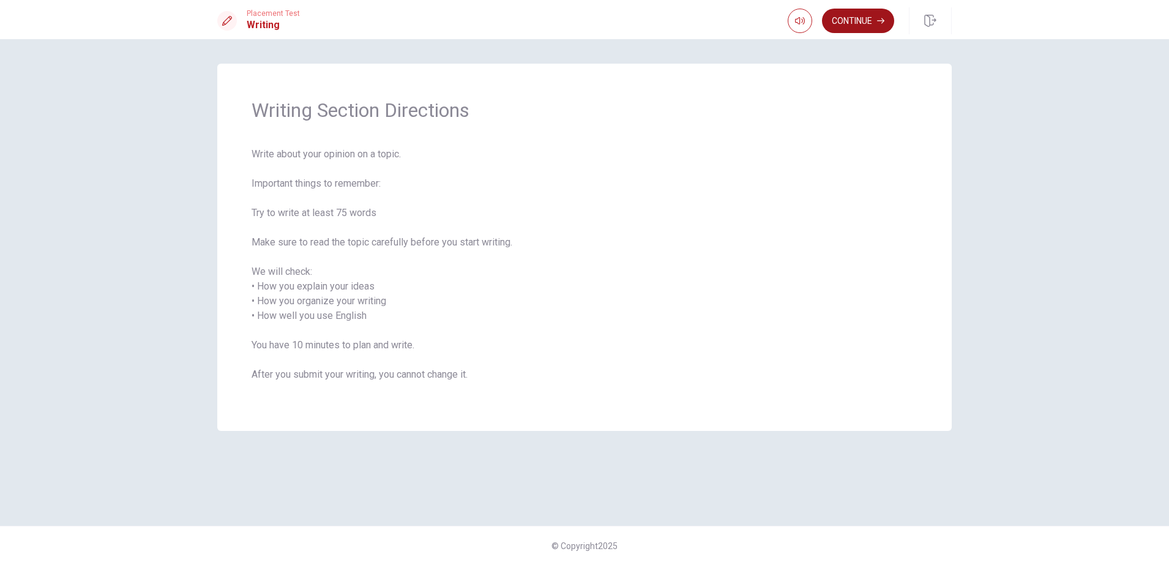
click at [858, 29] on button "Continue" at bounding box center [858, 21] width 72 height 24
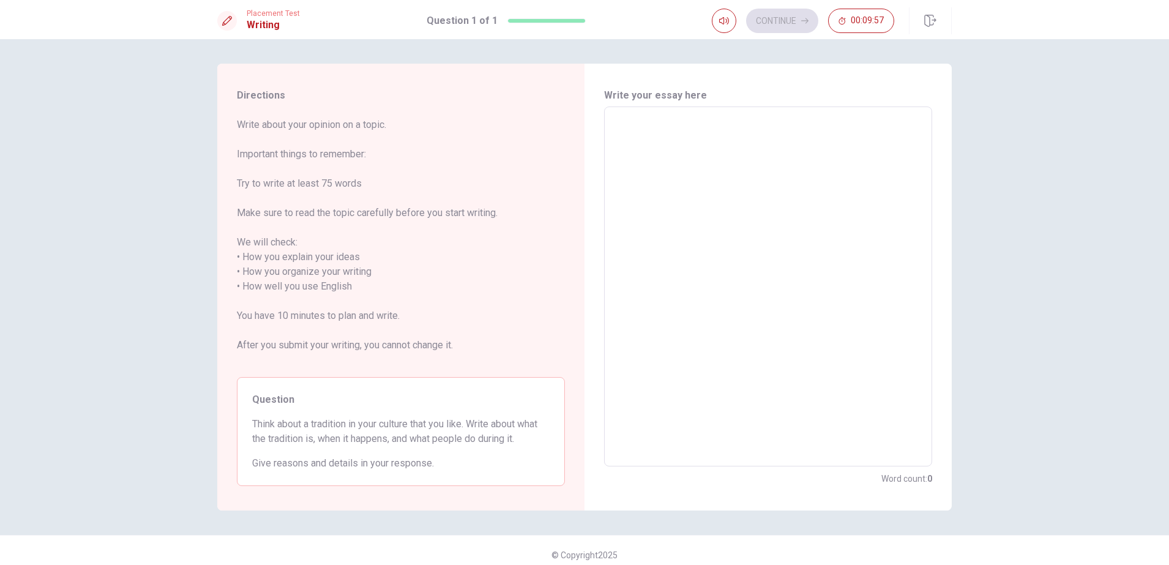
click at [751, 151] on textarea at bounding box center [768, 287] width 311 height 340
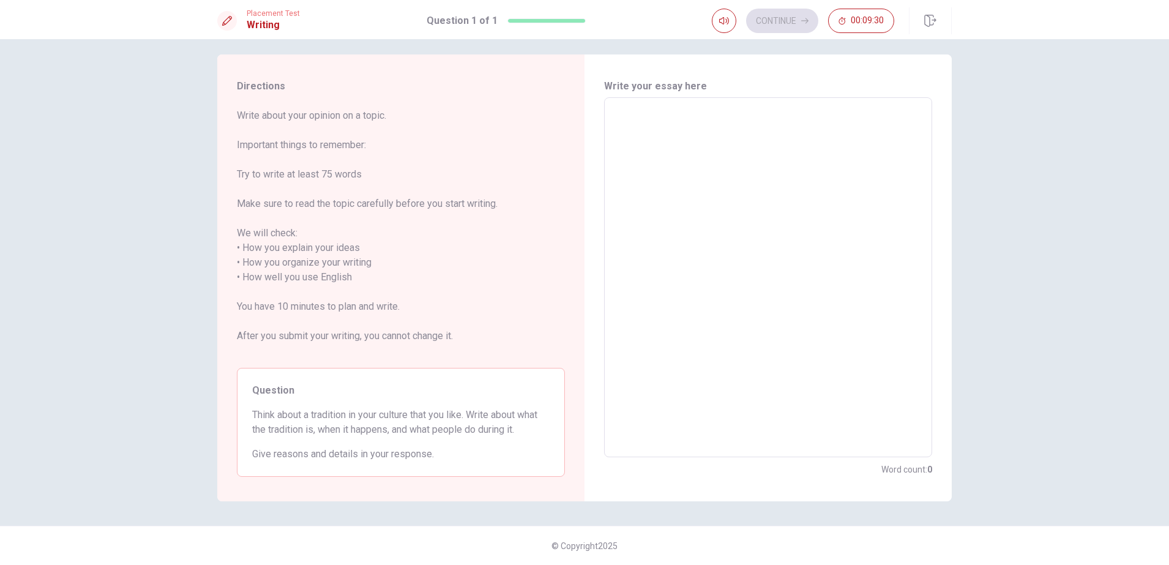
click at [711, 156] on textarea at bounding box center [768, 278] width 311 height 340
type textarea "i"
type textarea "x"
type textarea "i"
type textarea "x"
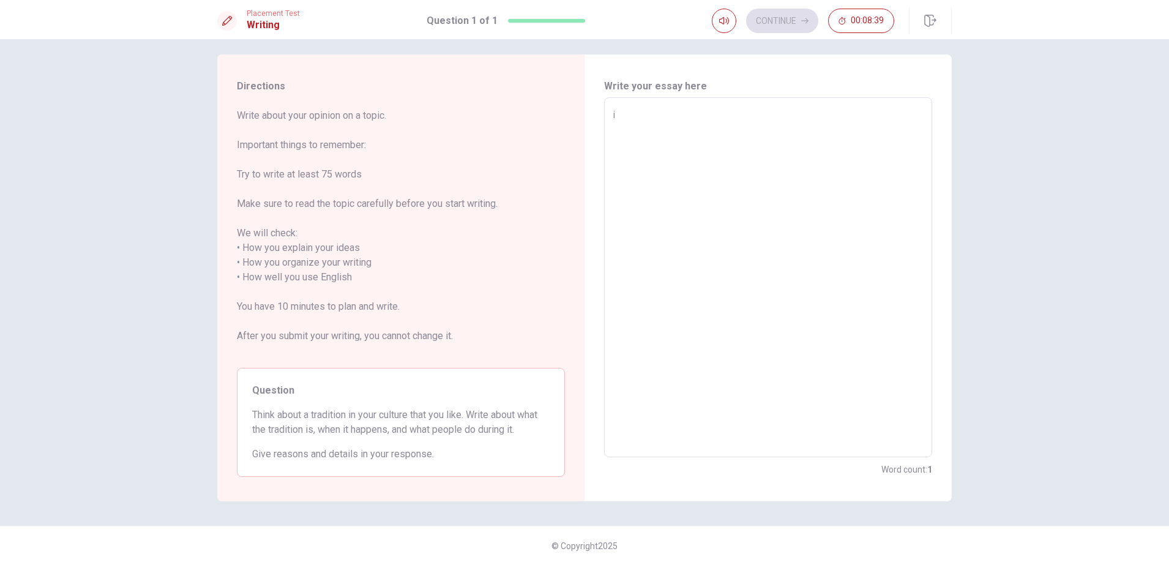
type textarea "i"
type textarea "x"
type textarea "I"
type textarea "x"
type textarea "I"
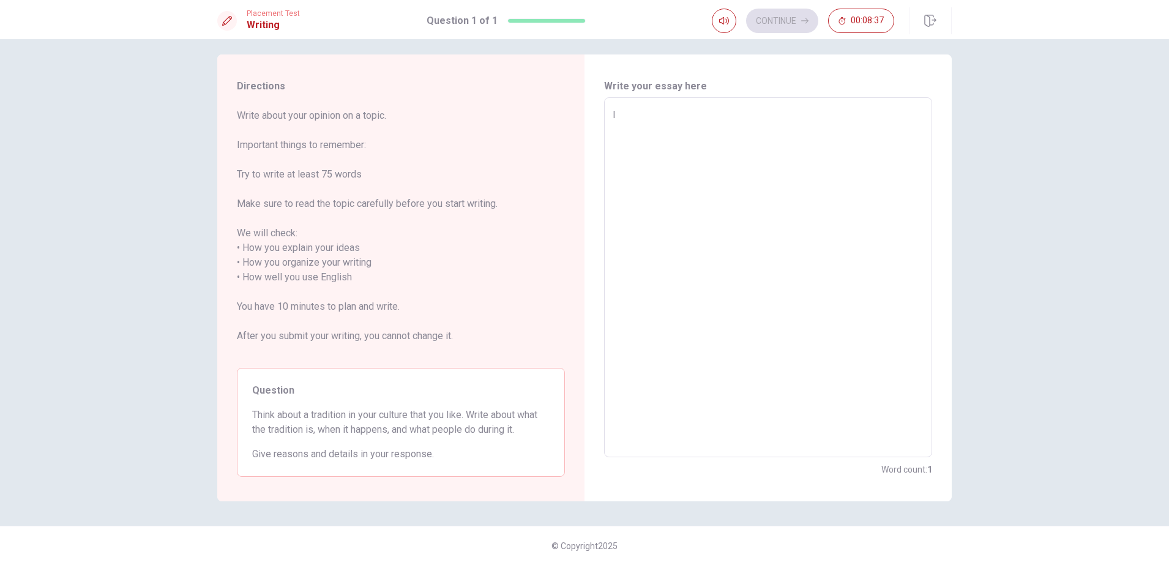
type textarea "x"
type textarea "I w"
type textarea "x"
type textarea "I wa"
type textarea "x"
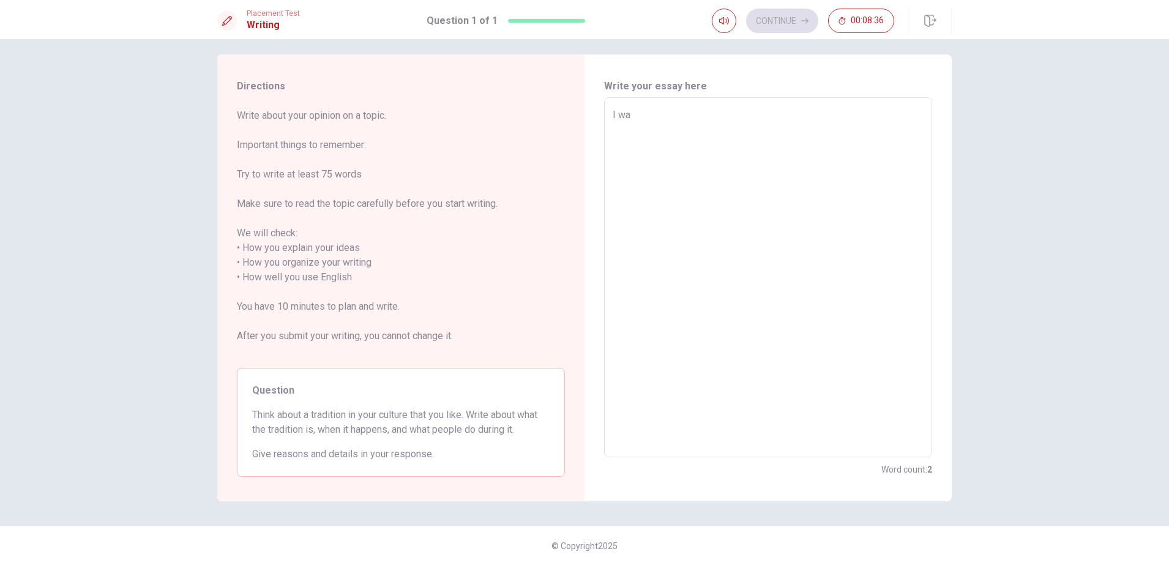
type textarea "I wan"
type textarea "x"
type textarea "I want"
type textarea "x"
type textarea "I want"
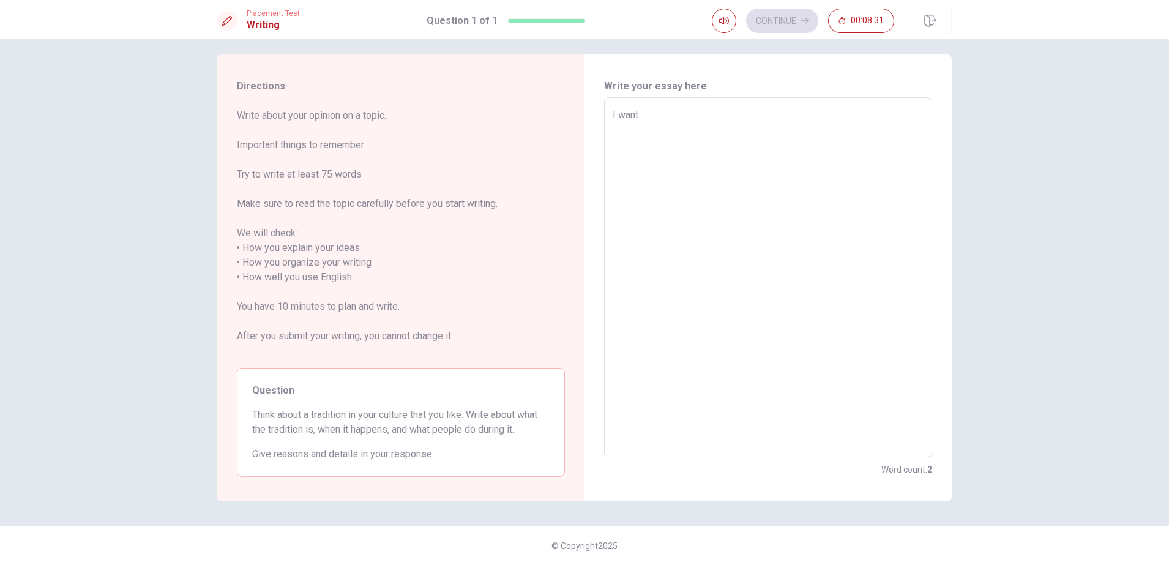
type textarea "x"
type textarea "I want w"
type textarea "x"
type textarea "I want wr"
type textarea "x"
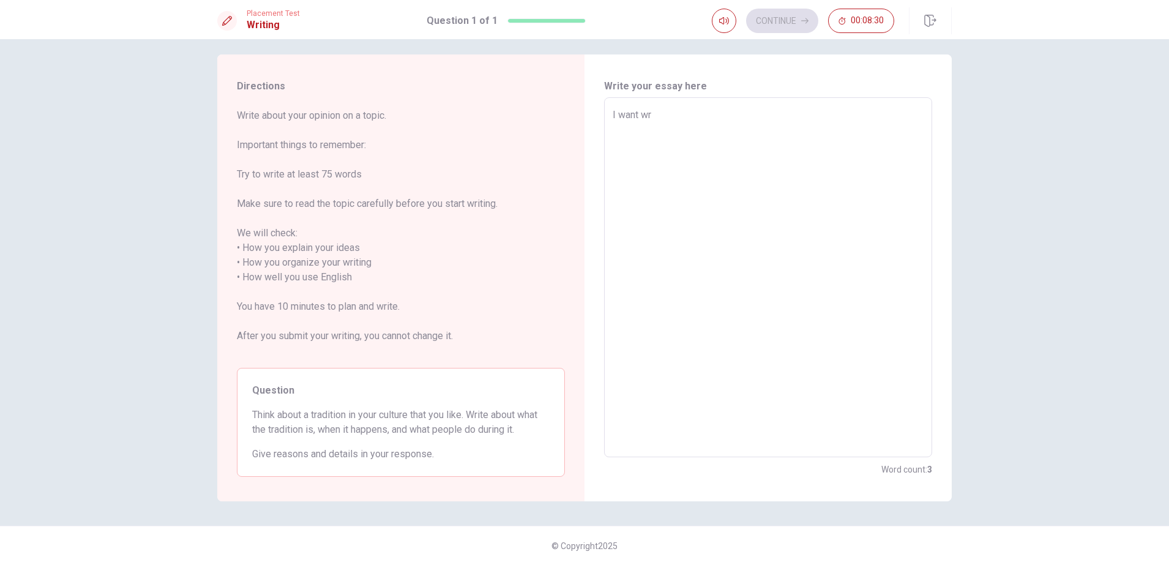
type textarea "I want wri"
type textarea "x"
type textarea "I want writ"
type textarea "x"
type textarea "I want write"
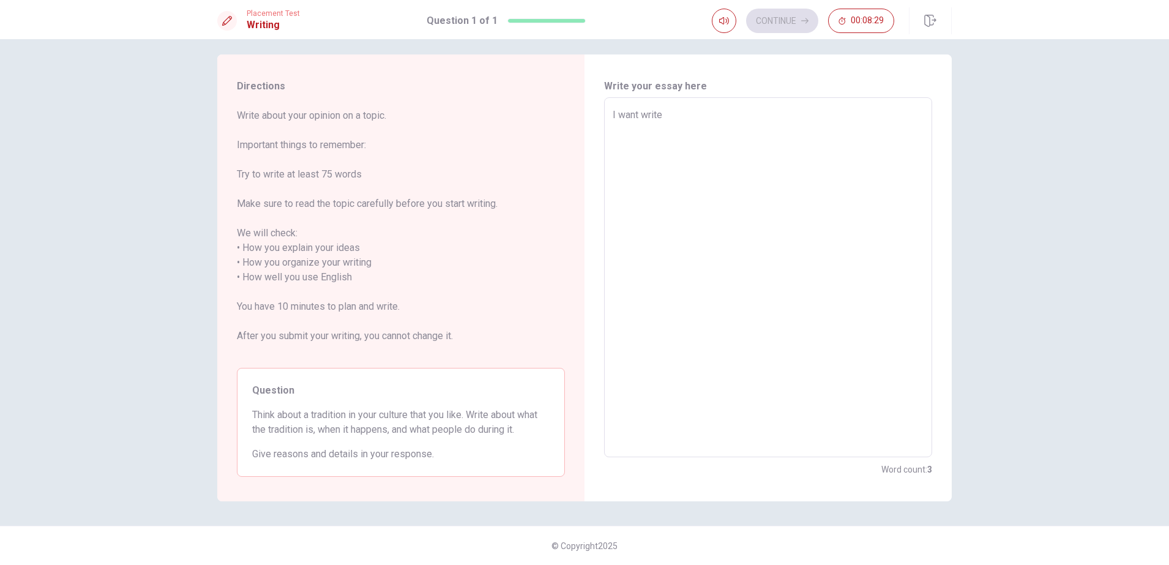
type textarea "x"
type textarea "I want write"
type textarea "x"
type textarea "I want write a"
type textarea "x"
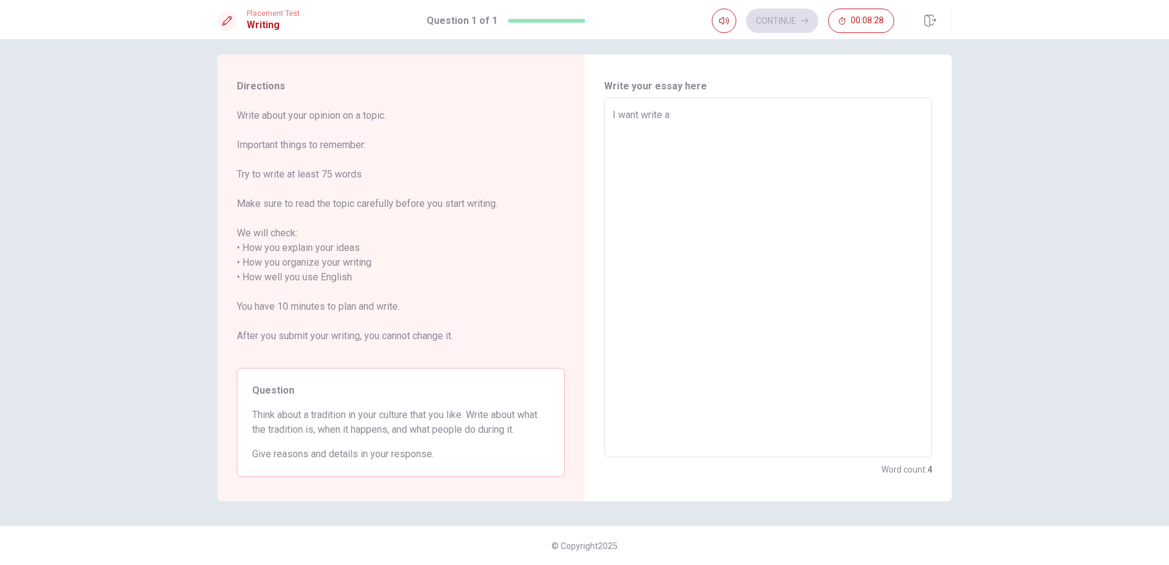
type textarea "I want write ab"
type textarea "x"
type textarea "I want write abo"
type textarea "x"
type textarea "I want write abou"
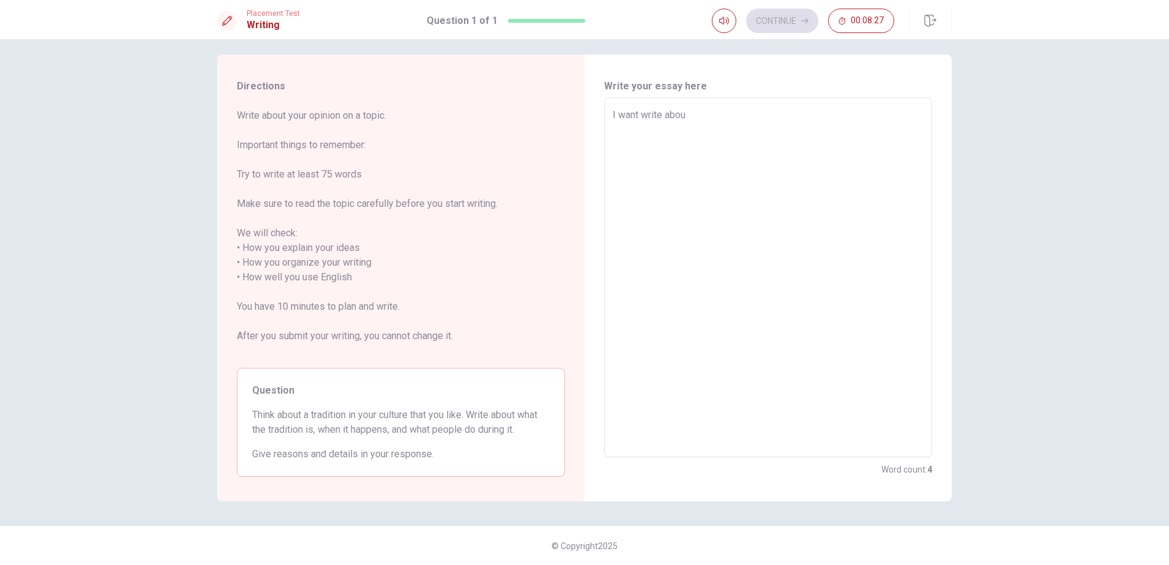
type textarea "x"
type textarea "I want write about"
type textarea "x"
type textarea "I want write about"
type textarea "x"
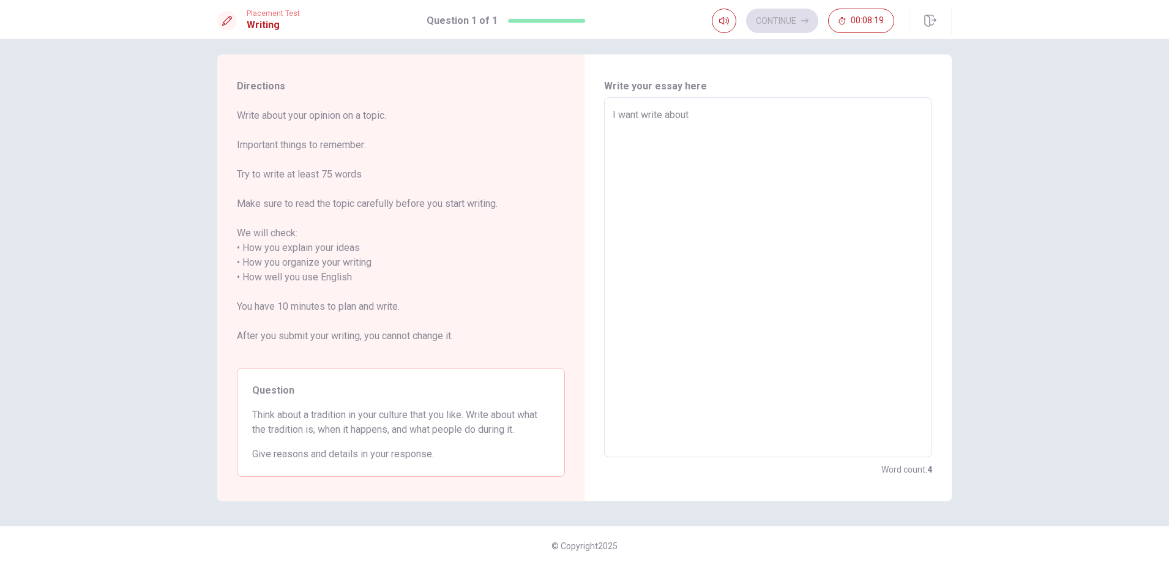
type textarea "I want write about T"
type textarea "x"
type textarea "I want write about Ta"
type textarea "x"
type textarea "I want write about [PERSON_NAME]"
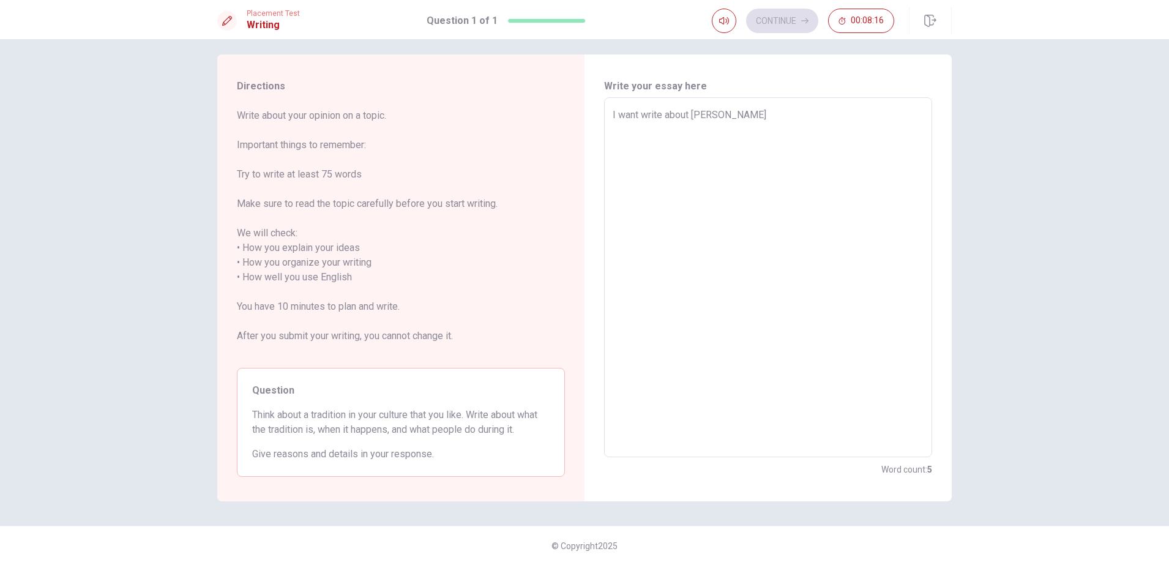
type textarea "x"
type textarea "I want write about [PERSON_NAME]"
type textarea "x"
type textarea "I want write about Taekw"
type textarea "x"
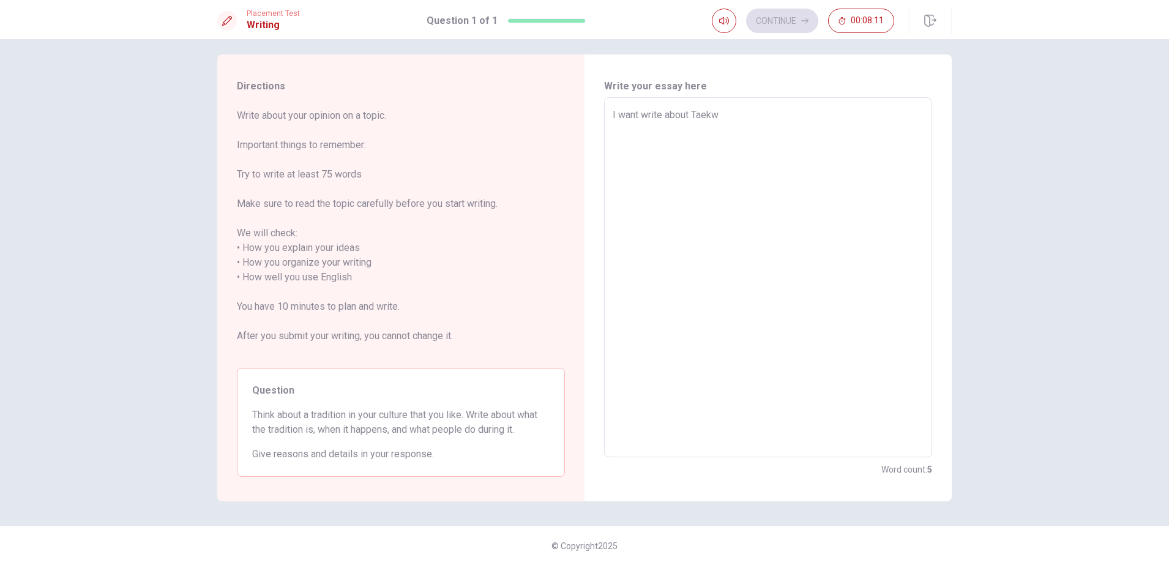
type textarea "I want write about [PERSON_NAME]"
type textarea "x"
type textarea "I want write about [PERSON_NAME]"
type textarea "x"
type textarea "I want write about Taekwand"
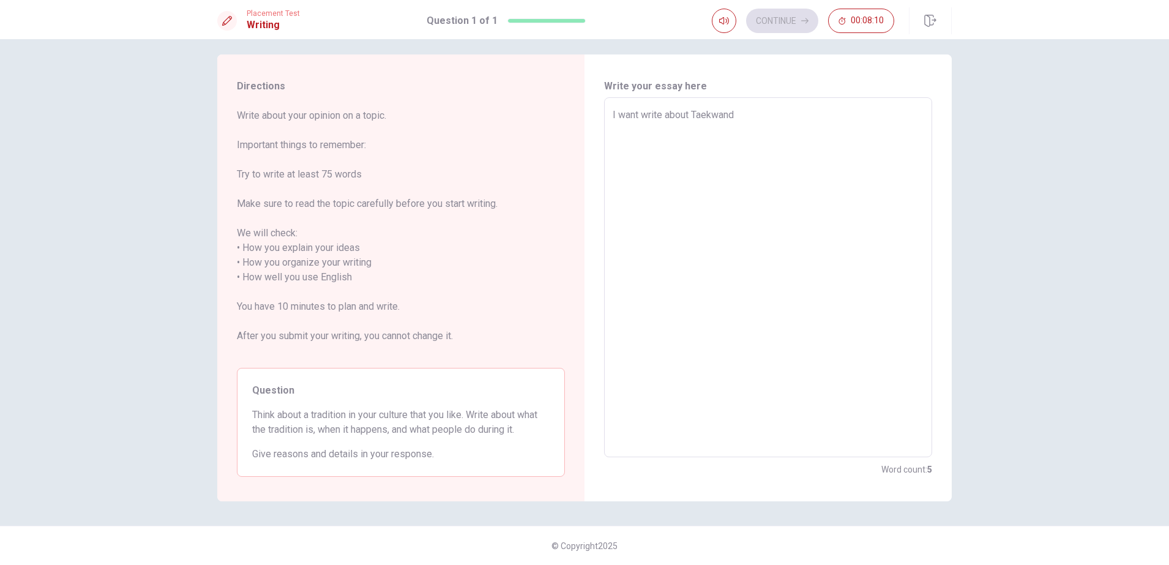
type textarea "x"
type textarea "I want write about Taekwando"
type textarea "x"
type textarea "I want write about Taekwando"
type textarea "x"
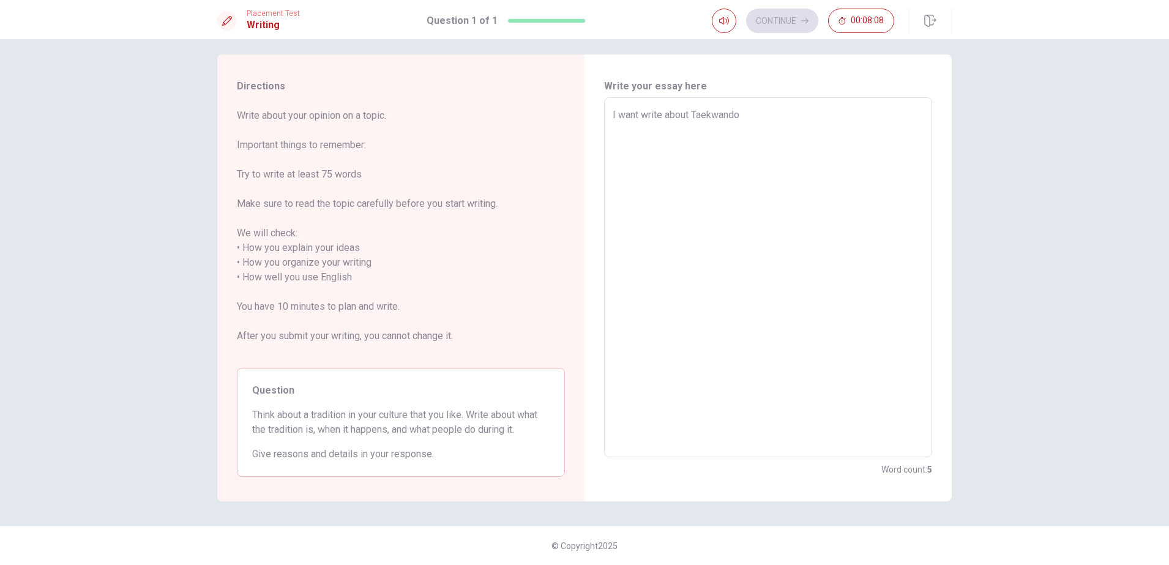
type textarea "I want write about Taekwando o"
type textarea "x"
type textarea "I want write about Taekwando of"
type textarea "x"
type textarea "I want write about Taekwando of"
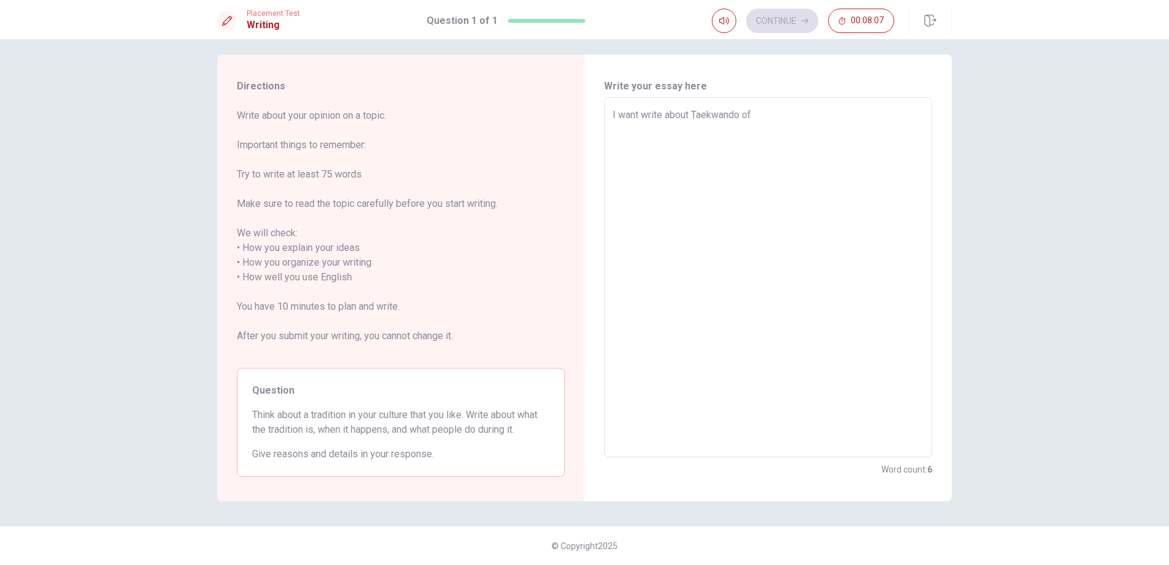
type textarea "x"
type textarea "I want write about Taekwando of ko"
type textarea "x"
type textarea "I want write about Taekwando of kor"
type textarea "x"
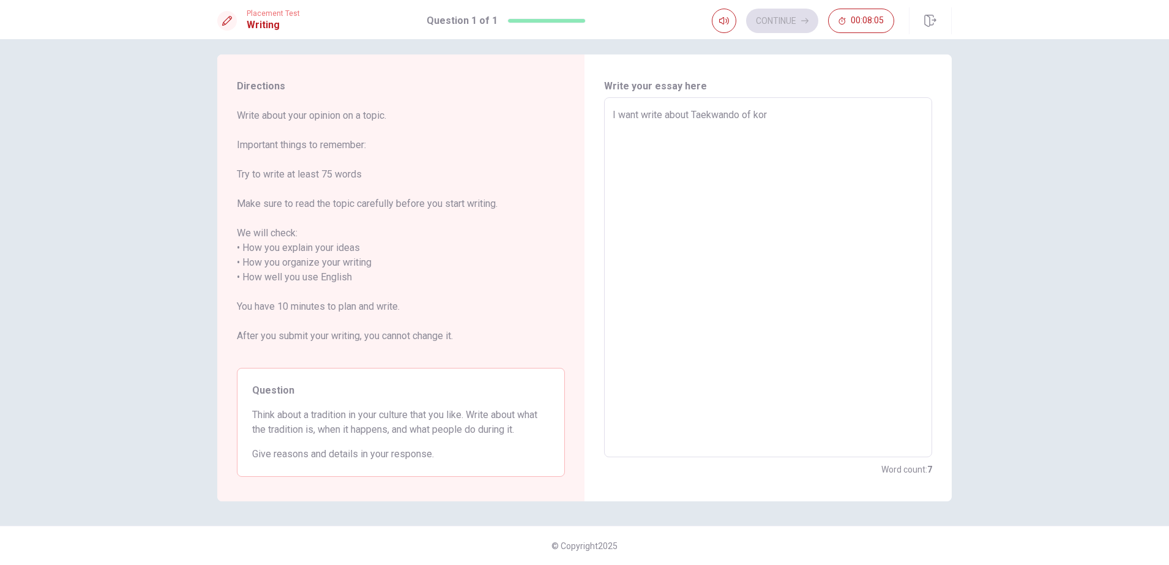
type textarea "I want write about Taekwando of kore"
type textarea "x"
type textarea "I want write about Taekwando of [GEOGRAPHIC_DATA]"
type textarea "x"
type textarea "I want write about Taekwando of korean"
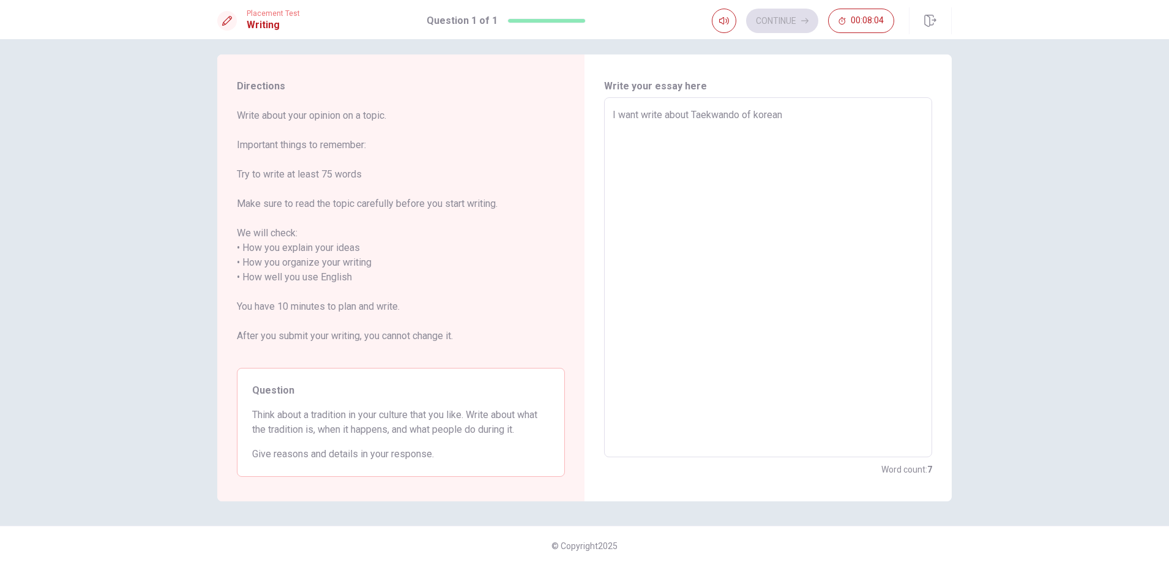
type textarea "x"
type textarea "I want write about Taekwando of korean"
type textarea "x"
type textarea "I want write about Taekwando of korean s"
type textarea "x"
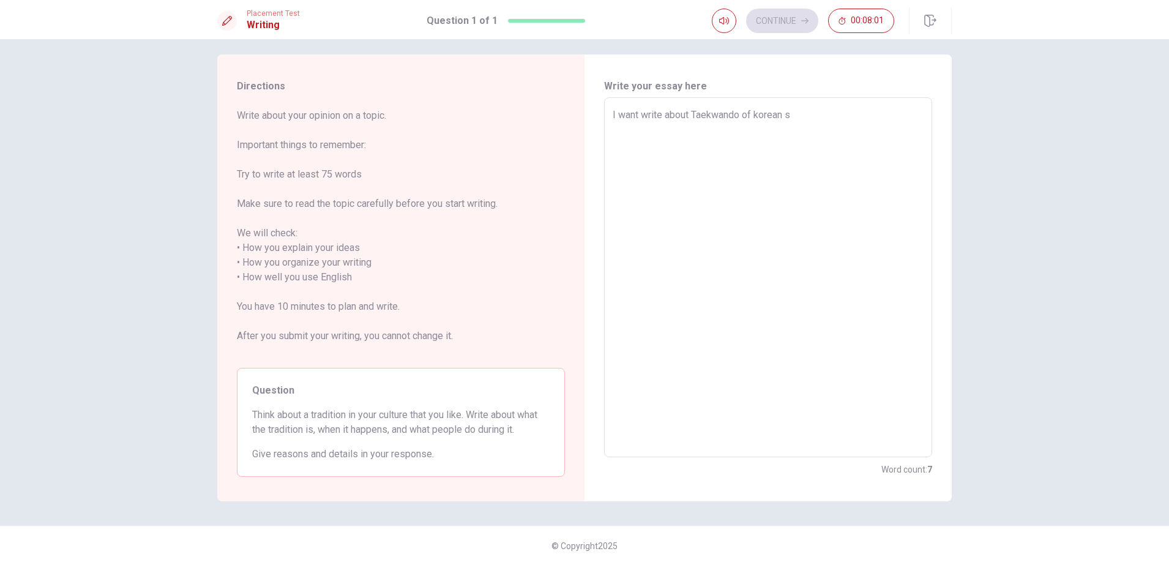
type textarea "I want write about Taekwando of korean sp"
type textarea "x"
type textarea "I want write about Taekwando of korean spo"
type textarea "x"
type textarea "I want write about Taekwando of korean spor"
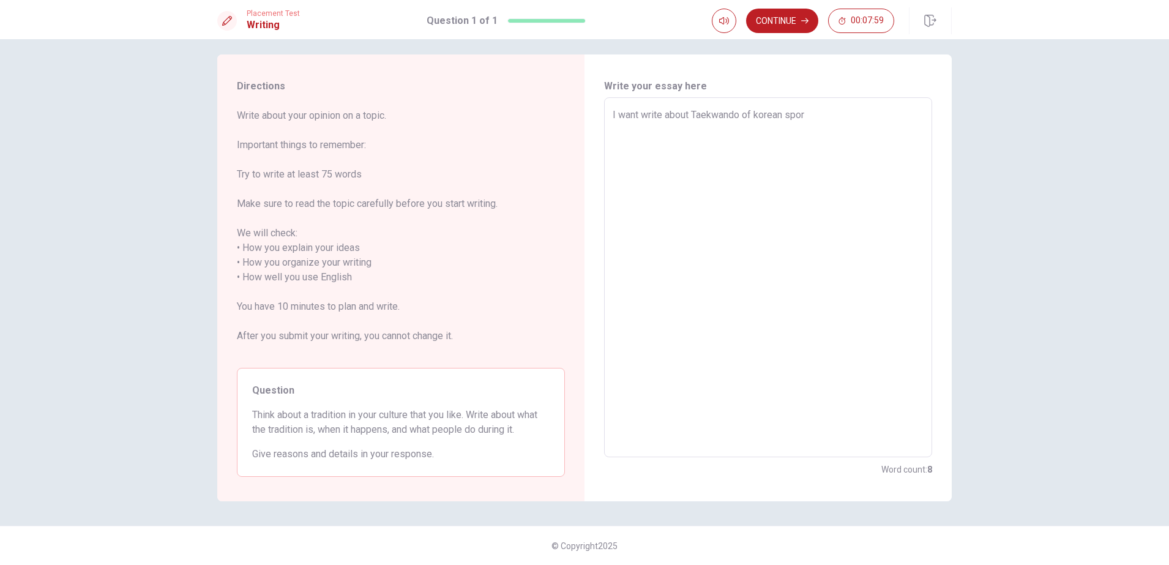
type textarea "x"
type textarea "I want write about Taekwando of korean sport"
type textarea "x"
type textarea "I want write about Taekwando of korean sports"
type textarea "x"
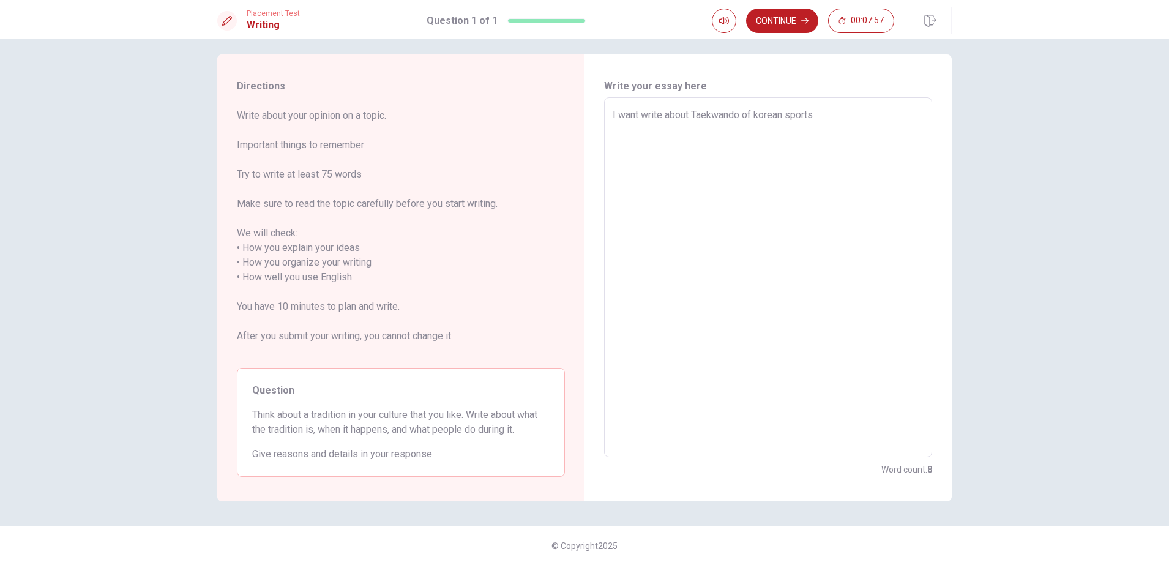
type textarea "I want write about Taekwando of korean sports."
type textarea "x"
type textarea "I want write about Taekwando of korean sports."
type textarea "x"
type textarea "I want write about Taekwando of korean sports. T"
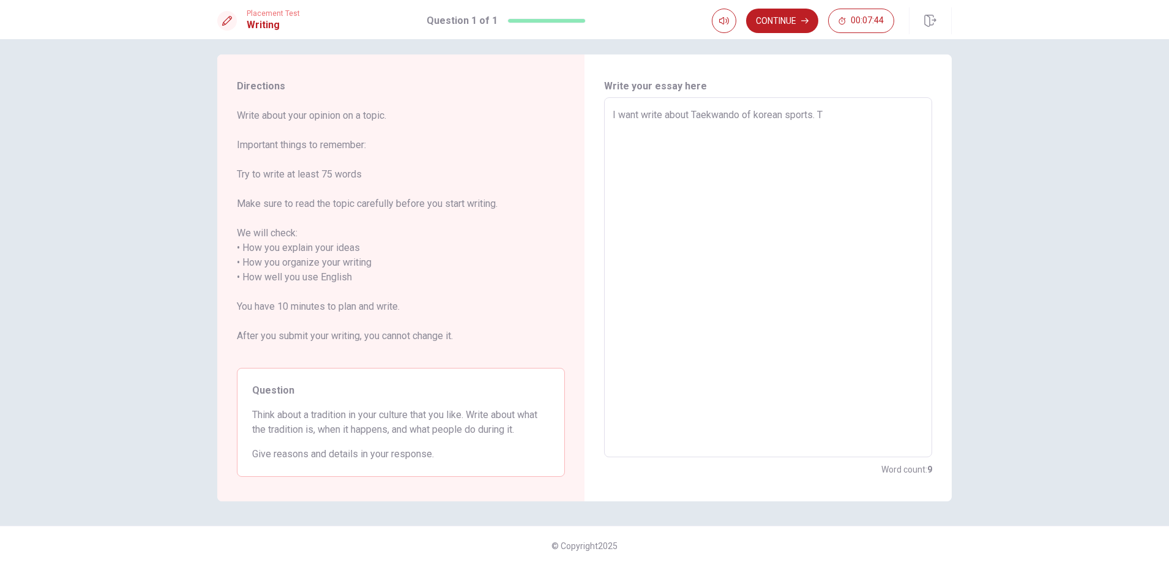
type textarea "x"
type textarea "I want write about Taekwando of korean sports. Ta"
type textarea "x"
type textarea "I want write about Taekwando of korean sports. Tae"
type textarea "x"
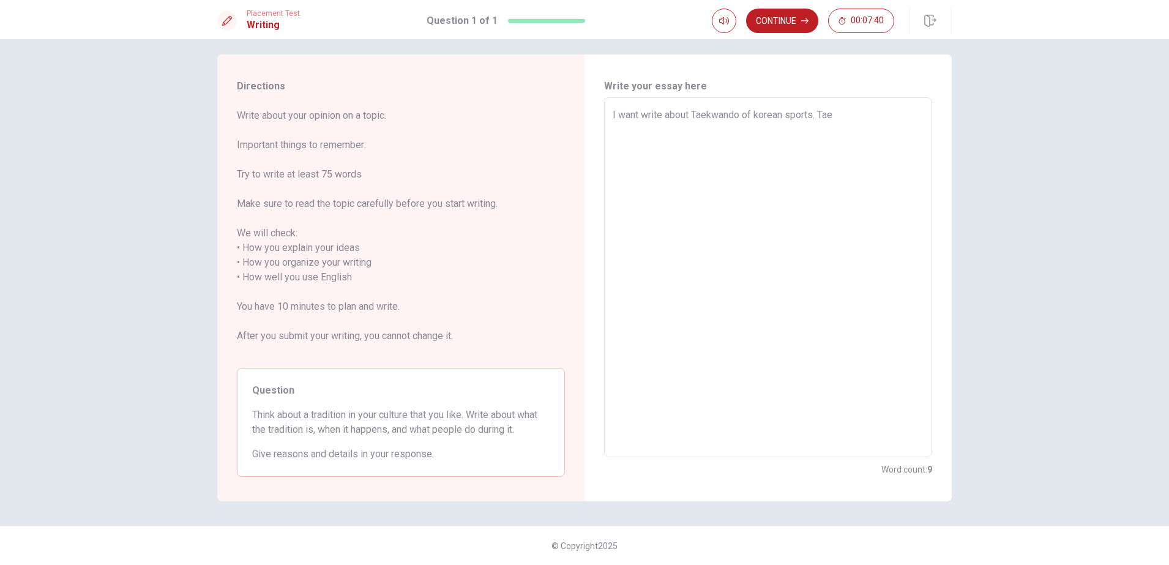
type textarea "I want write about Taekwando of korean sports. Taek"
type textarea "x"
type textarea "I want write about Taekwando of korean sports. Taekw"
type textarea "x"
type textarea "I want write about Taekwando of korean sports. [GEOGRAPHIC_DATA]"
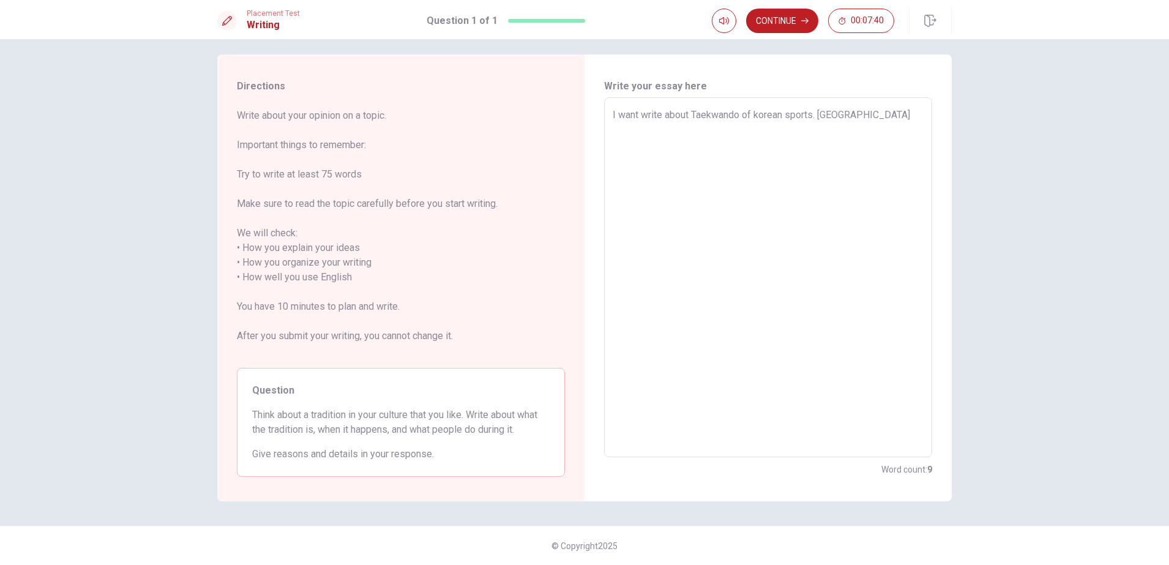
type textarea "x"
type textarea "I want write about Taekwando of korean sports. [GEOGRAPHIC_DATA]"
type textarea "x"
type textarea "I want write about Taekwando of korean sports. [GEOGRAPHIC_DATA]"
type textarea "x"
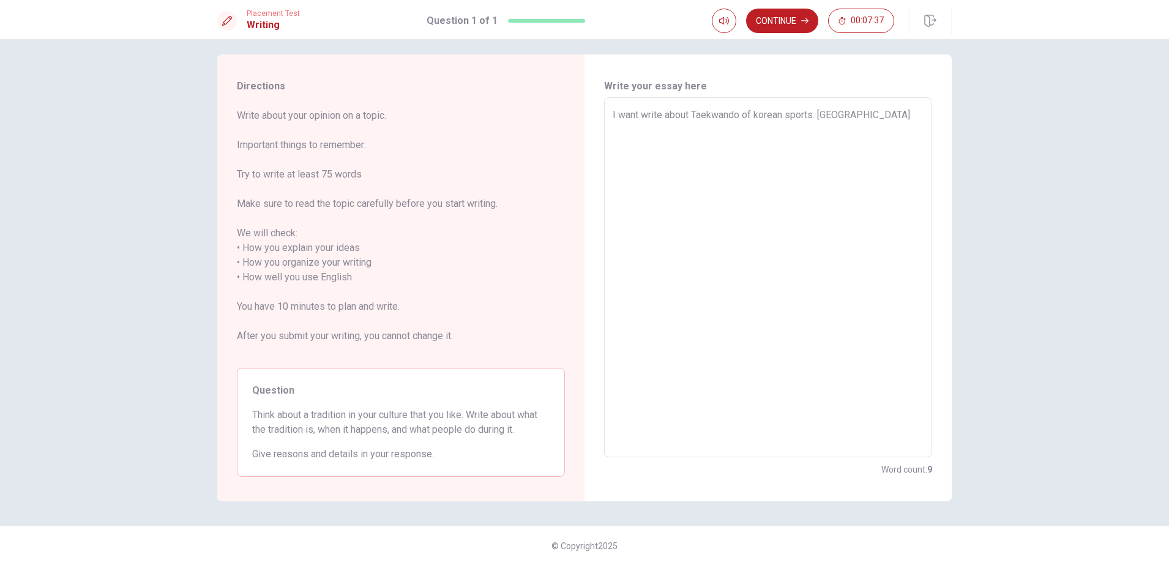
type textarea "I want write about Taekwando of korean sports. [GEOGRAPHIC_DATA]"
type textarea "x"
type textarea "I want write about Taekwando of korean sports. [GEOGRAPHIC_DATA]"
type textarea "x"
type textarea "I want write about Taekwando of korean sports. [GEOGRAPHIC_DATA] i"
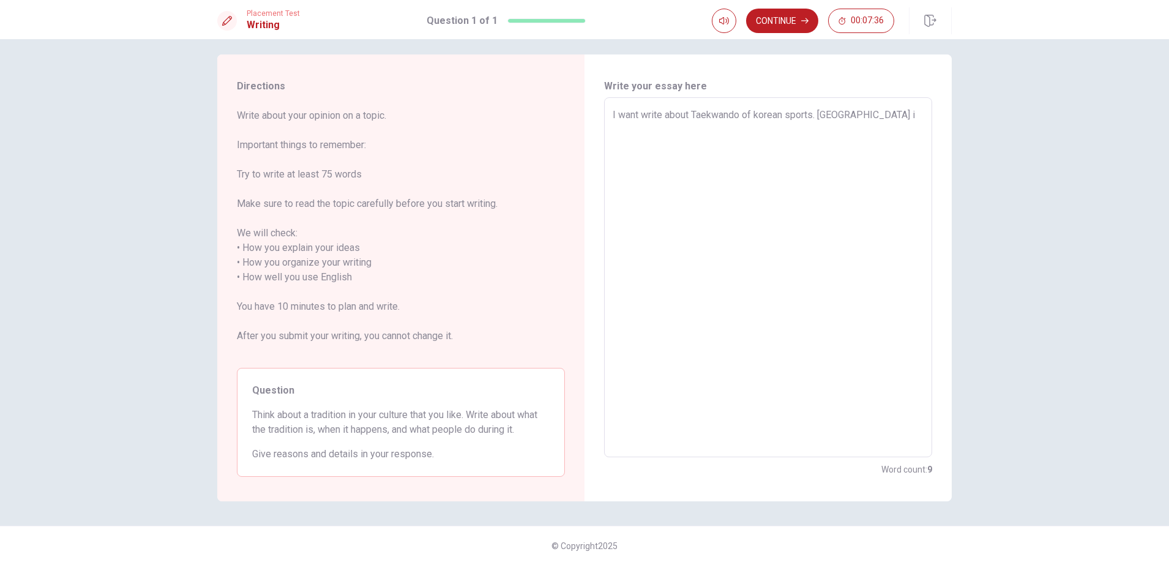
type textarea "x"
type textarea "I want write about Taekwando of korean sports. [GEOGRAPHIC_DATA] is"
type textarea "x"
type textarea "I want write about Taekwando of korean sports. [GEOGRAPHIC_DATA] is"
type textarea "x"
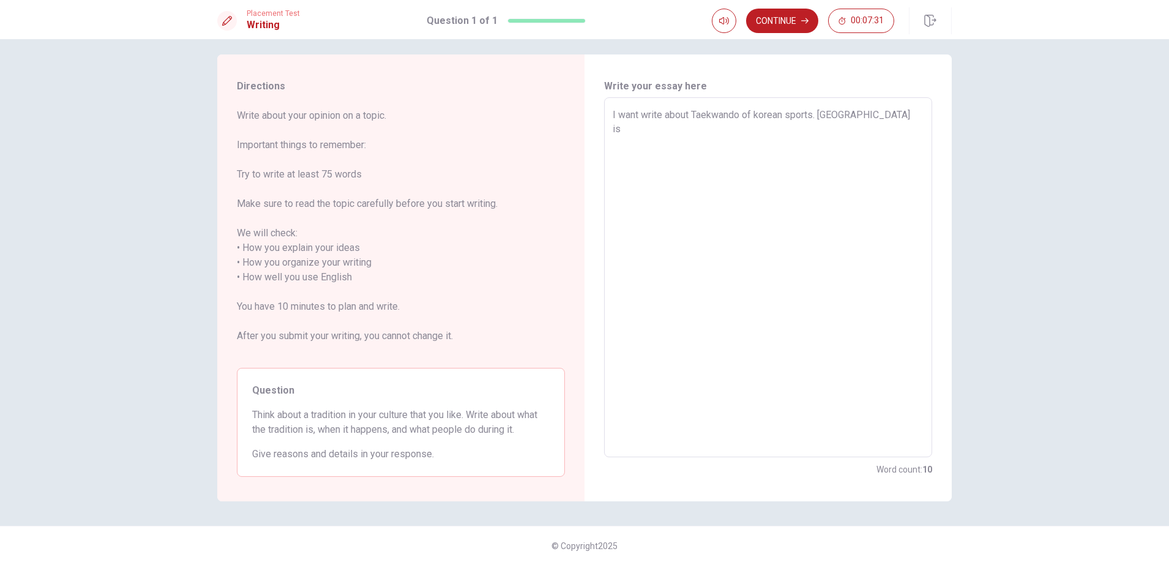
type textarea "I want write about Taekwando of korean sports. [GEOGRAPHIC_DATA] is r"
type textarea "x"
type textarea "I want write about Taekwando of korean sports. [GEOGRAPHIC_DATA] is re"
type textarea "x"
type textarea "I want write about Taekwando of korean sports. [GEOGRAPHIC_DATA] is rea"
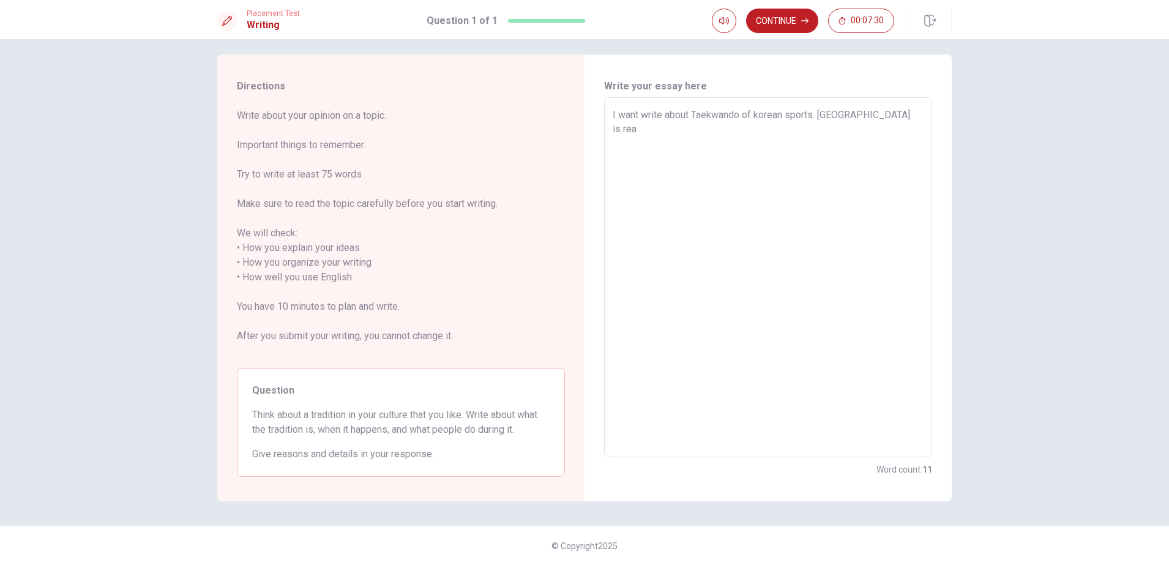
type textarea "x"
type textarea "I want write about Taekwando of korean sports. [GEOGRAPHIC_DATA] is real"
type textarea "x"
type textarea "I want write about Taekwando of korean sports. [GEOGRAPHIC_DATA] is reall"
type textarea "x"
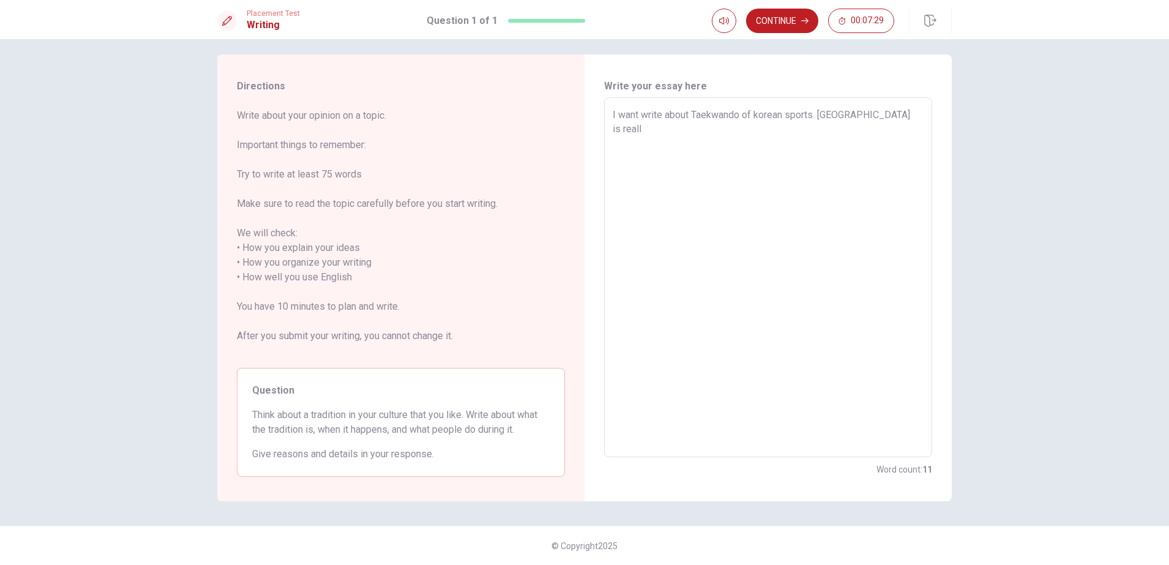
type textarea "I want write about Taekwando of korean sports. [GEOGRAPHIC_DATA] is really"
type textarea "x"
type textarea "I want write about Taekwando of korean sports. [GEOGRAPHIC_DATA] is really"
type textarea "x"
type textarea "I want write about Taekwando of korean sports. Taekwando is really f"
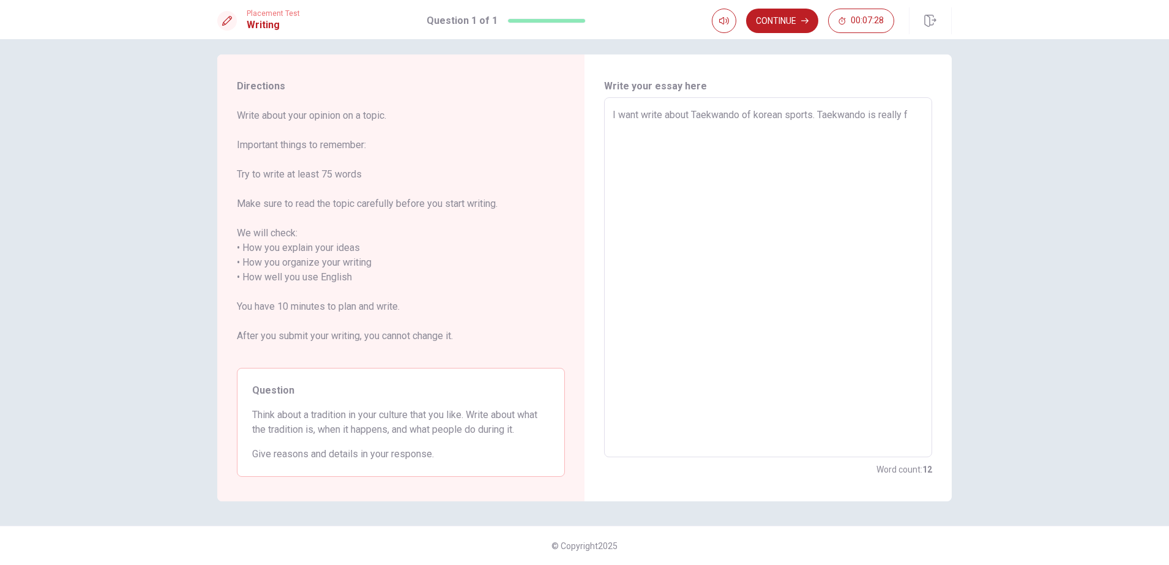
type textarea "x"
type textarea "I want write about Taekwando of korean sports. Taekwando is really fa"
type textarea "x"
type textarea "I want write about Taekwando of korean sports. Taekwando is really fam"
type textarea "x"
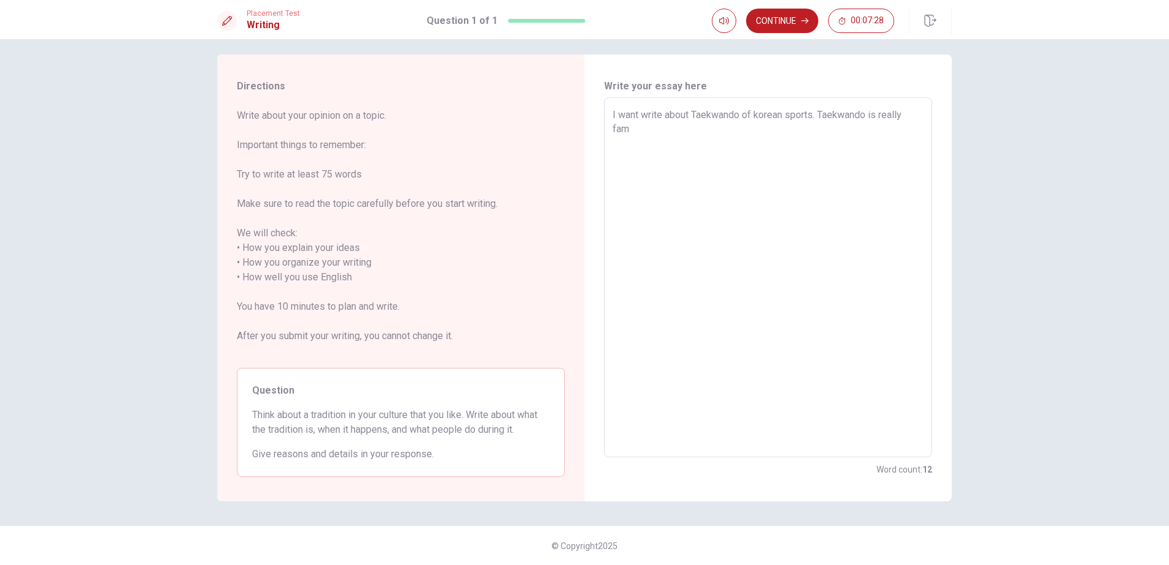
type textarea "I want write about Taekwando of korean sports. Taekwando is really famo"
type textarea "x"
type textarea "I want write about Taekwando of korean sports. Taekwando is really famou"
type textarea "x"
type textarea "I want write about Taekwando of korean sports. [GEOGRAPHIC_DATA] is really famo…"
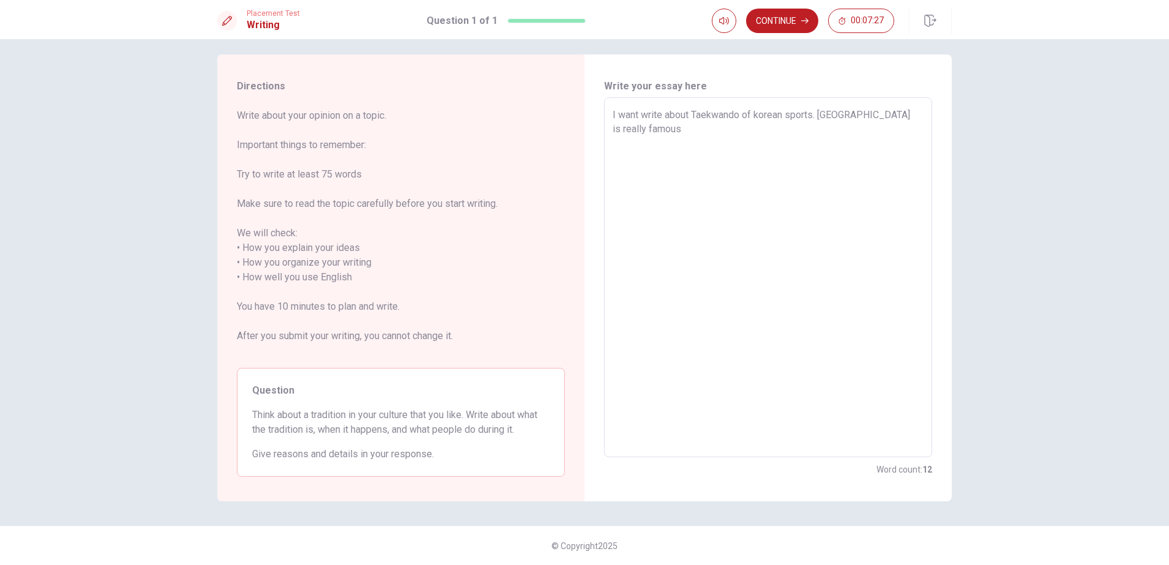
type textarea "x"
type textarea "I want write about Taekwando of korean sports. [GEOGRAPHIC_DATA] is really famo…"
type textarea "x"
type textarea "I want write about Taekwando of korean sports. [GEOGRAPHIC_DATA] is really famo…"
type textarea "x"
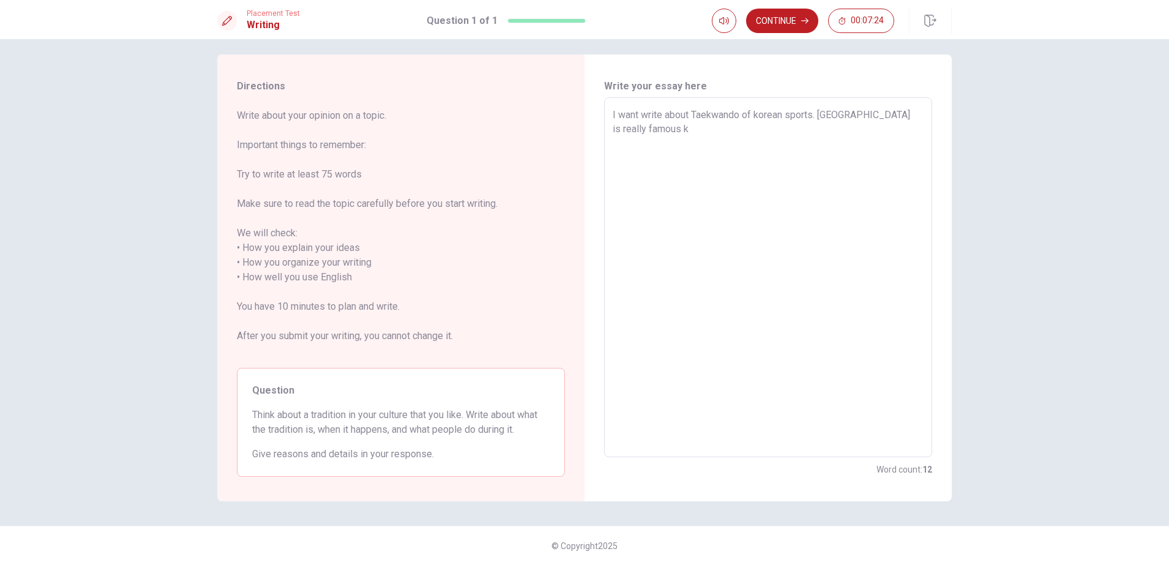
type textarea "I want write about Taekwando of korean sports. [GEOGRAPHIC_DATA] is really famo…"
type textarea "x"
type textarea "I want write about Taekwando of korean sports. [GEOGRAPHIC_DATA] is really famo…"
type textarea "x"
type textarea "I want write about Taekwando of korean sports. [GEOGRAPHIC_DATA] is really famo…"
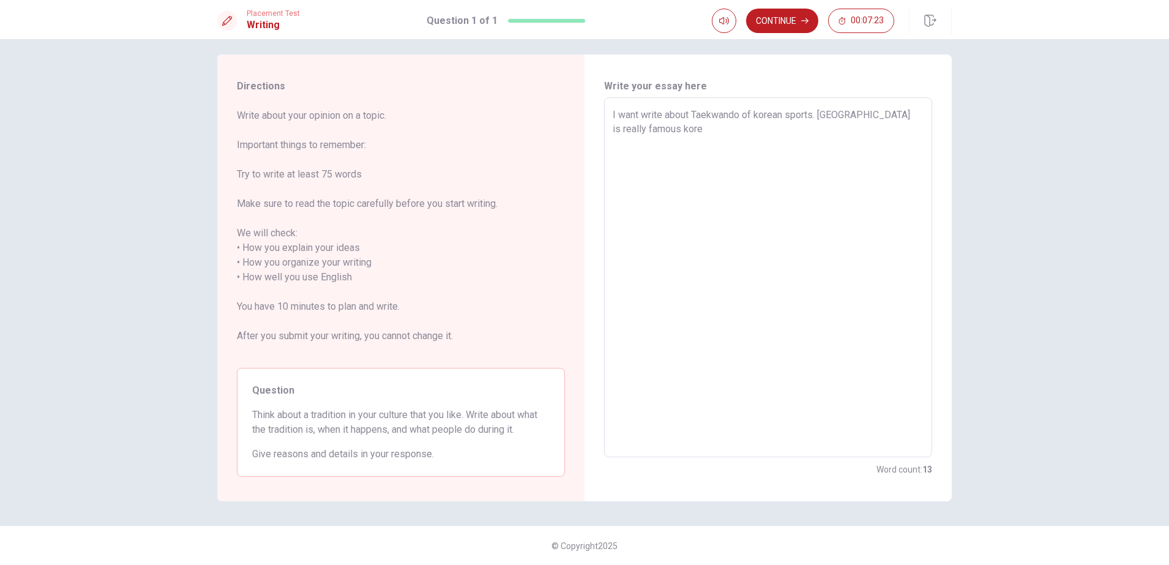
type textarea "x"
type textarea "I want write about Taekwando of korean sports. [GEOGRAPHIC_DATA] is really famo…"
type textarea "x"
type textarea "I want write about Taekwando of korean sports. [GEOGRAPHIC_DATA] is really famo…"
type textarea "x"
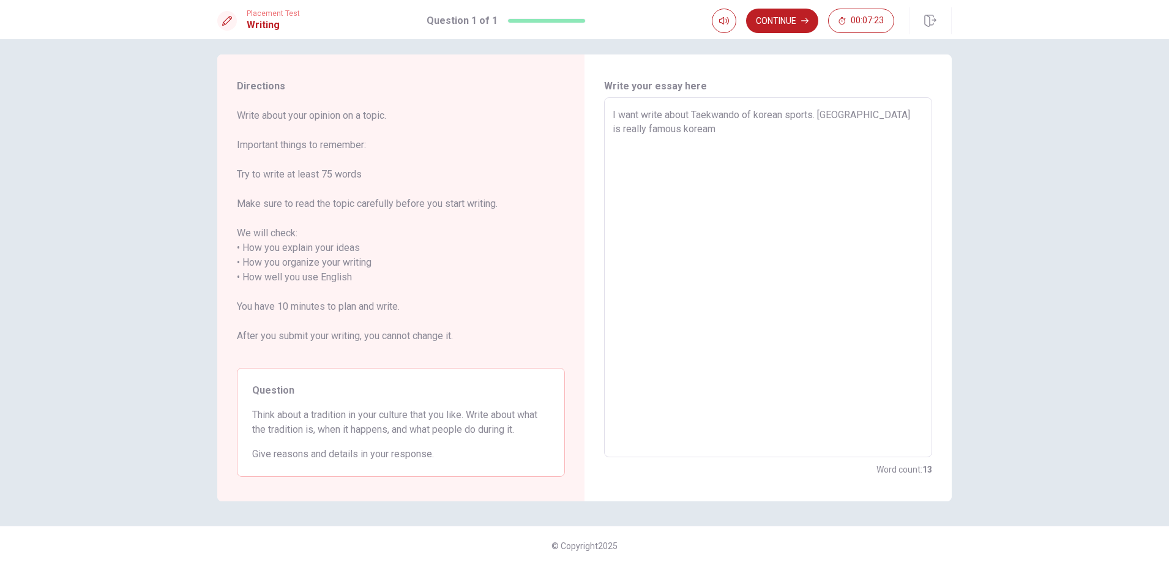
type textarea "I want write about Taekwando of korean sports. [GEOGRAPHIC_DATA] is really famo…"
type textarea "x"
type textarea "I want write about Taekwando of korean sports. [GEOGRAPHIC_DATA] is really famo…"
type textarea "x"
type textarea "I want write about Taekwando of korean sports. [GEOGRAPHIC_DATA] is really famo…"
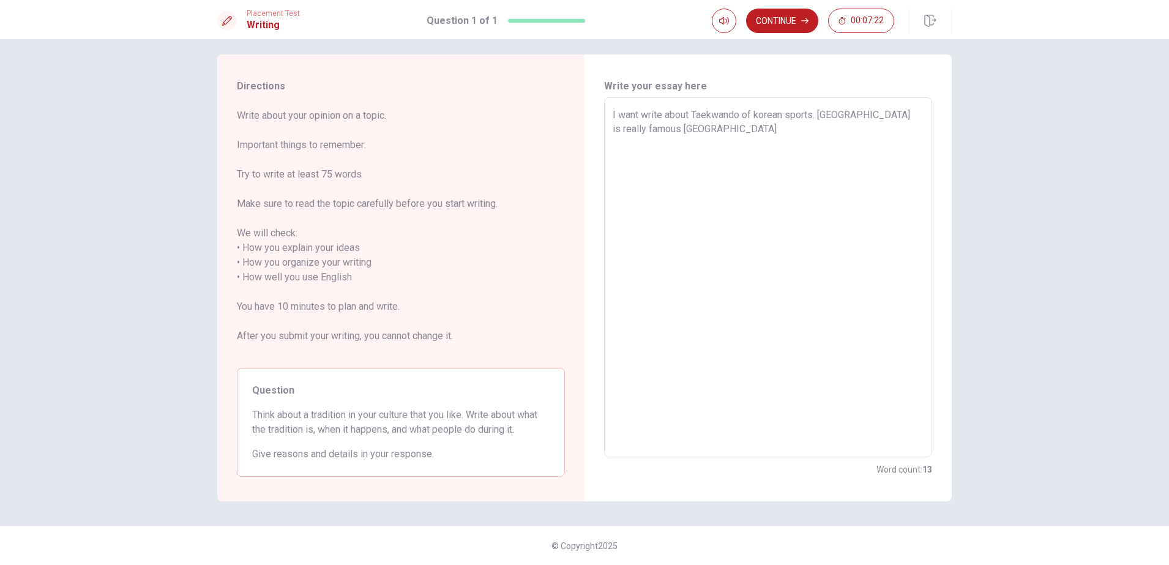
type textarea "x"
type textarea "I want write about Taekwando of korean sports. [GEOGRAPHIC_DATA] is really famo…"
type textarea "x"
type textarea "I want write about Taekwando of korean sports. [GEOGRAPHIC_DATA] is really famo…"
type textarea "x"
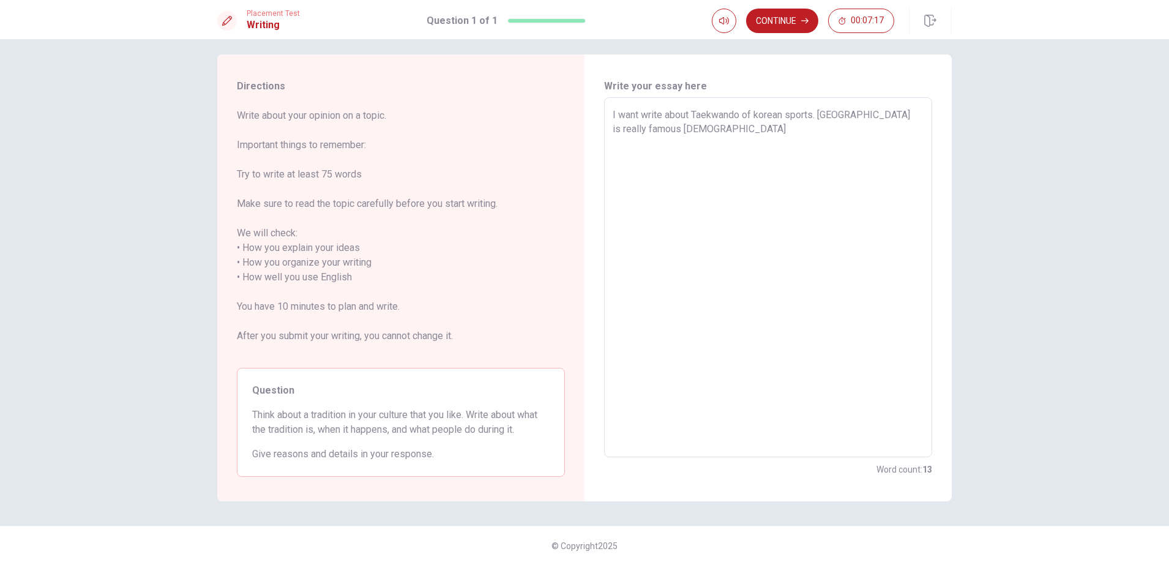
type textarea "I want write about Taekwando of korean sports. [GEOGRAPHIC_DATA] is really famo…"
type textarea "x"
type textarea "I want write about Taekwando of korean sports. [GEOGRAPHIC_DATA] is really famo…"
type textarea "x"
type textarea "I want write about Taekwando of korean sports. [GEOGRAPHIC_DATA] is really famo…"
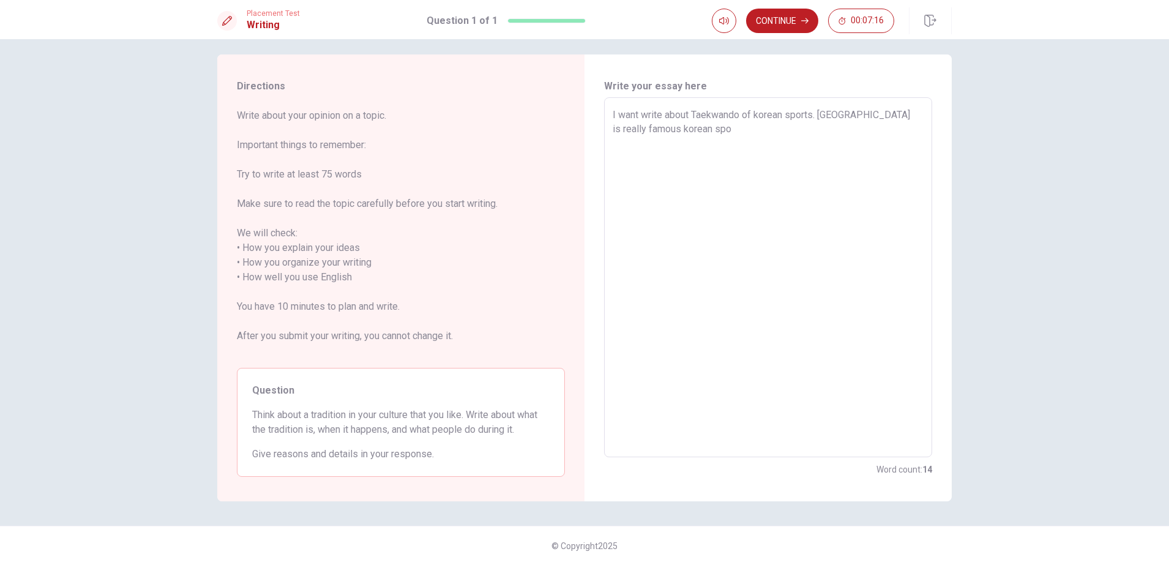
type textarea "x"
type textarea "I want write about Taekwando of korean sports. [GEOGRAPHIC_DATA] is really famo…"
type textarea "x"
type textarea "I want write about Taekwando of korean sports. [GEOGRAPHIC_DATA] is really famo…"
type textarea "x"
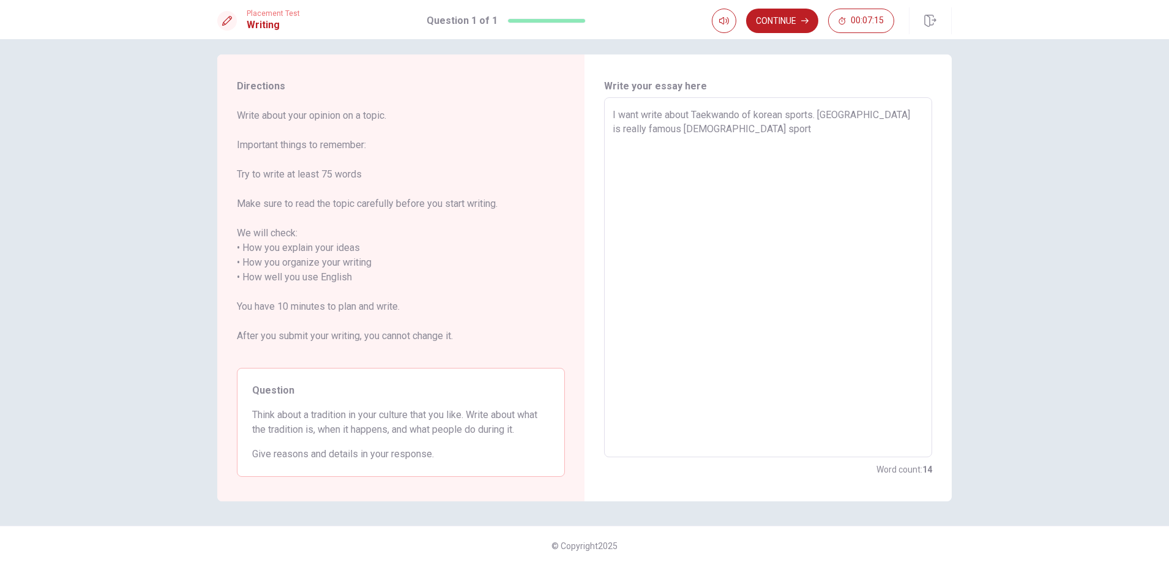
type textarea "I want write about Taekwando of korean sports. [GEOGRAPHIC_DATA] is really famo…"
type textarea "x"
type textarea "I want write about Taekwando of korean sports. [GEOGRAPHIC_DATA] is really famo…"
type textarea "x"
type textarea "I want write about Taekwando of korean sports. [GEOGRAPHIC_DATA] is really famo…"
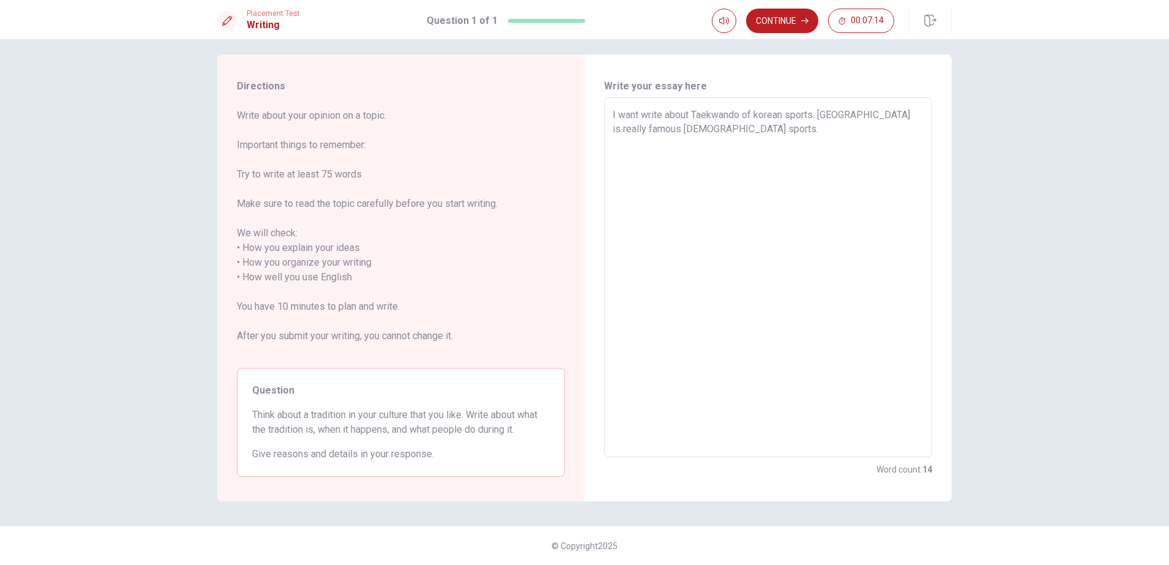
type textarea "x"
type textarea "I want write about Taekwando of korean sports. [GEOGRAPHIC_DATA] is really famo…"
type textarea "x"
type textarea "I want write about Taekwando of korean sports. [GEOGRAPHIC_DATA] is really famo…"
type textarea "x"
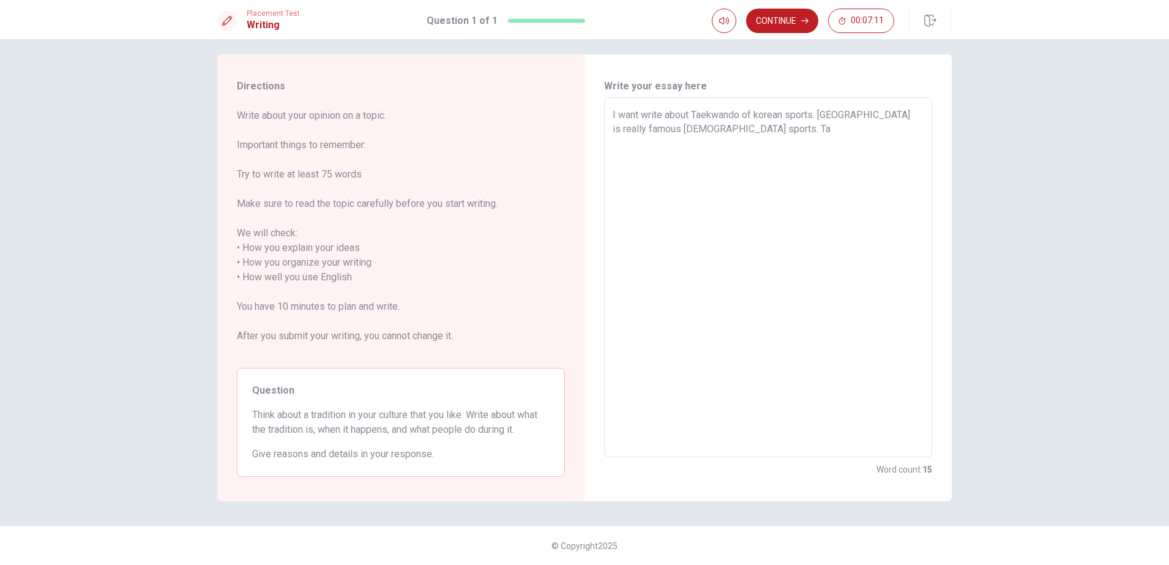
type textarea "I want write about Taekwando of korean sports. [GEOGRAPHIC_DATA] is really famo…"
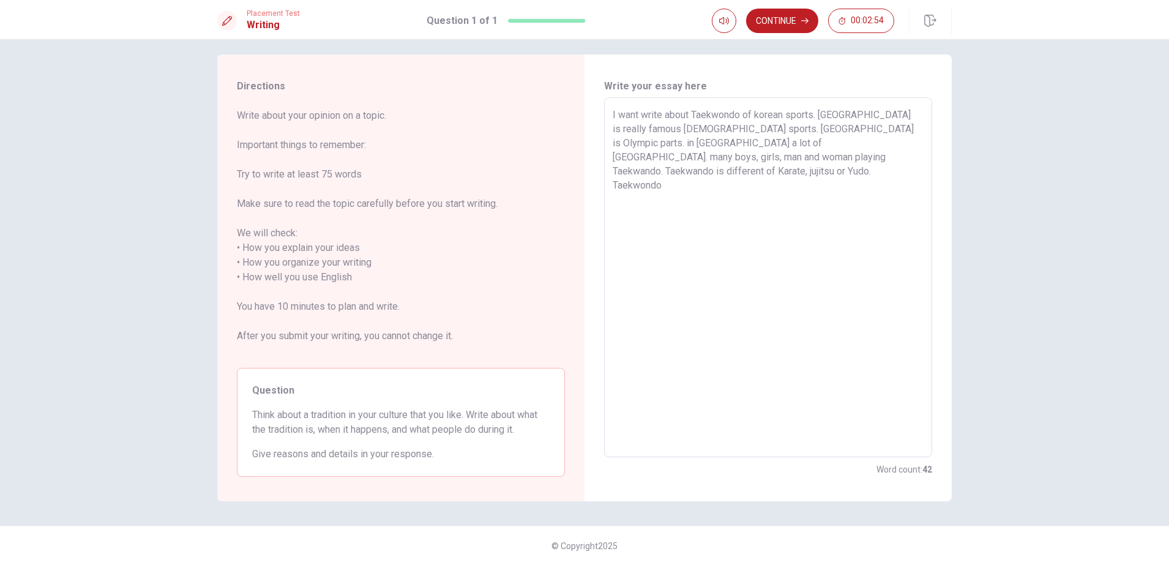
click at [855, 121] on textarea "I want write about Taekwondo of korean sports. [GEOGRAPHIC_DATA] is really famo…" at bounding box center [768, 278] width 311 height 340
click at [738, 129] on textarea "I want write about Taekwondo of korean sports. Taekwondo is really famous [DEMO…" at bounding box center [768, 278] width 311 height 340
click at [643, 151] on textarea "I want write about Taekwondo of korean sports. Taekwondo is really famous [DEMO…" at bounding box center [768, 278] width 311 height 340
click at [643, 145] on textarea "I want write about Taekwondo of korean sports. Taekwondo is really famous [DEMO…" at bounding box center [768, 278] width 311 height 340
click at [642, 162] on textarea "I want write about Taekwondo of korean sports. Taekwondo is really famous [DEMO…" at bounding box center [768, 278] width 311 height 340
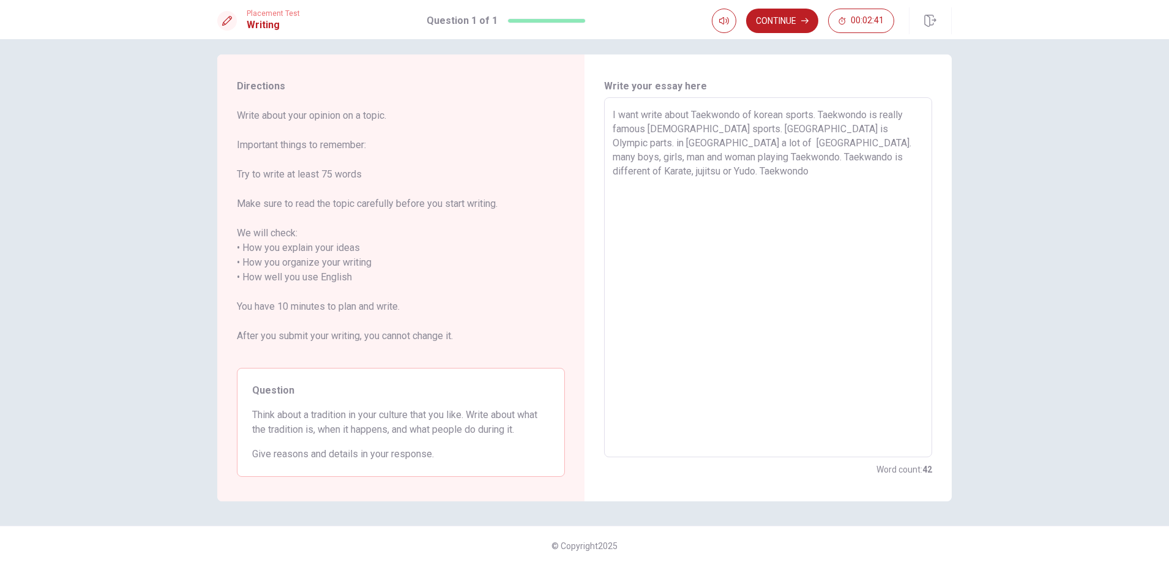
click at [697, 163] on textarea "I want write about Taekwondo of korean sports. Taekwondo is really famous [DEMO…" at bounding box center [768, 278] width 311 height 340
click at [694, 176] on textarea "I want write about Taekwondo of korean sports. Taekwondo is really famous [DEMO…" at bounding box center [768, 278] width 311 height 340
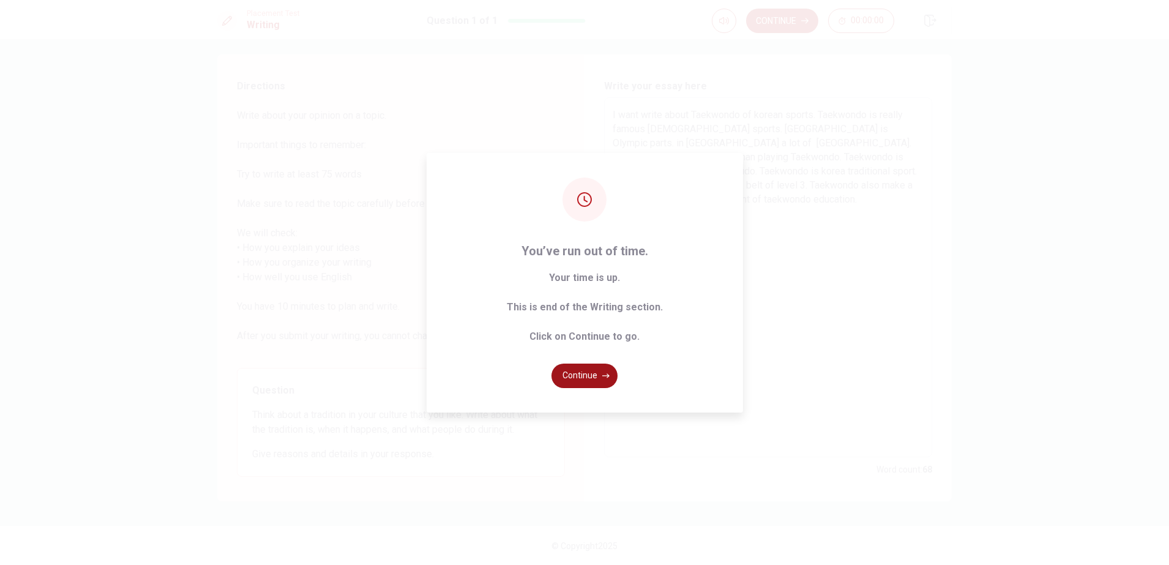
click at [585, 379] on button "Continue" at bounding box center [584, 376] width 66 height 24
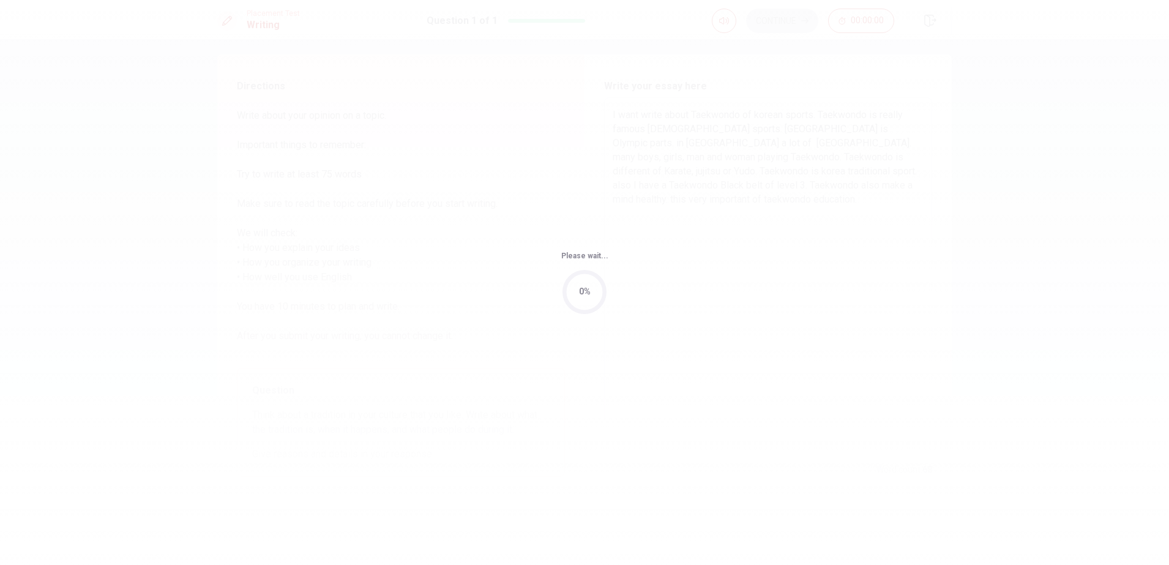
scroll to position [0, 0]
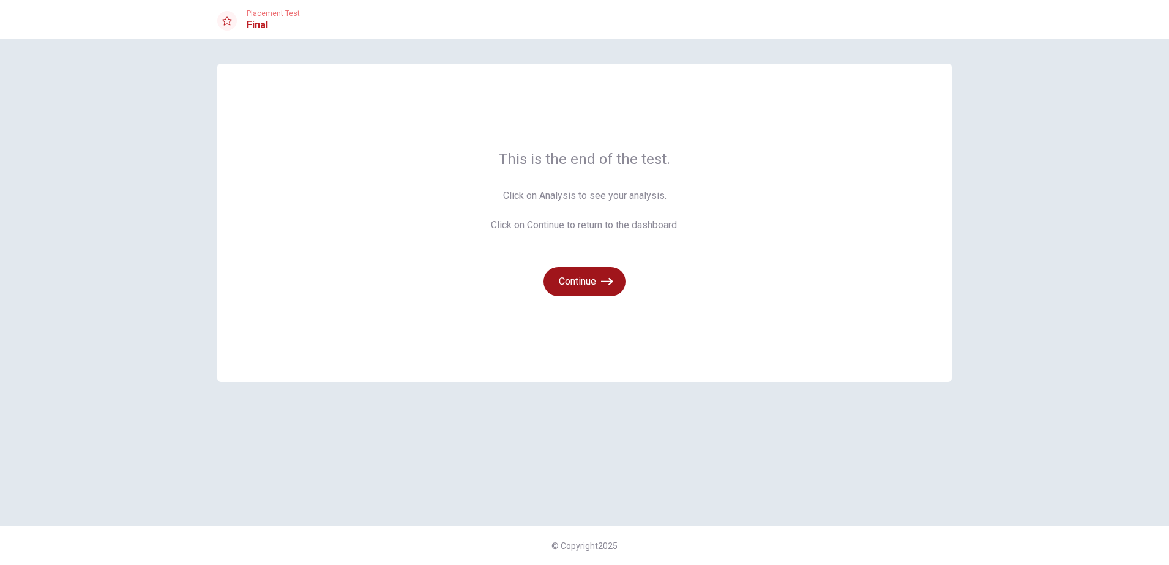
click at [589, 282] on button "Continue" at bounding box center [585, 281] width 82 height 29
